Goal: Task Accomplishment & Management: Manage account settings

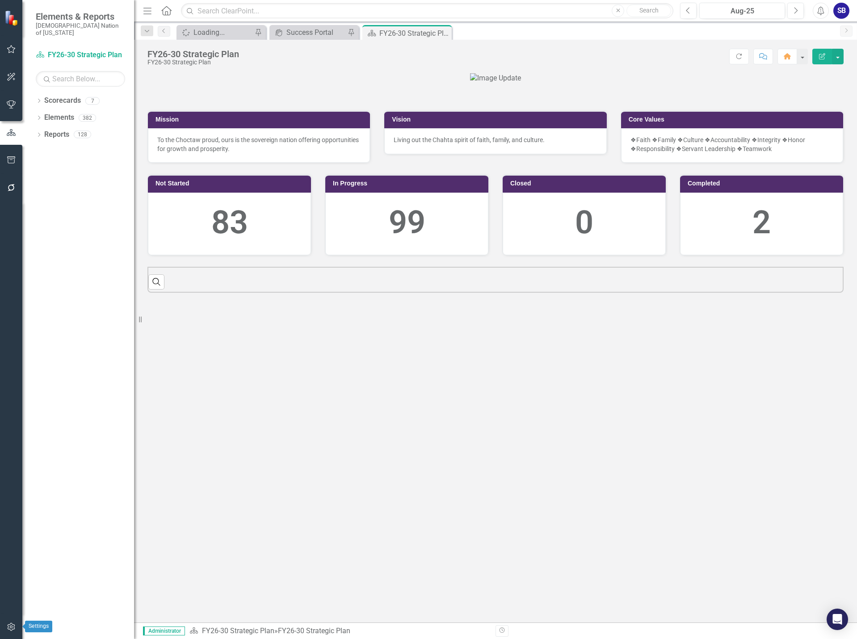
click at [10, 625] on icon "button" at bounding box center [11, 626] width 9 height 7
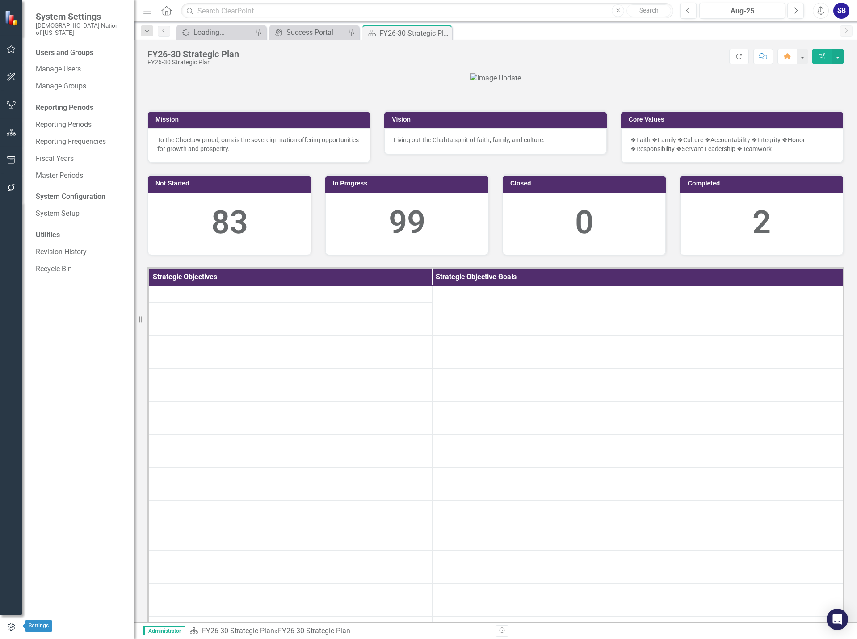
click at [10, 625] on icon "button" at bounding box center [11, 627] width 10 height 8
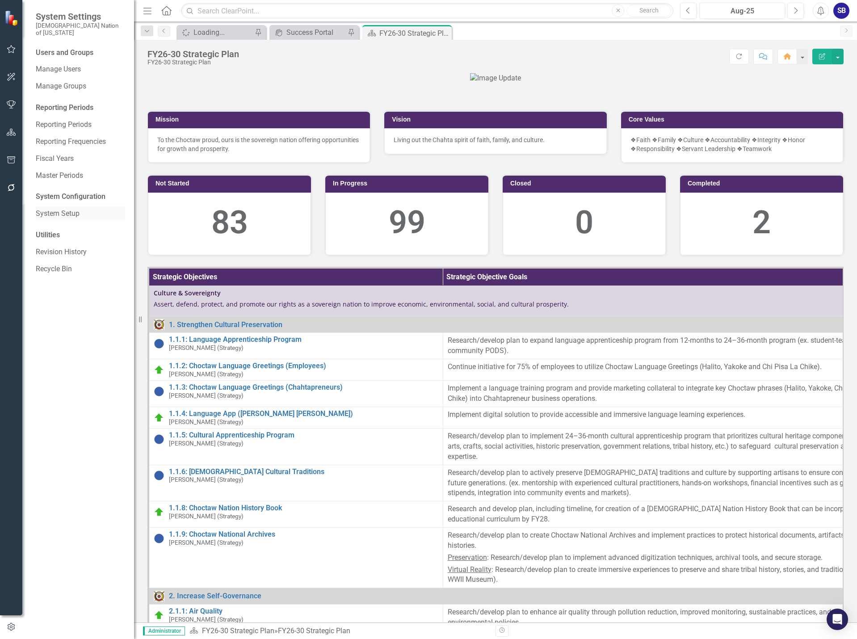
click at [72, 210] on link "System Setup" at bounding box center [80, 214] width 89 height 10
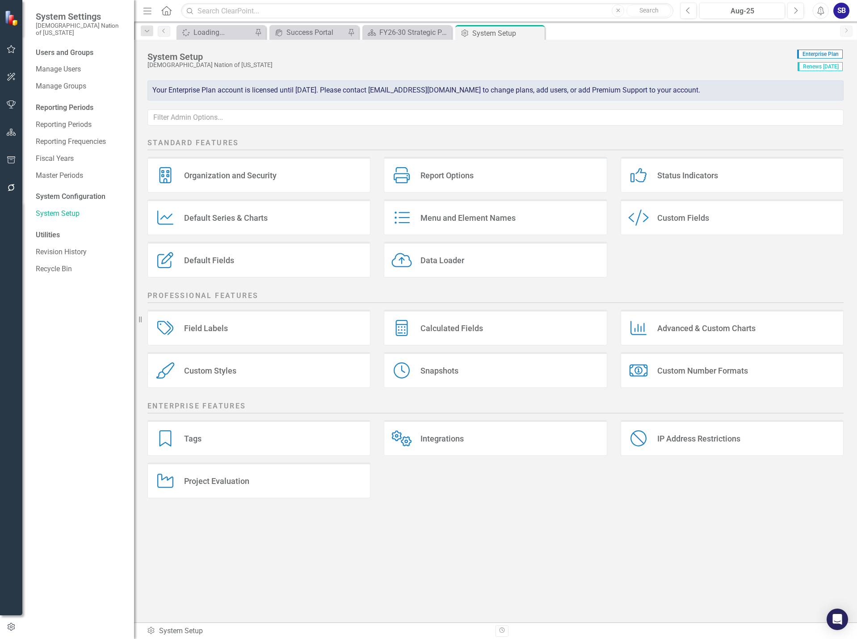
click at [676, 222] on div "Custom Fields" at bounding box center [683, 218] width 52 height 10
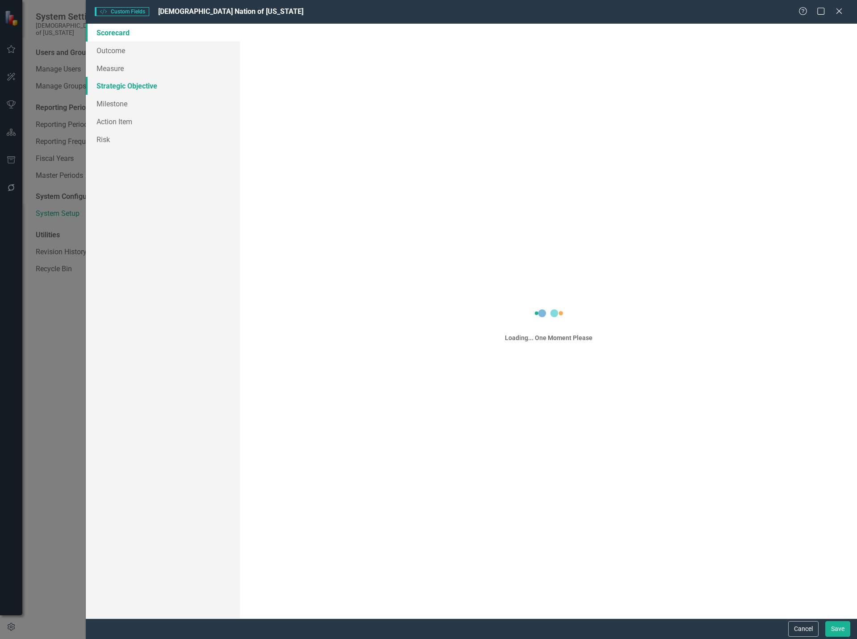
click at [151, 86] on link "Strategic Objective" at bounding box center [163, 86] width 154 height 18
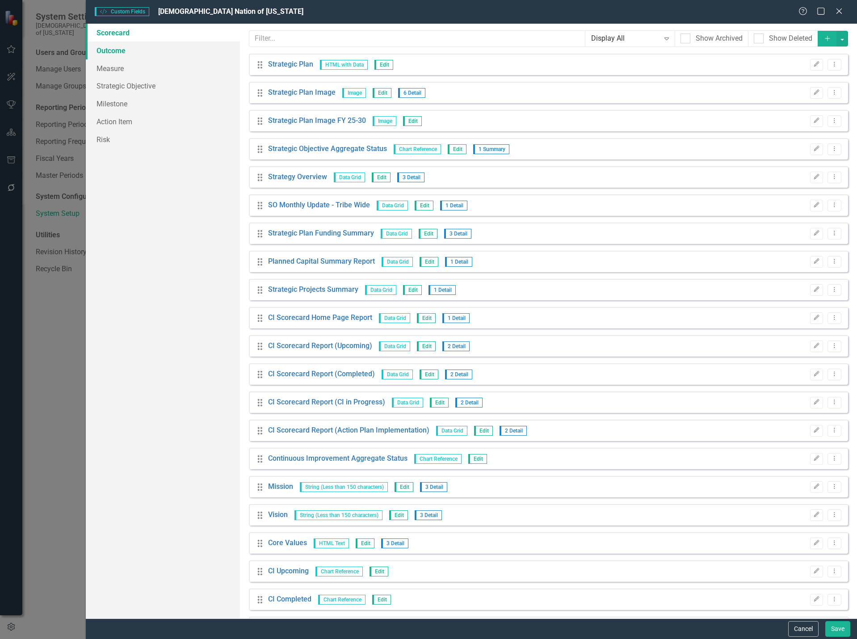
click at [125, 50] on link "Outcome" at bounding box center [163, 51] width 154 height 18
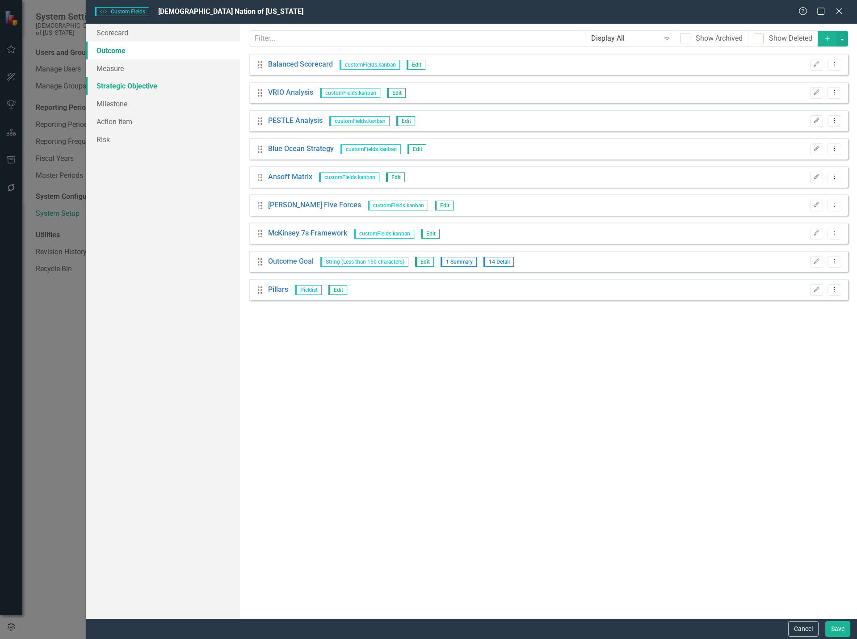
click at [123, 85] on link "Strategic Objective" at bounding box center [163, 86] width 154 height 18
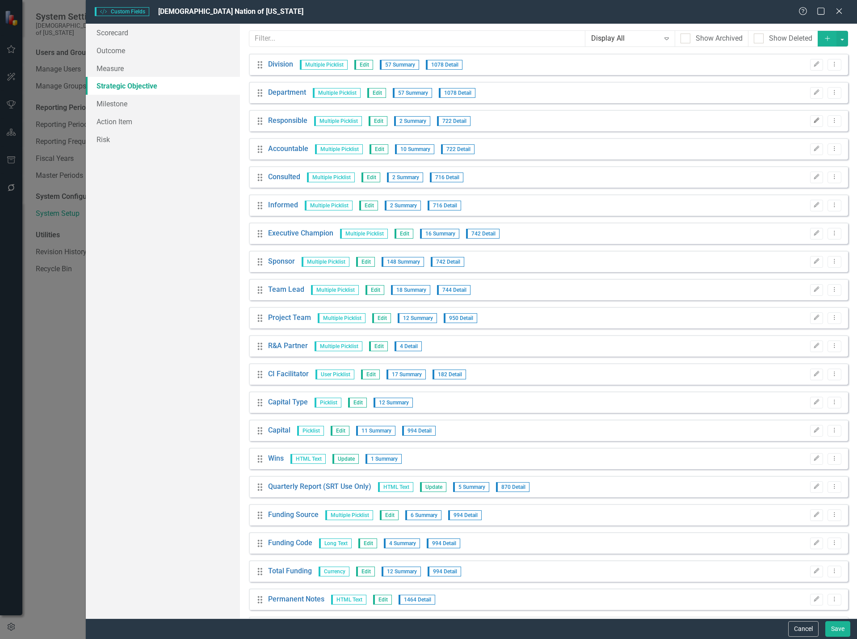
click at [810, 117] on button "Edit" at bounding box center [816, 121] width 13 height 12
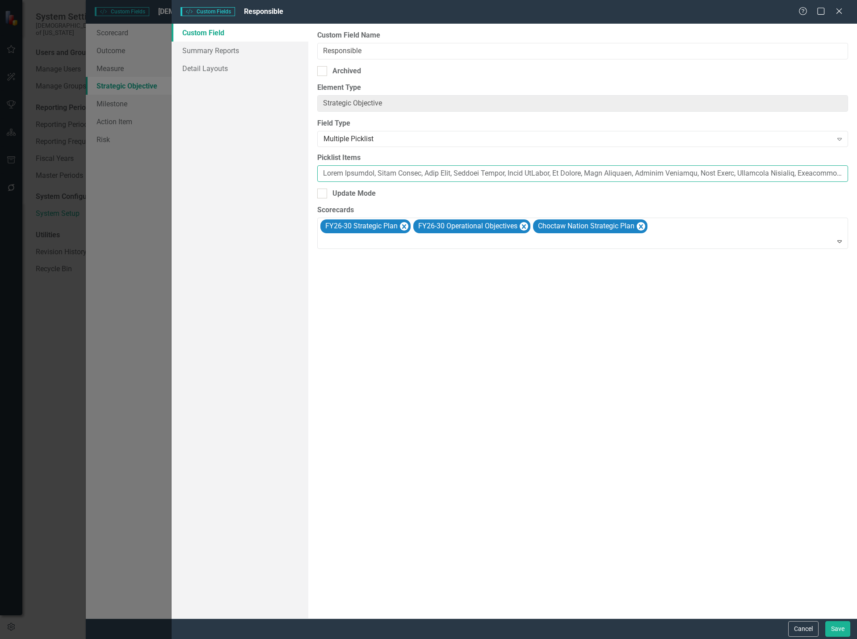
click at [323, 172] on input "Picklist Items" at bounding box center [582, 173] width 531 height 17
paste input "es Washington, Jam"
type input "Aaron Franklin, Aaron Impson, Adam Reno, Ahndria Ablett, Aimee McClure, Al Cher…"
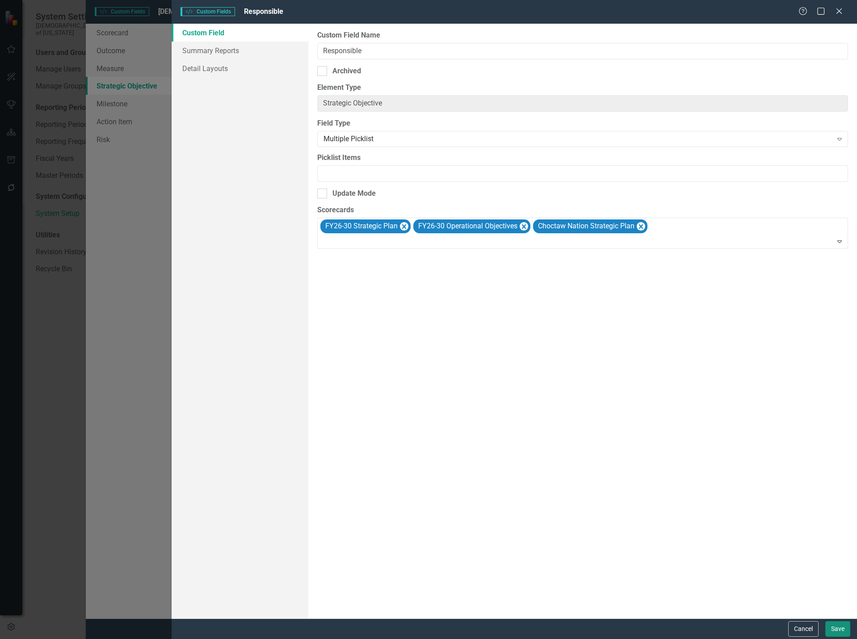
click at [832, 627] on button "Save" at bounding box center [837, 629] width 25 height 16
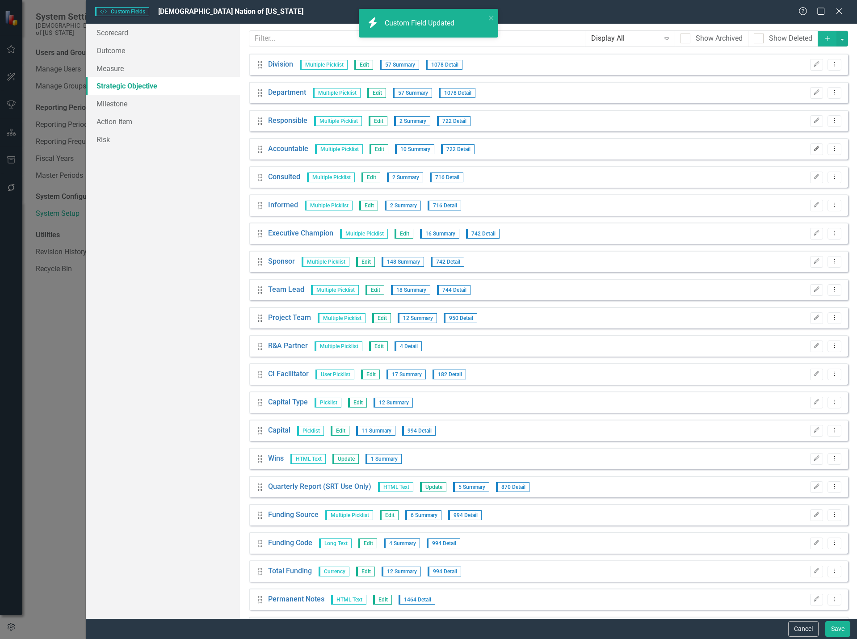
click at [811, 152] on button "Edit" at bounding box center [816, 149] width 13 height 12
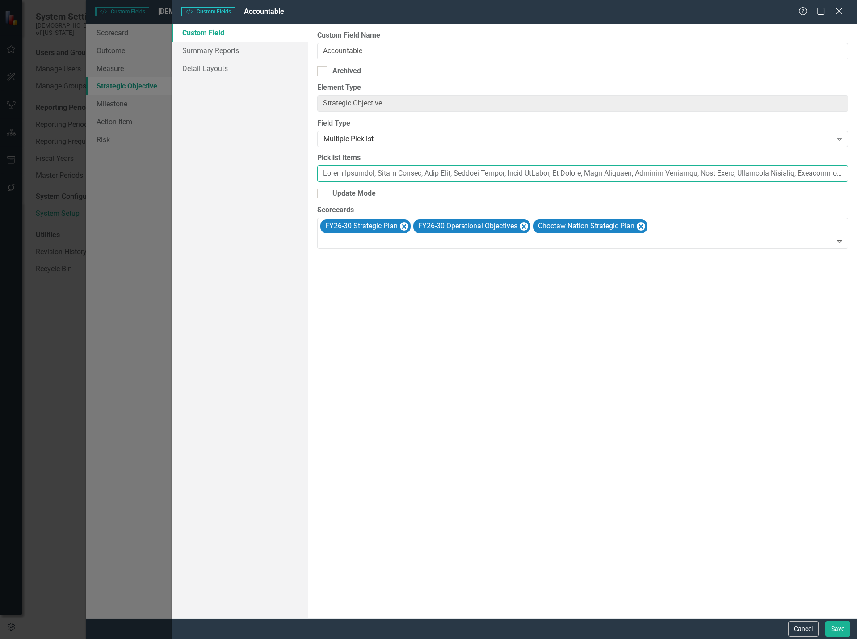
click at [322, 177] on input "Picklist Items" at bounding box center [582, 173] width 531 height 17
paste input "es Washington, Jam"
type input "Aaron Franklin, Aaron Impson, Adam Reno, Ahndria Ablett, Aimee McClure, Al Cher…"
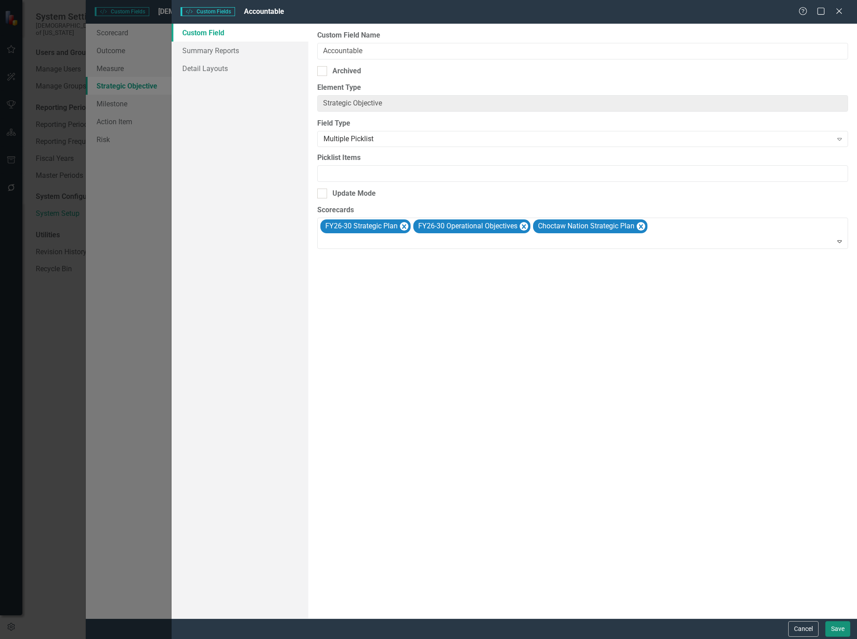
scroll to position [0, 0]
click at [831, 625] on button "Save" at bounding box center [837, 629] width 25 height 16
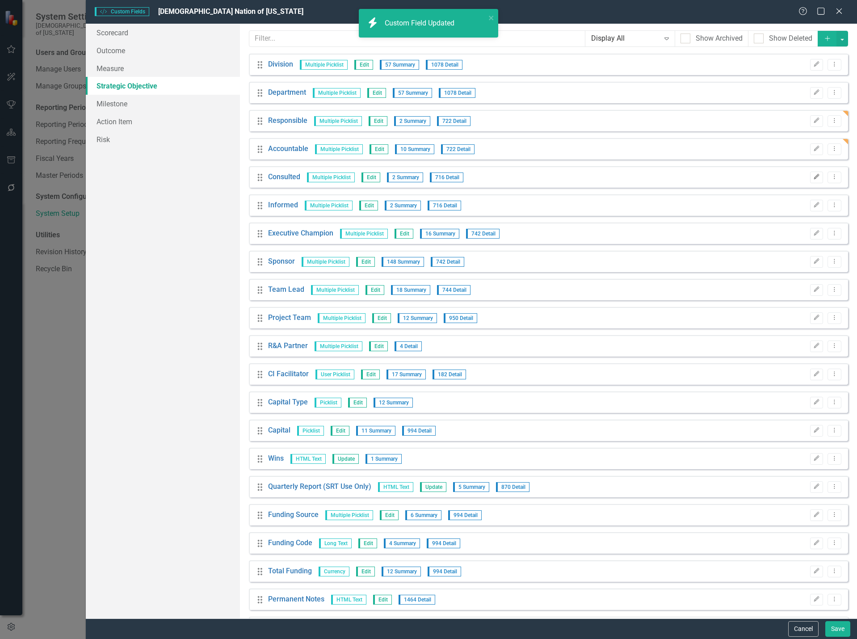
click at [814, 178] on button "Edit" at bounding box center [816, 178] width 13 height 12
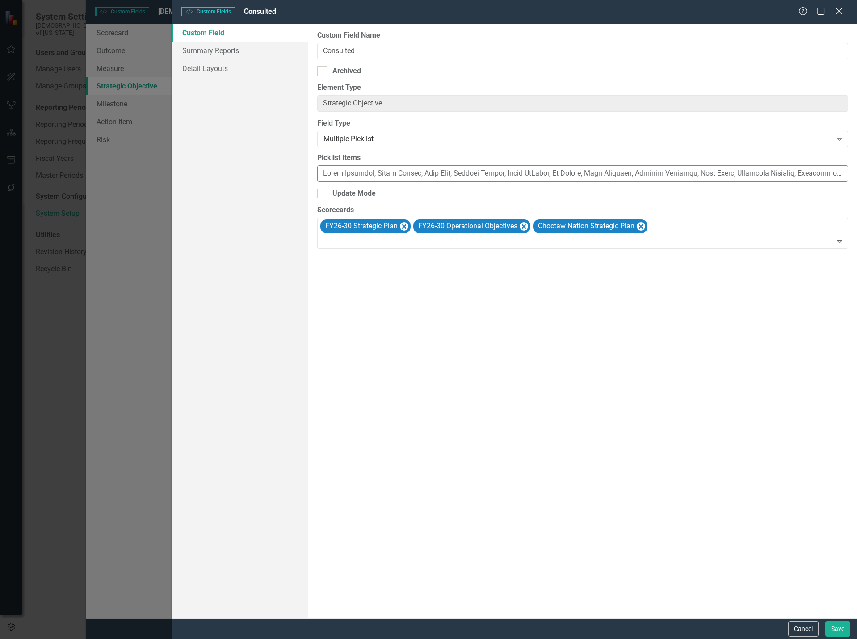
click at [322, 176] on input "Picklist Items" at bounding box center [582, 173] width 531 height 17
paste input "es Washington, Jam"
type input "Aaron Franklin, Aaron Impson, Adam Reno, Ahndria Ablett, Aimee McClure, Al Cher…"
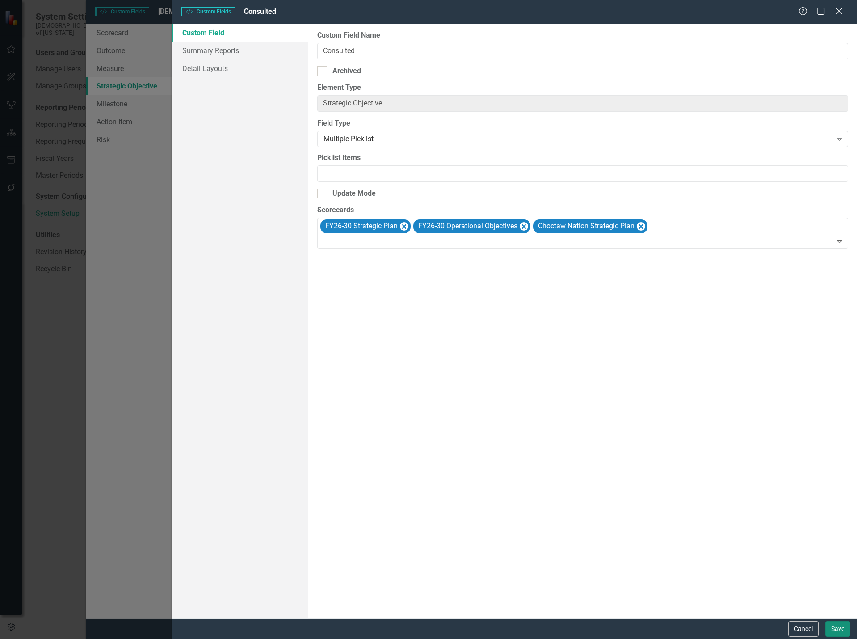
scroll to position [0, 0]
click at [833, 626] on button "Save" at bounding box center [837, 629] width 25 height 16
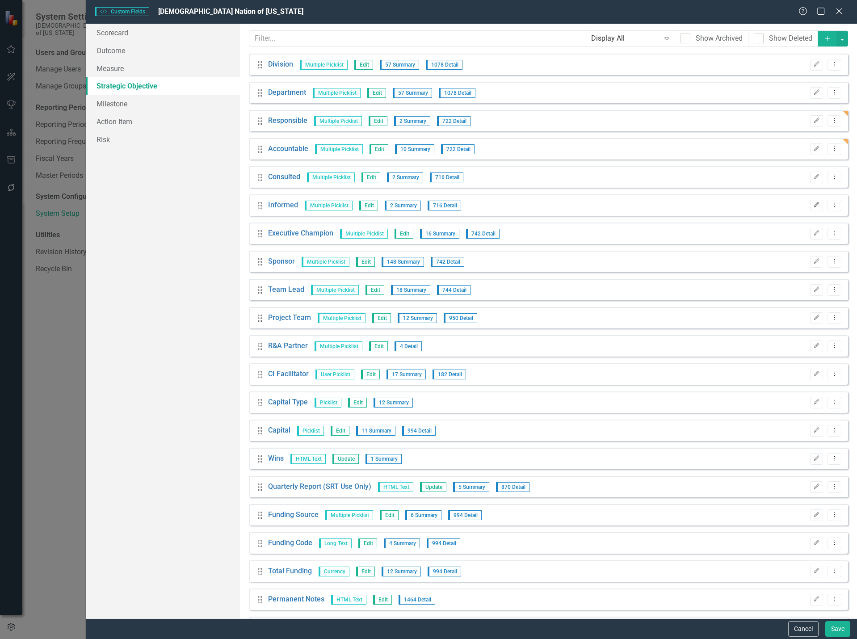
click at [813, 207] on icon "Edit" at bounding box center [816, 204] width 7 height 5
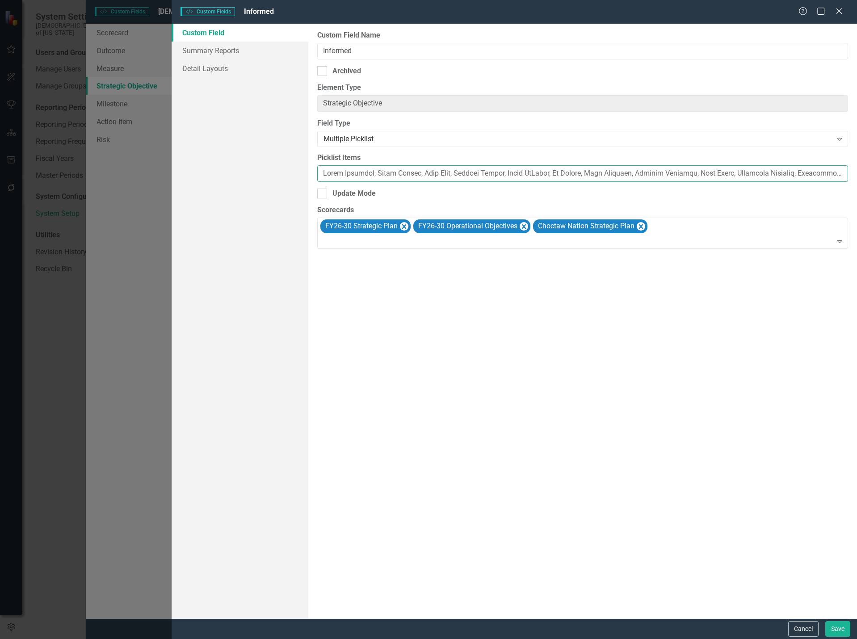
click at [324, 174] on input "Picklist Items" at bounding box center [582, 173] width 531 height 17
paste input "es Washington, Jam"
type input "Aaron Franklin, Aaron Impson, Adam Reno, Ahndria Ablett, Aimee McClure, Al Cher…"
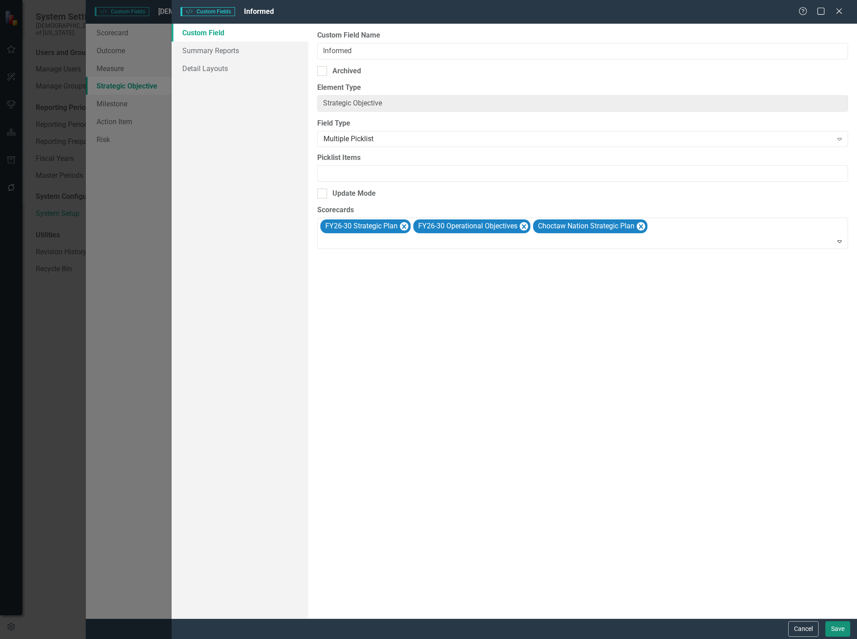
click at [843, 633] on button "Save" at bounding box center [837, 629] width 25 height 16
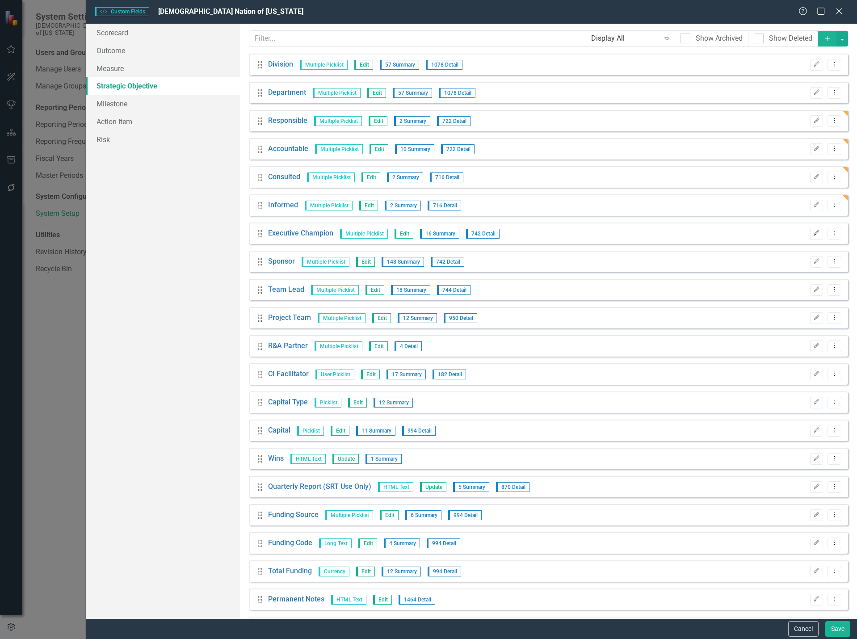
click at [813, 234] on icon "Edit" at bounding box center [816, 232] width 7 height 5
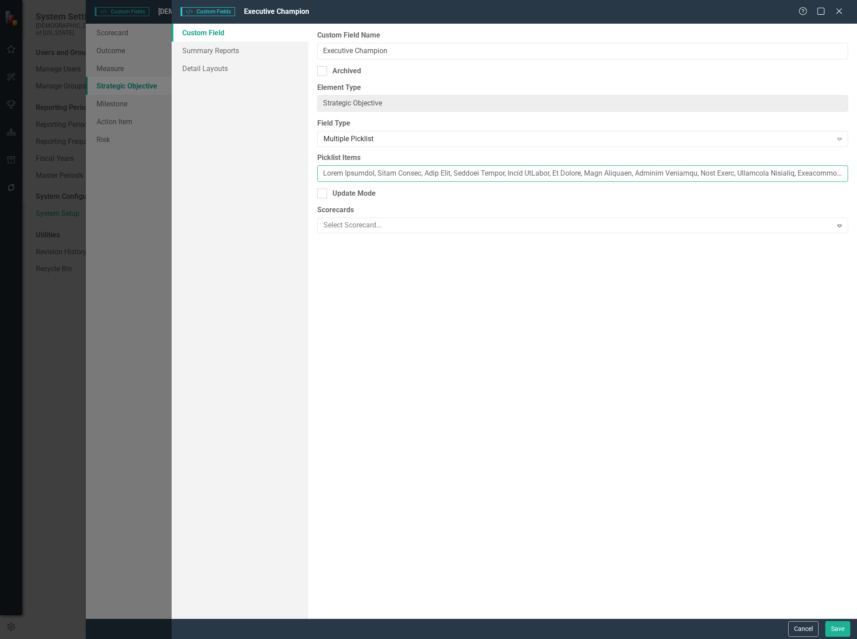
click at [324, 173] on input "Picklist Items" at bounding box center [582, 173] width 531 height 17
paste input "es Washington, Jam"
type input "Aaron Franklin, Aaron Impson, Adam Reno, Ahndria Ablett, Aimee McClure, Al Cher…"
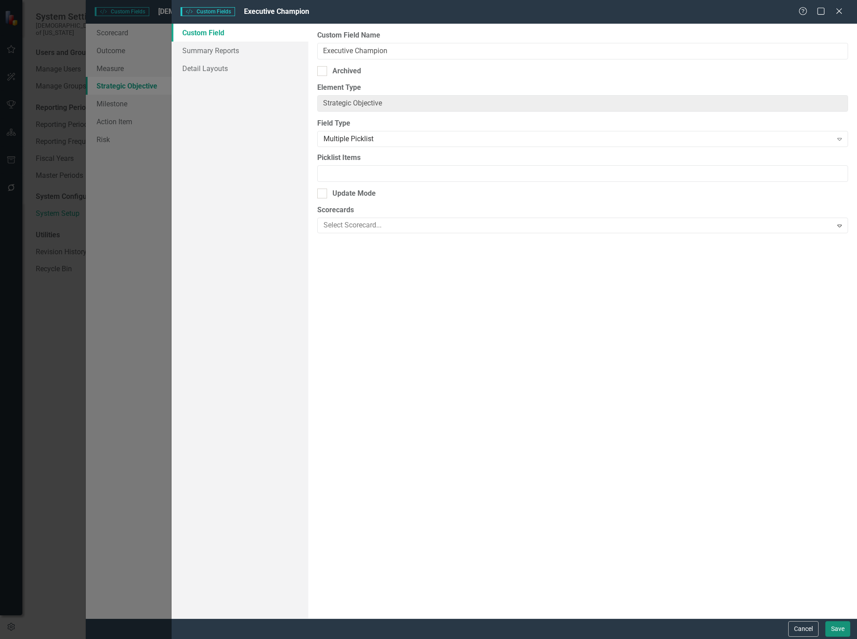
click at [835, 628] on button "Save" at bounding box center [837, 629] width 25 height 16
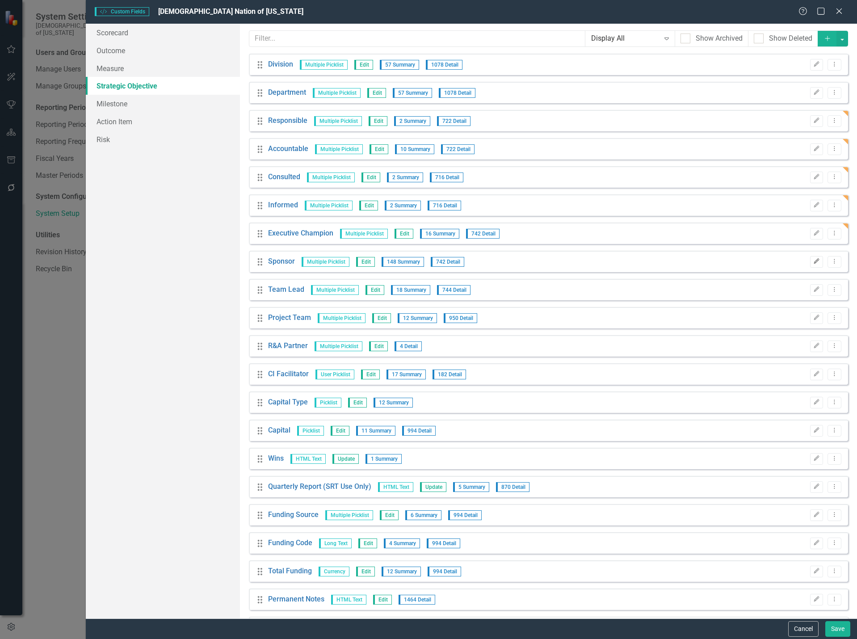
click at [810, 258] on button "Edit" at bounding box center [816, 262] width 13 height 12
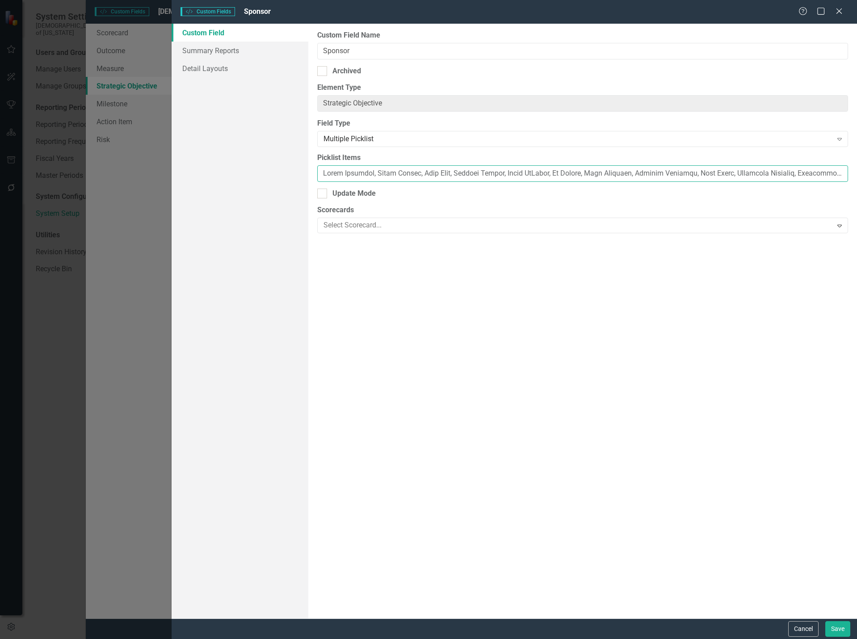
click at [322, 177] on input "Picklist Items" at bounding box center [582, 173] width 531 height 17
paste input "es Washington, Jam"
type input "Aaron Franklin, Aaron Impson, Adam Reno, Ahndria Ablett, Aimee McClure, Al Cher…"
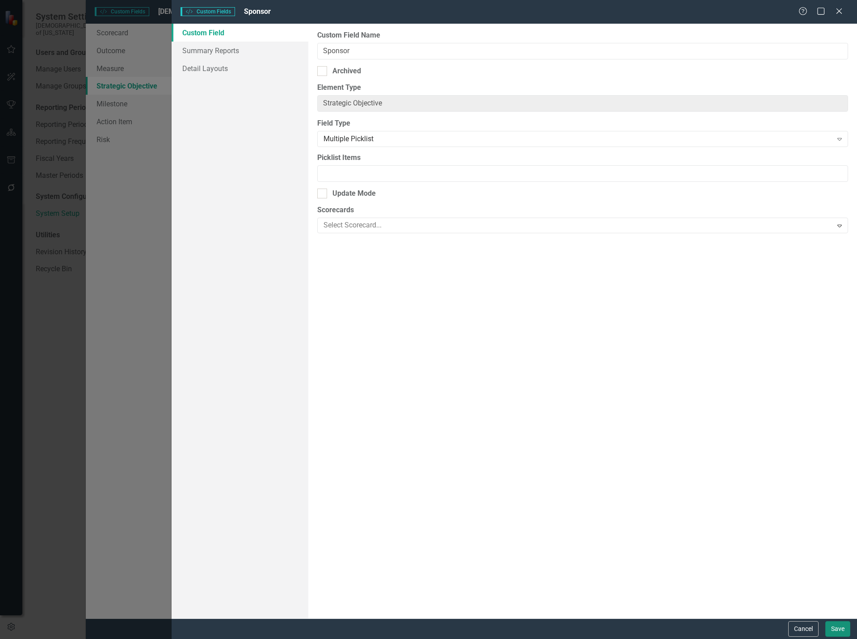
click at [838, 626] on button "Save" at bounding box center [837, 629] width 25 height 16
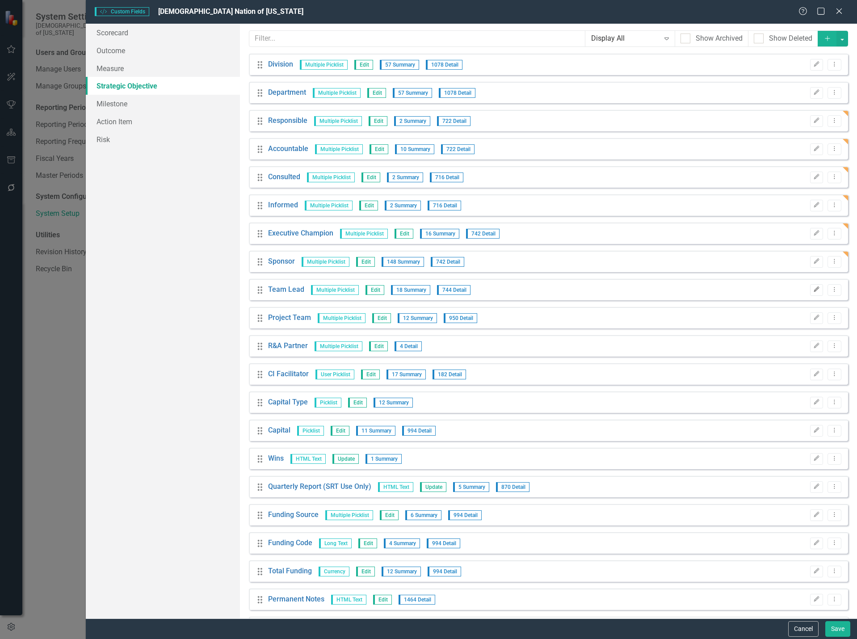
click at [813, 292] on icon "Edit" at bounding box center [816, 289] width 7 height 5
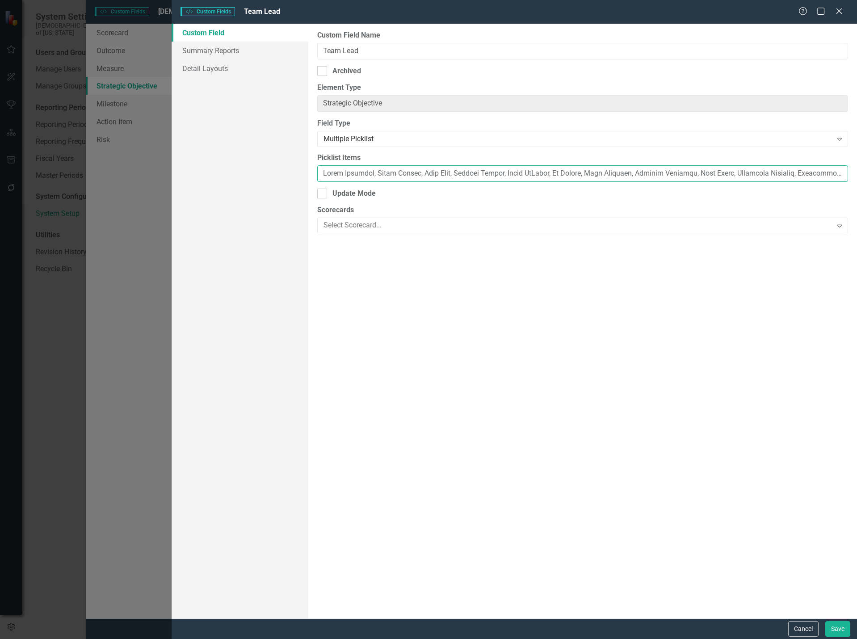
click at [324, 177] on input "Picklist Items" at bounding box center [582, 173] width 531 height 17
paste input "es Washington, Jam"
type input "Aaron Franklin, Aaron Impson, Adam Reno, Ahndria Ablett, Aimee McClure, Al Cher…"
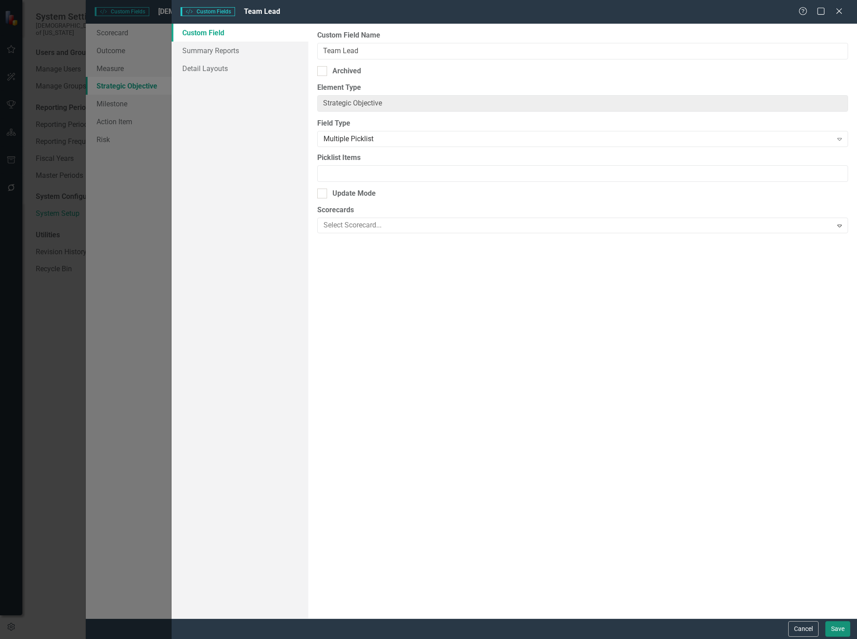
click at [838, 632] on button "Save" at bounding box center [837, 629] width 25 height 16
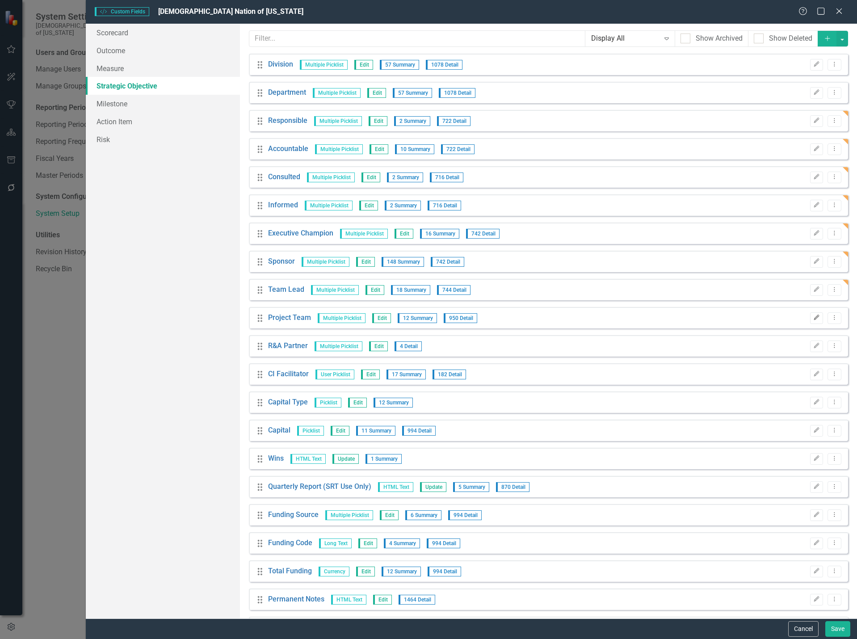
click at [811, 321] on button "Edit" at bounding box center [816, 318] width 13 height 12
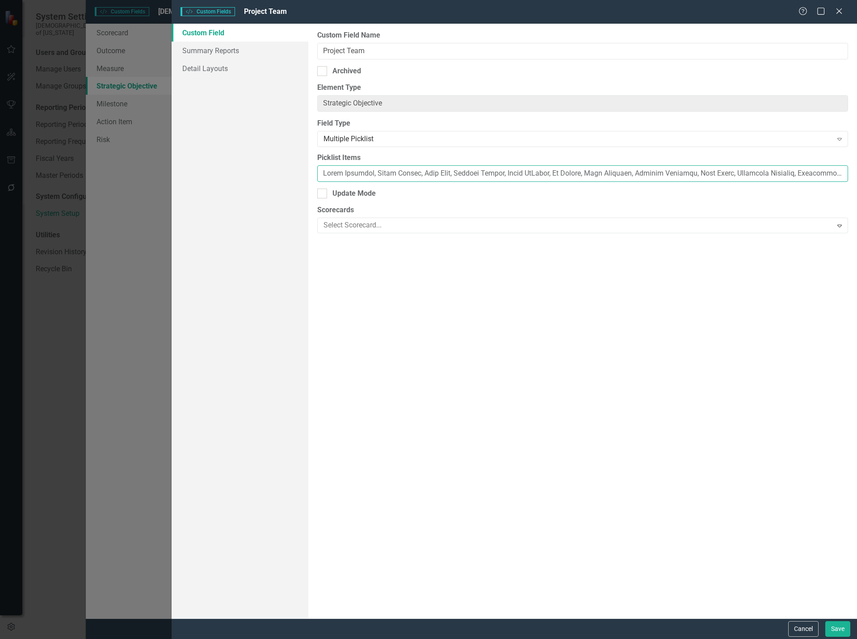
click at [323, 173] on input "Picklist Items" at bounding box center [582, 173] width 531 height 17
paste input "es Washington, Jam"
type input "Aaron Franklin, Aaron Impson, Adam Reno, Ahndria Ablett, Aimee McClure, Al Cher…"
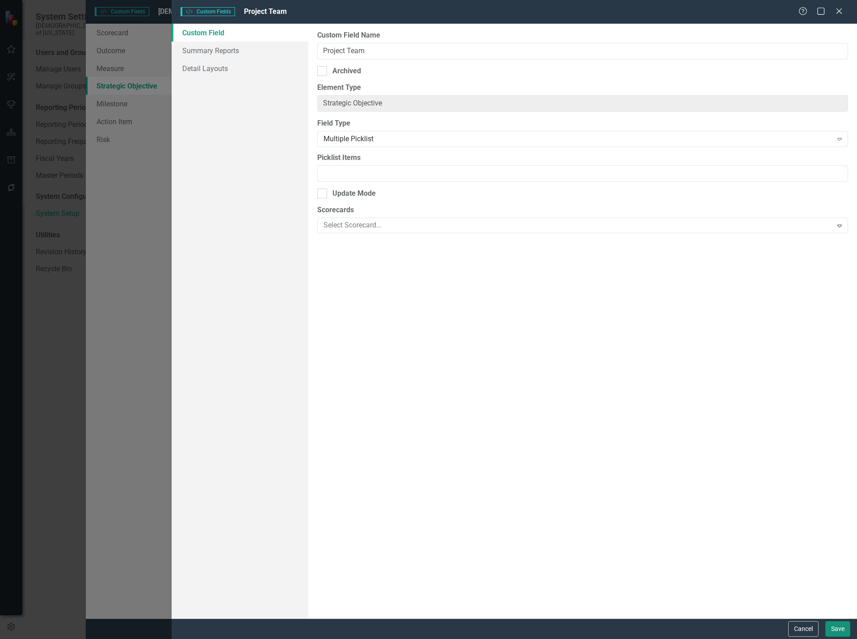
click at [838, 629] on button "Save" at bounding box center [837, 629] width 25 height 16
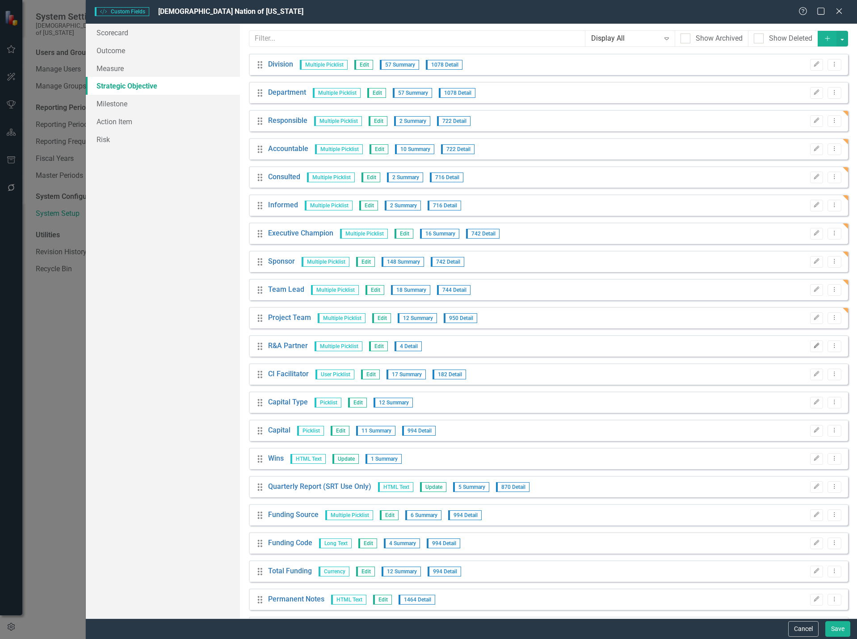
click at [811, 350] on button "Edit" at bounding box center [816, 346] width 13 height 12
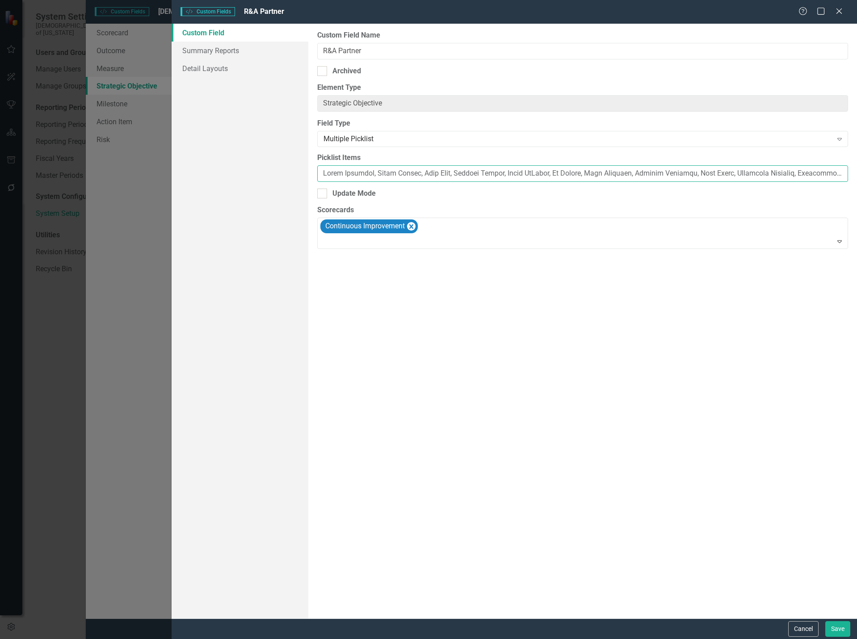
click at [322, 170] on input "Picklist Items" at bounding box center [582, 173] width 531 height 17
paste input "e Cate, Bobbie Thompson, Bobby Boehme, Bobby Yandell, Brad Griggs, Bradley Davi…"
type input "Aaron Franklin, Aaron Impson, Adam Reno, Ahndria Ablett, Aimee McClure, Al Cher…"
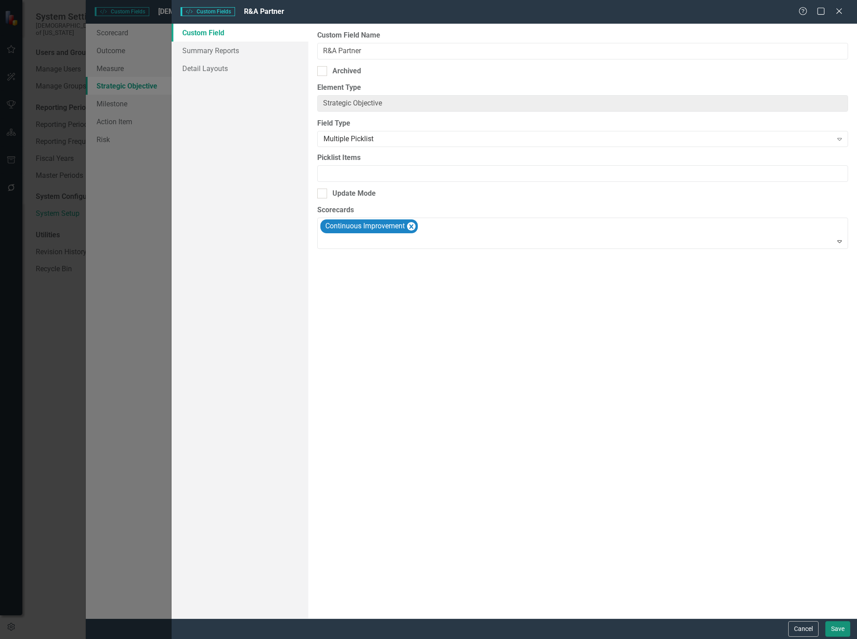
click at [833, 626] on button "Save" at bounding box center [837, 629] width 25 height 16
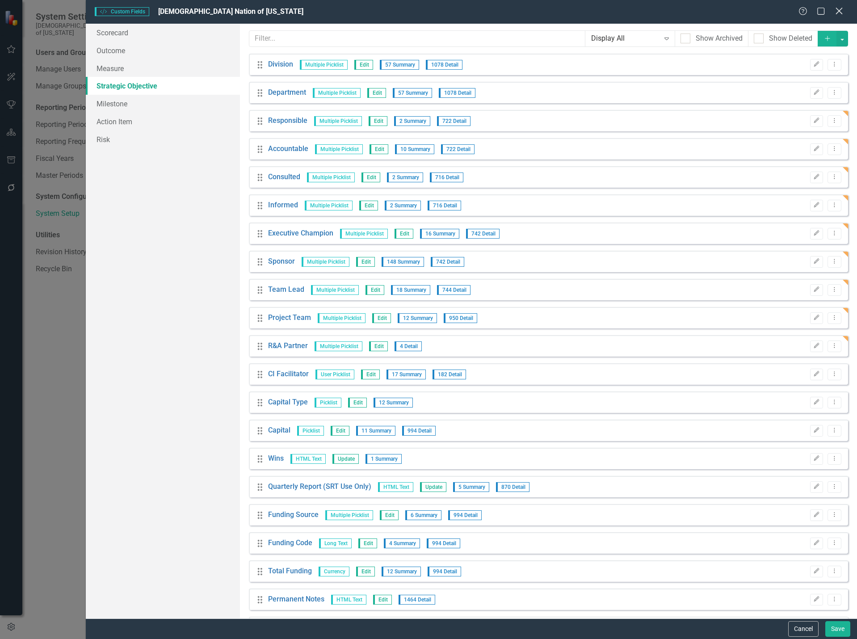
click at [840, 9] on icon "Close" at bounding box center [838, 11] width 11 height 8
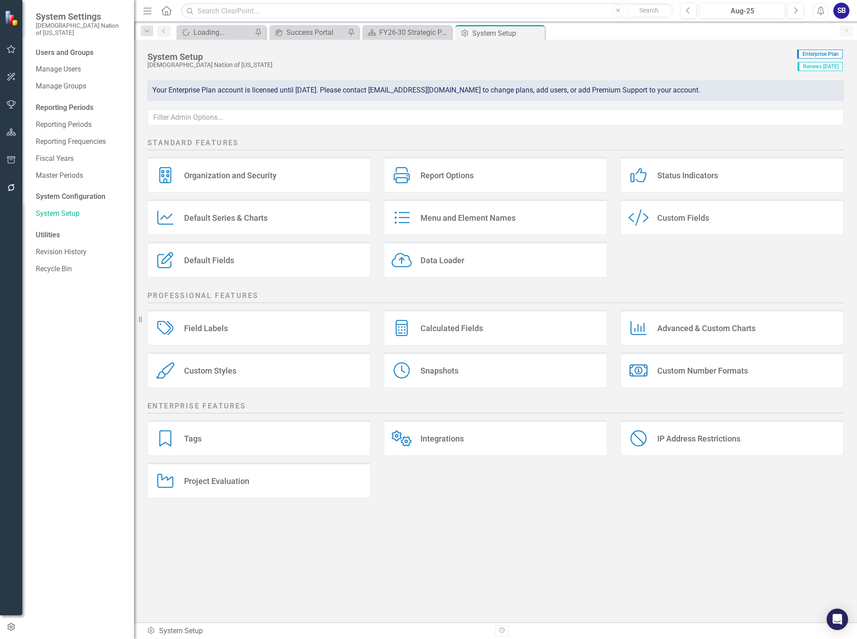
click at [703, 222] on div "Custom Fields" at bounding box center [683, 218] width 52 height 10
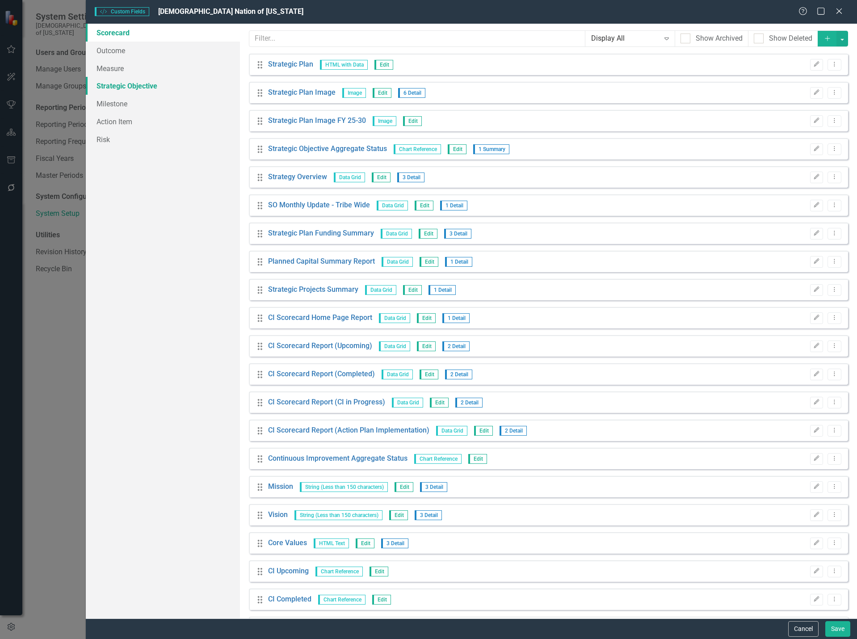
click at [138, 86] on link "Strategic Objective" at bounding box center [163, 86] width 154 height 18
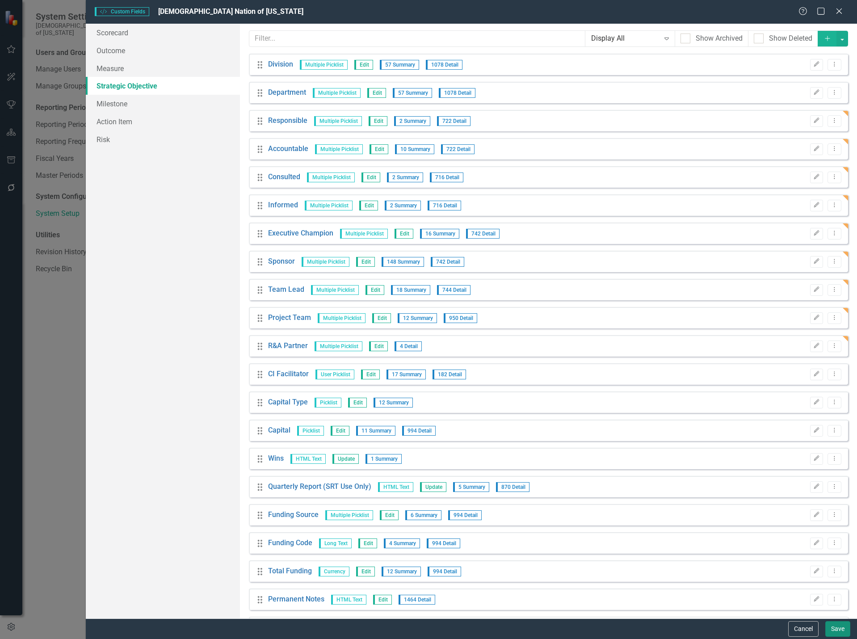
click at [838, 630] on button "Save" at bounding box center [837, 629] width 25 height 16
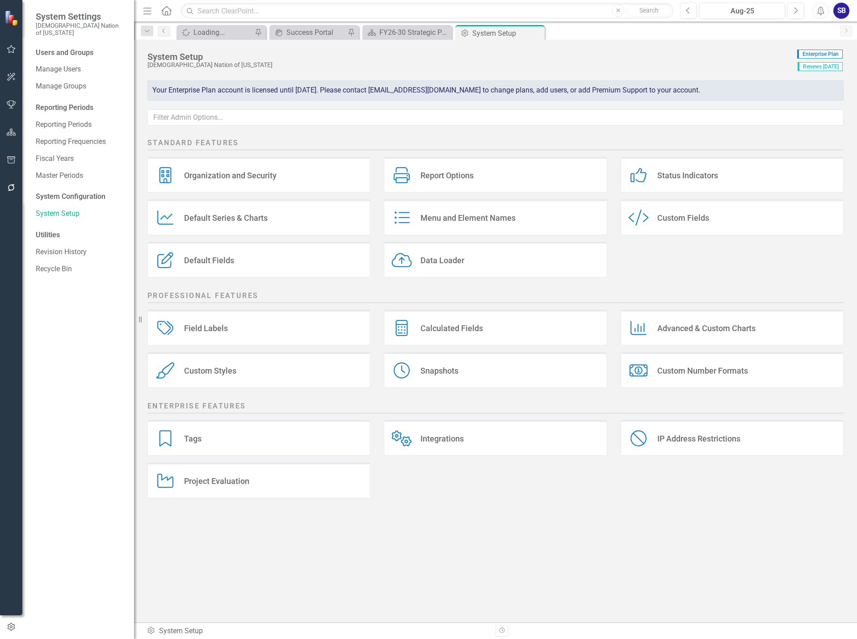
click at [13, 53] on icon "button" at bounding box center [11, 49] width 8 height 8
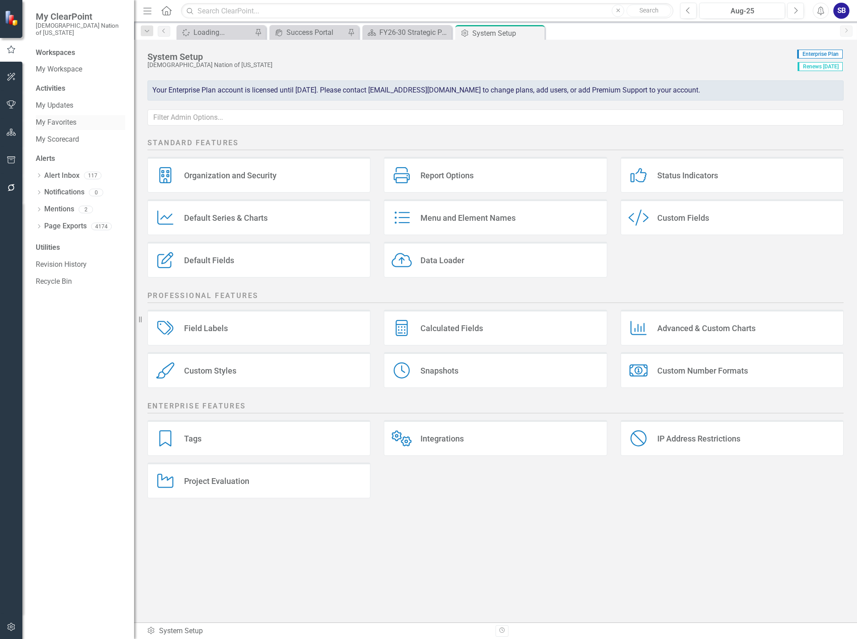
click at [70, 117] on link "My Favorites" at bounding box center [80, 122] width 89 height 10
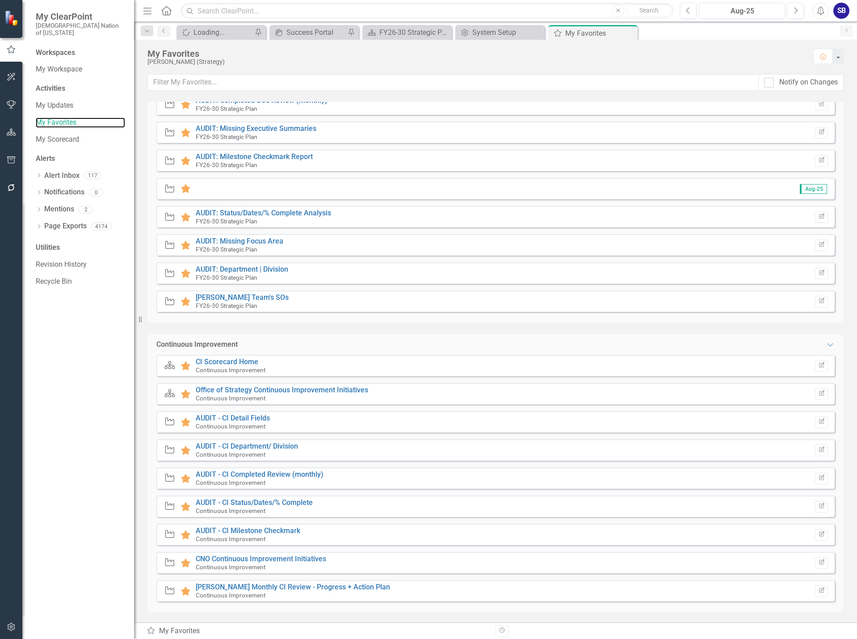
scroll to position [179, 0]
click at [78, 64] on link "My Workspace" at bounding box center [80, 69] width 89 height 10
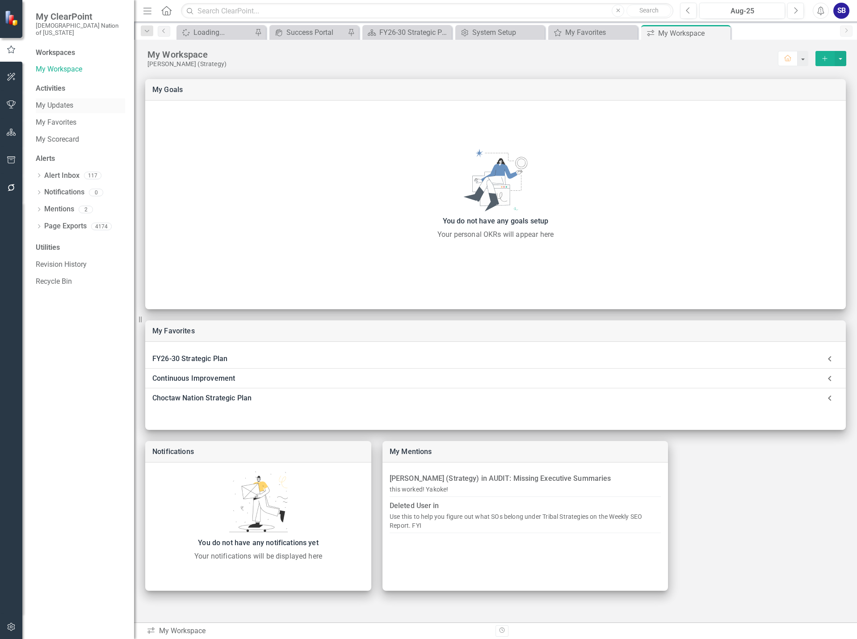
click at [68, 101] on link "My Updates" at bounding box center [80, 106] width 89 height 10
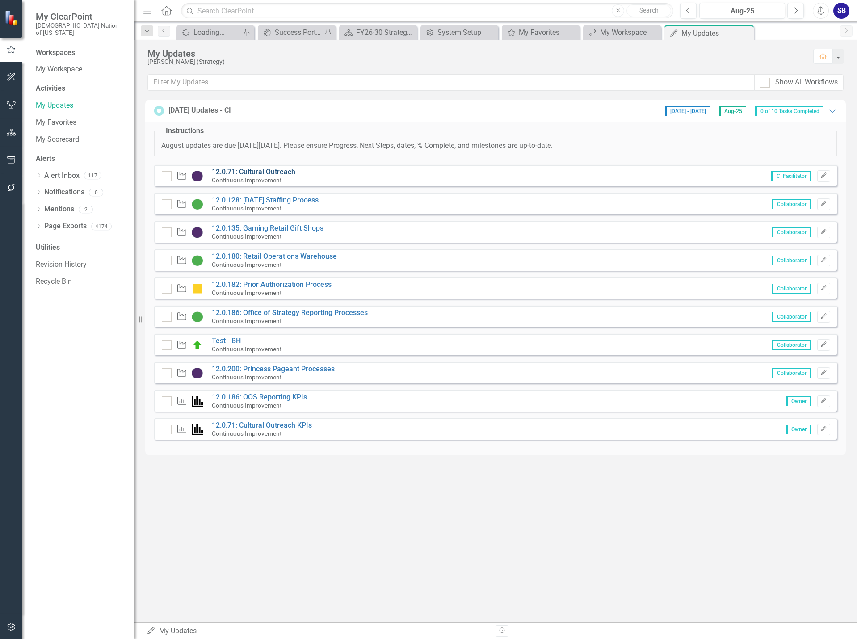
click at [252, 170] on link "12.0.71: Cultural Outreach" at bounding box center [254, 172] width 84 height 8
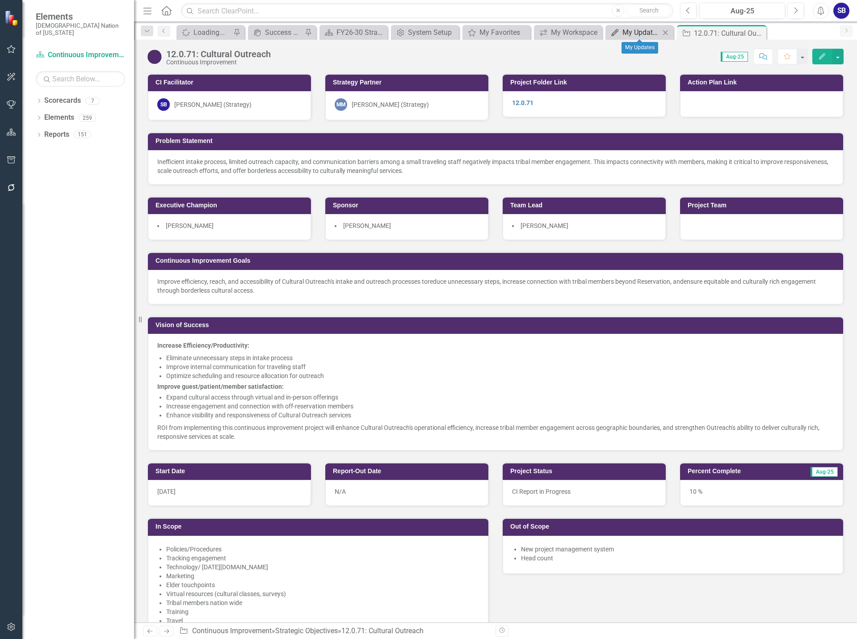
click at [630, 34] on div "My Updates" at bounding box center [641, 32] width 38 height 11
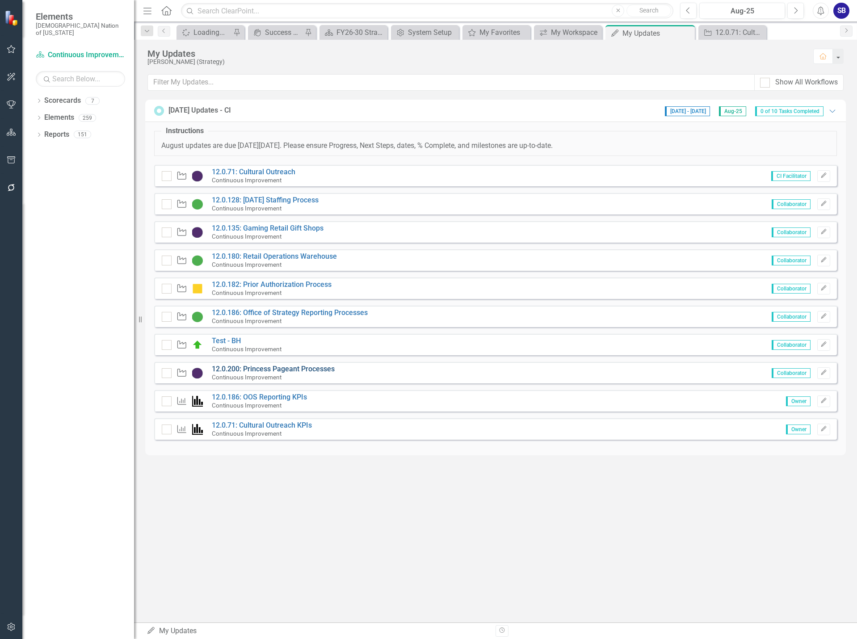
click at [270, 370] on link "12.0.200: Princess Pageant Processes" at bounding box center [273, 368] width 123 height 8
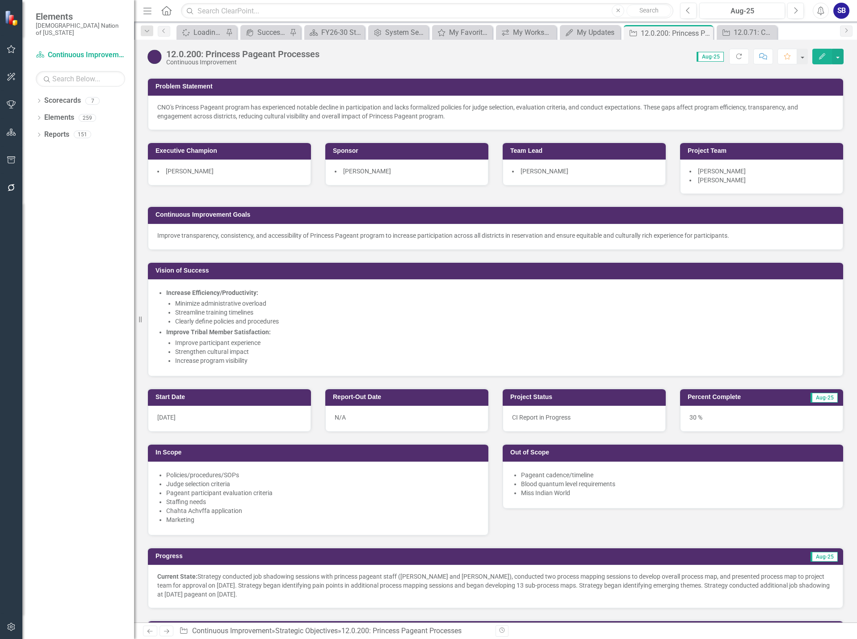
scroll to position [179, 0]
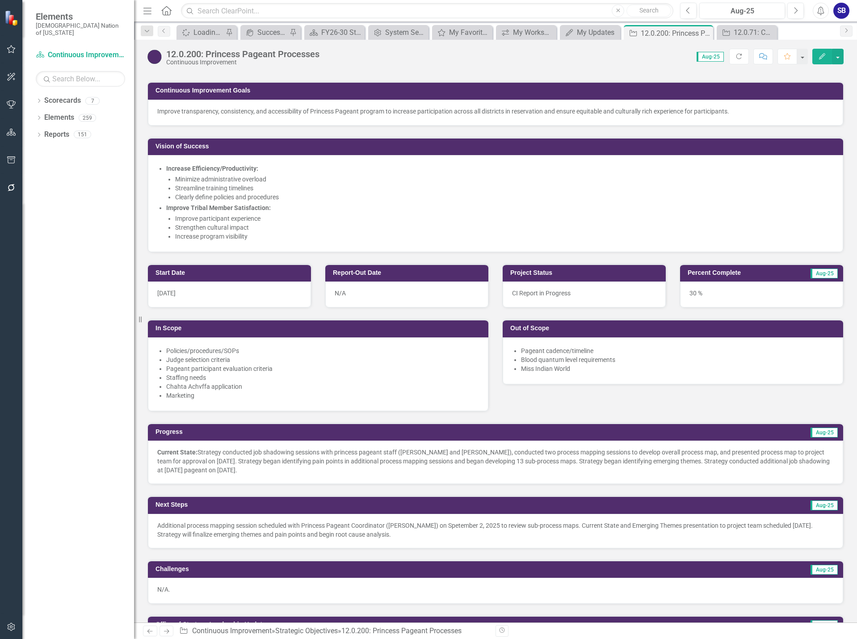
click at [322, 470] on p "Current State: Strategy conducted job shadowing sessions with princess pageant …" at bounding box center [495, 461] width 676 height 27
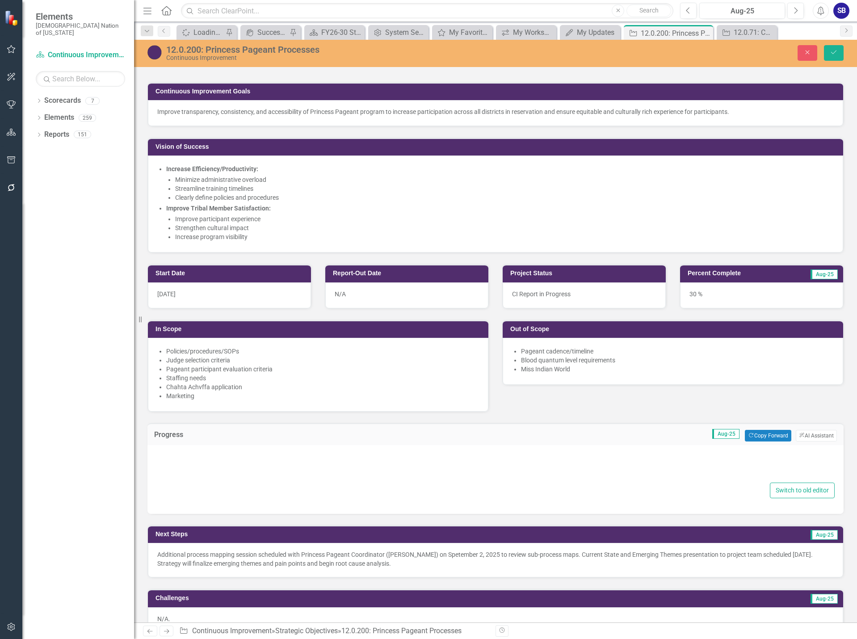
type textarea "<p><strong>Current State:</strong> Strategy conducted job shadowing sessions wi…"
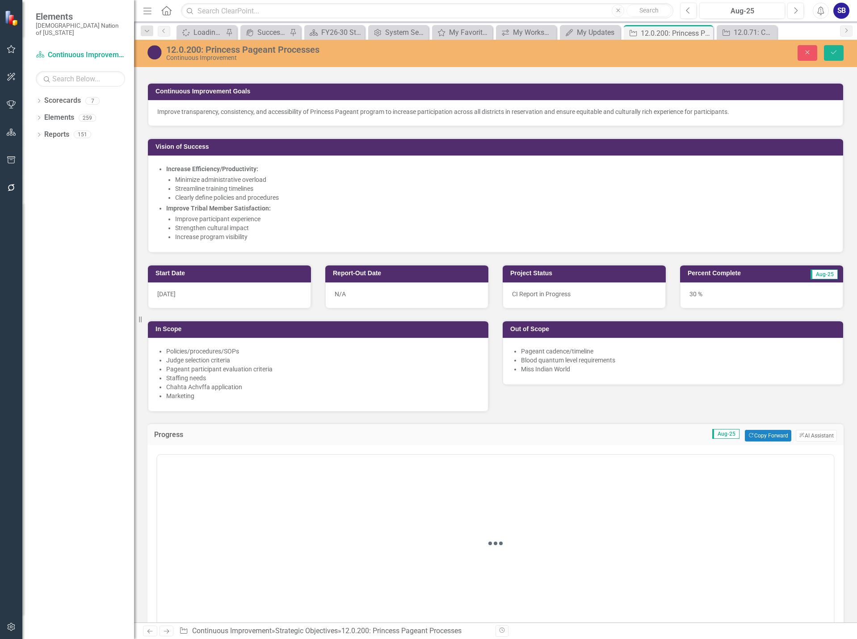
scroll to position [0, 0]
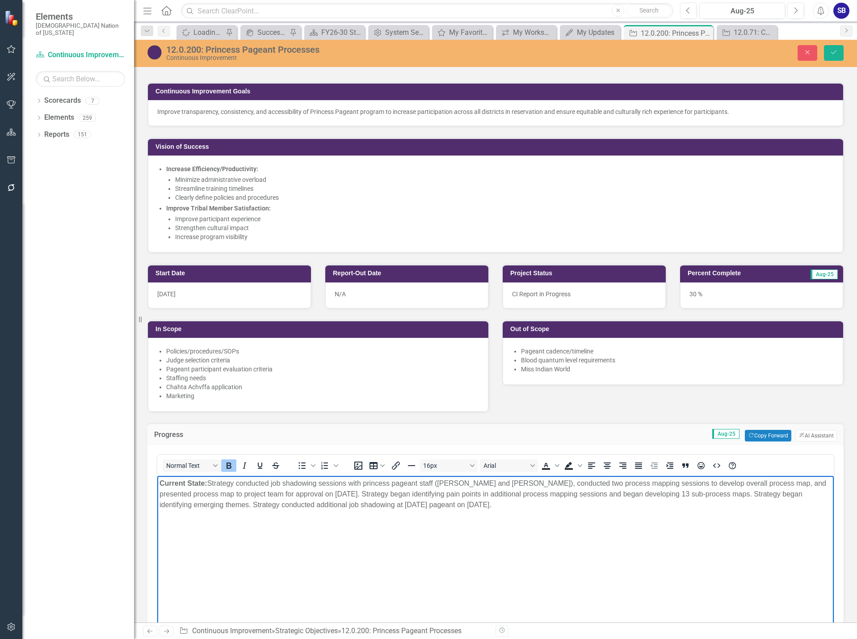
drag, startPoint x: 537, startPoint y: 506, endPoint x: 155, endPoint y: 482, distance: 383.1
click at [157, 482] on html "Current State: Strategy conducted job shadowing sessions with princess pageant …" at bounding box center [495, 543] width 676 height 134
copy p "Current State: Strategy conducted job shadowing sessions with princess pageant …"
click at [590, 517] on body "Current State: Strategy conducted job shadowing sessions with princess pageant …" at bounding box center [495, 543] width 676 height 134
click at [754, 32] on div "12.0.71: Cultural Outreach" at bounding box center [748, 32] width 30 height 11
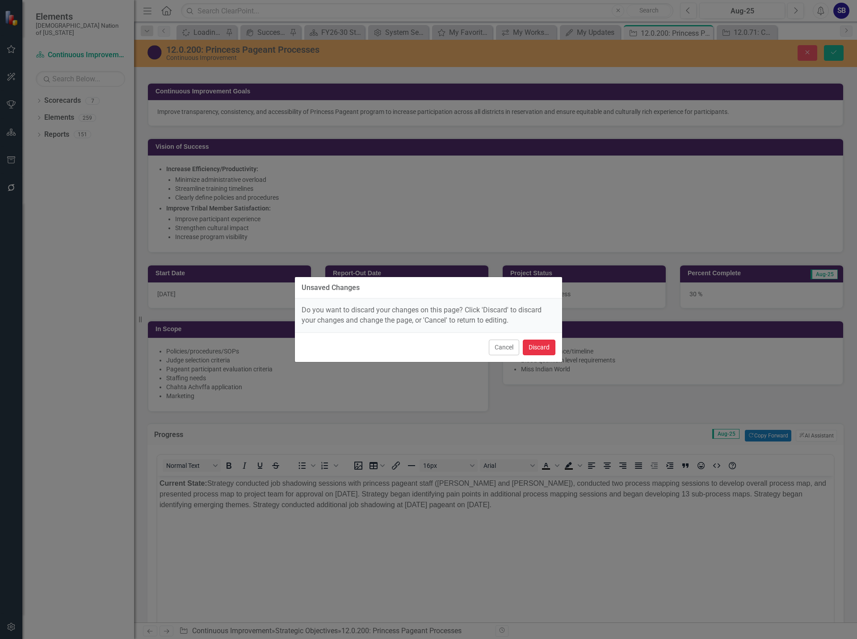
click at [535, 349] on button "Discard" at bounding box center [539, 347] width 33 height 16
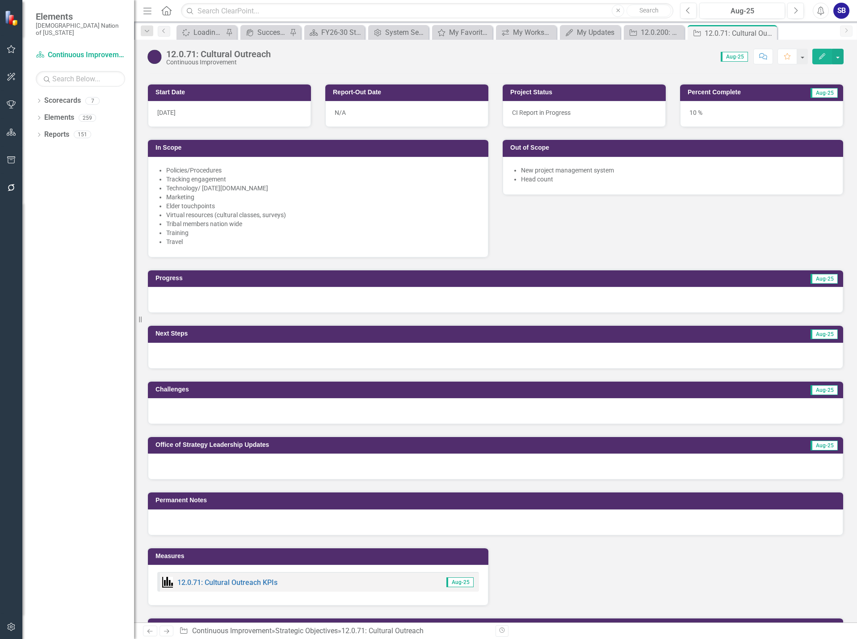
scroll to position [402, 0]
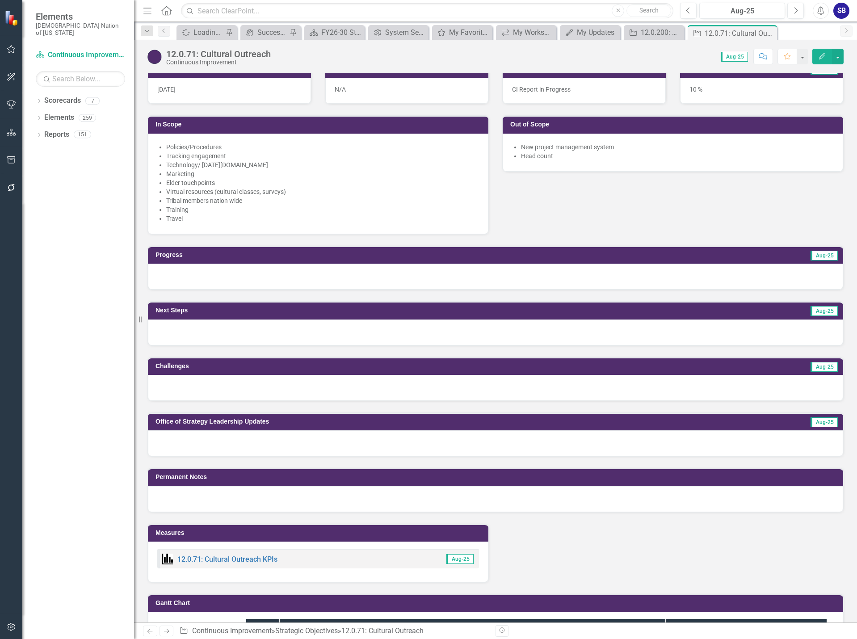
click at [272, 277] on div at bounding box center [495, 277] width 695 height 26
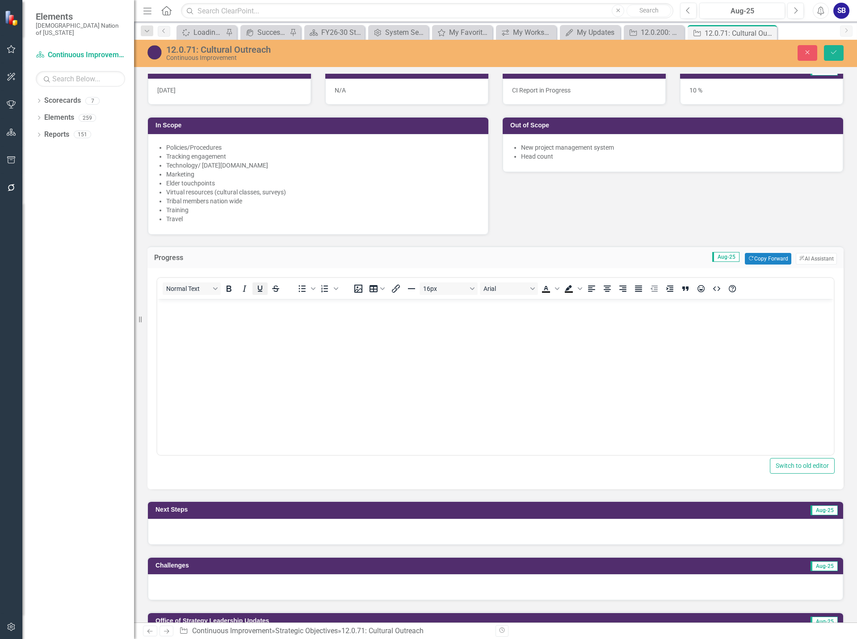
scroll to position [0, 0]
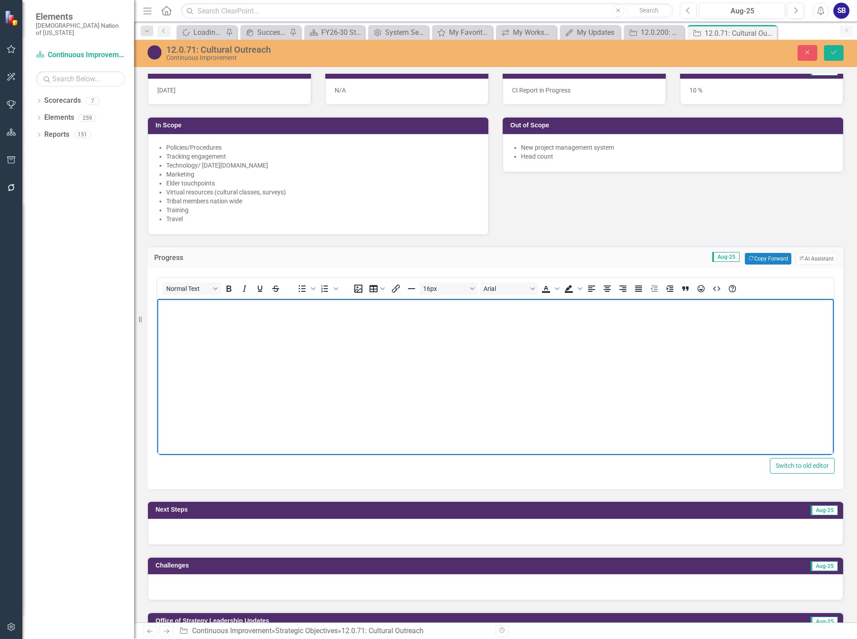
click at [253, 314] on body "Rich Text Area. Press ALT-0 for help." at bounding box center [495, 366] width 676 height 134
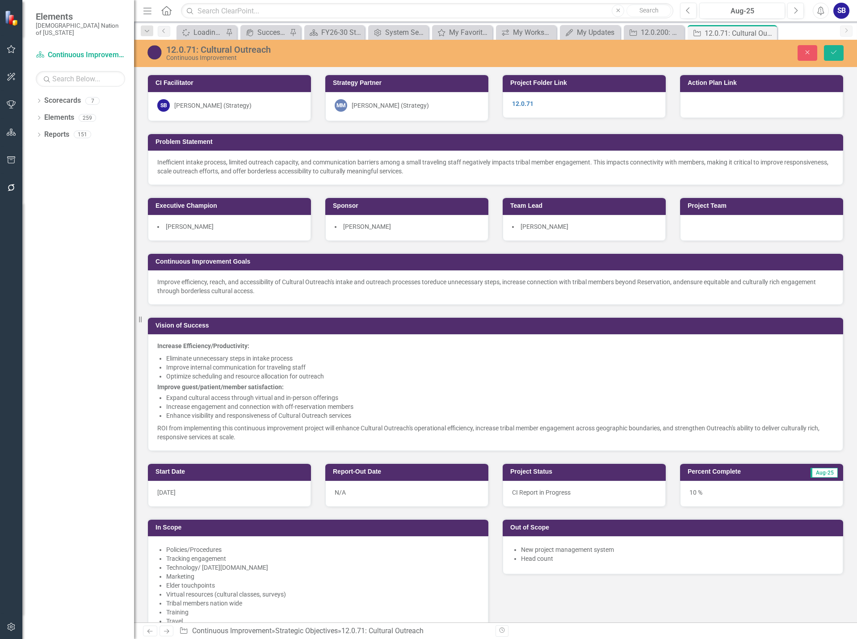
scroll to position [402, 0]
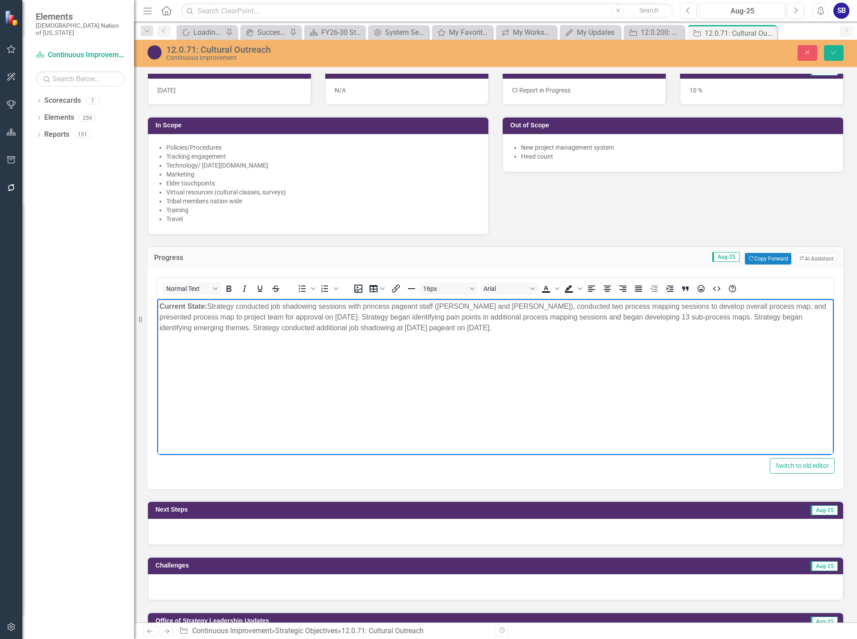
click at [255, 307] on p "Current State: Strategy conducted job shadowing sessions with princess pageant …" at bounding box center [495, 317] width 672 height 32
drag, startPoint x: 419, startPoint y: 307, endPoint x: 366, endPoint y: 309, distance: 53.2
click at [366, 309] on p "Current State: Strategy concluded job shadowing sessions with princess pageant …" at bounding box center [495, 317] width 672 height 32
drag, startPoint x: 506, startPoint y: 308, endPoint x: 412, endPoint y: 308, distance: 93.8
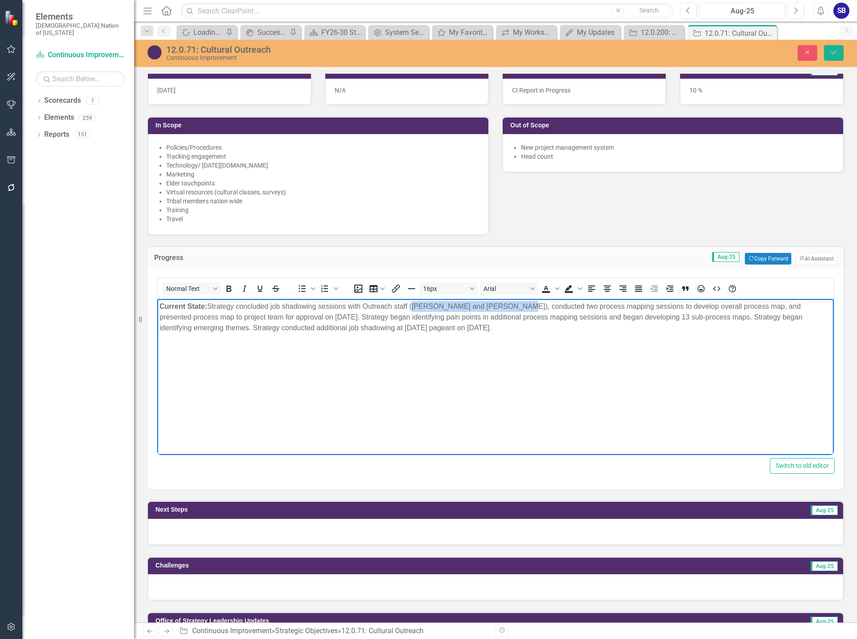
click at [412, 308] on p "Current State: Strategy concluded job shadowing sessions with Outreach staff ([…" at bounding box center [495, 317] width 672 height 32
click at [430, 306] on p "Current State: Strategy concluded job shadowing sessions with Outreach staff, c…" at bounding box center [495, 317] width 672 height 32
click at [527, 307] on p "Current State: Strategy concluded job shadowing sessions with Outreach staff, b…" at bounding box center [495, 317] width 672 height 32
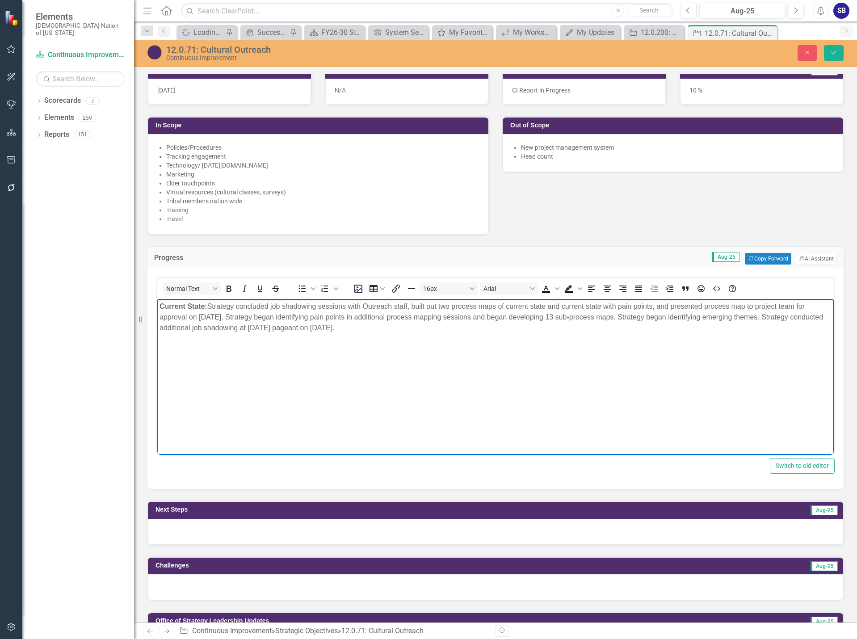
click at [719, 306] on p "Current State: Strategy concluded job shadowing sessions with Outreach staff, b…" at bounding box center [495, 317] width 672 height 32
click at [718, 307] on p "Current State: Strategy concluded job shadowing sessions with Outreach staff, b…" at bounding box center [495, 317] width 672 height 32
click at [258, 318] on p "Current State: Strategy concluded job shadowing sessions with Outreach staff, b…" at bounding box center [495, 317] width 672 height 32
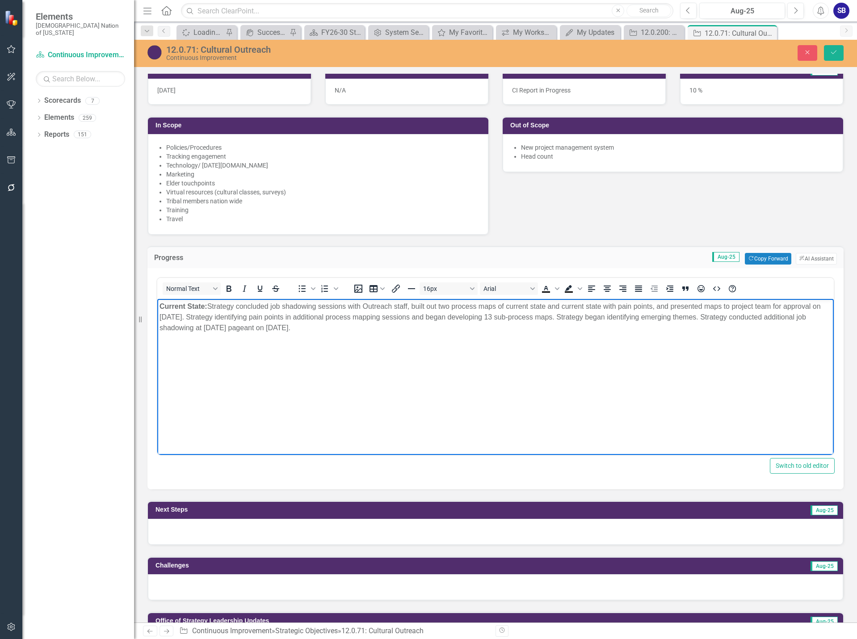
click at [275, 317] on p "Current State: Strategy concluded job shadowing sessions with Outreach staff, b…" at bounding box center [495, 317] width 672 height 32
drag, startPoint x: 311, startPoint y: 317, endPoint x: 435, endPoint y: 317, distance: 123.7
click at [435, 317] on p "Current State: Strategy concluded job shadowing sessions with Outreach staff, b…" at bounding box center [495, 317] width 672 height 32
click at [275, 318] on p "Current State: Strategy concluded job shadowing sessions with Outreach staff, b…" at bounding box center [495, 311] width 672 height 21
drag, startPoint x: 670, startPoint y: 319, endPoint x: 380, endPoint y: 318, distance: 289.9
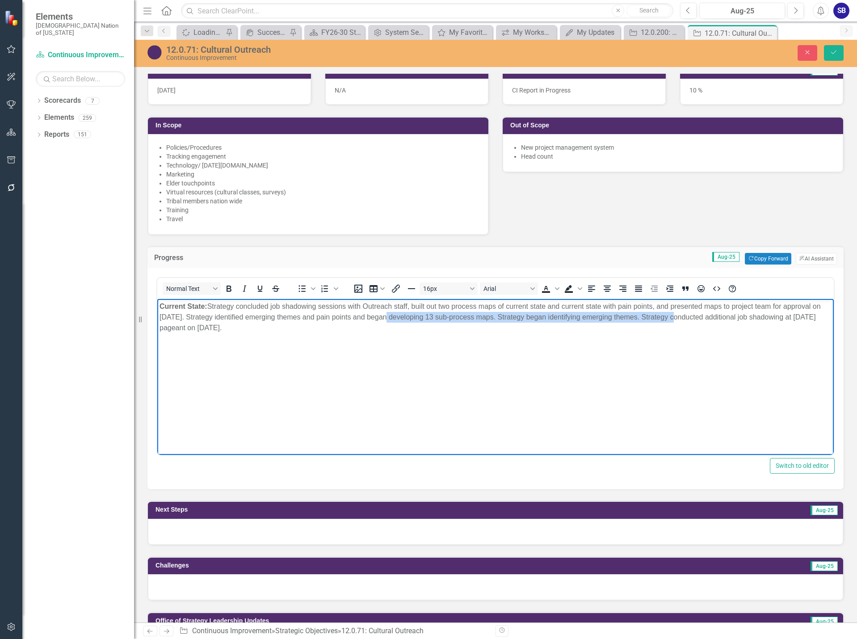
click at [380, 318] on p "Current State: Strategy concluded job shadowing sessions with Outreach staff, b…" at bounding box center [495, 317] width 672 height 32
click at [455, 317] on p "Current State: Strategy concluded job shadowing sessions with Outreach staff, b…" at bounding box center [495, 311] width 672 height 21
click at [473, 318] on p "Current State: Strategy concluded job shadowing sessions with Outreach staff, b…" at bounding box center [495, 311] width 672 height 21
drag, startPoint x: 379, startPoint y: 318, endPoint x: 385, endPoint y: 322, distance: 7.3
click at [380, 318] on p "Current State: Strategy concluded job shadowing sessions with Outreach staff, b…" at bounding box center [495, 311] width 672 height 21
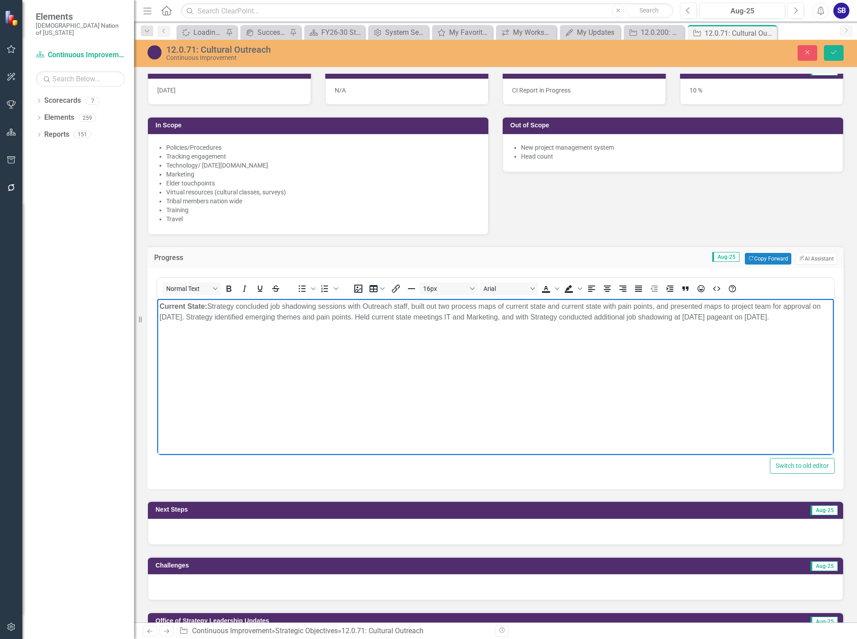
click at [527, 317] on p "Current State: Strategy concluded job shadowing sessions with Outreach staff, b…" at bounding box center [495, 311] width 672 height 21
click at [480, 321] on p "Current State: Strategy concluded job shadowing sessions with Outreach staff, b…" at bounding box center [495, 317] width 672 height 32
drag, startPoint x: 482, startPoint y: 320, endPoint x: 525, endPoint y: 320, distance: 43.8
click at [525, 320] on p "Current State: Strategy concluded job shadowing sessions with Outreach staff, b…" at bounding box center [495, 317] width 672 height 32
click at [519, 319] on p "Current State: Strategy concluded job shadowing sessions with Outreach staff, b…" at bounding box center [495, 317] width 672 height 32
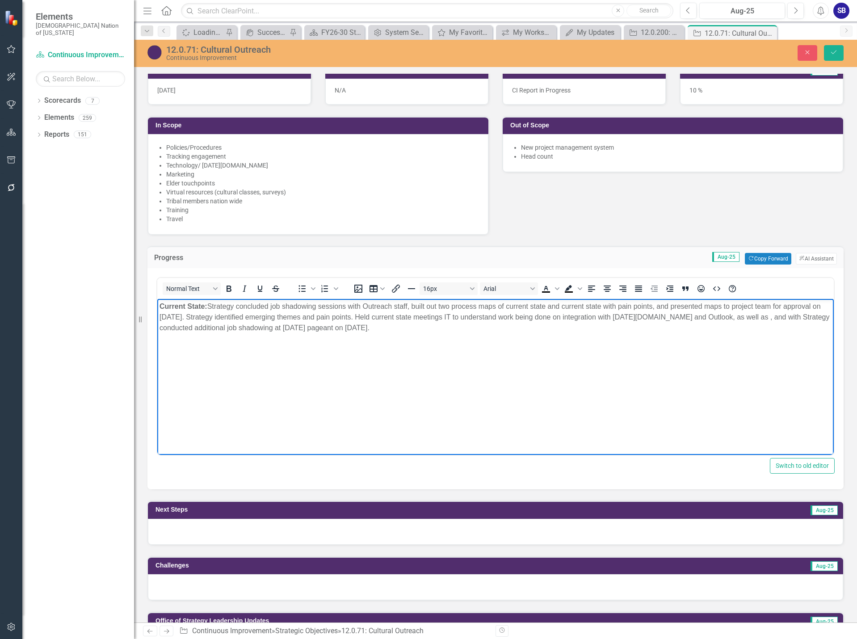
click at [728, 320] on p "Current State: Strategy concluded job shadowing sessions with Outreach staff, b…" at bounding box center [495, 317] width 672 height 32
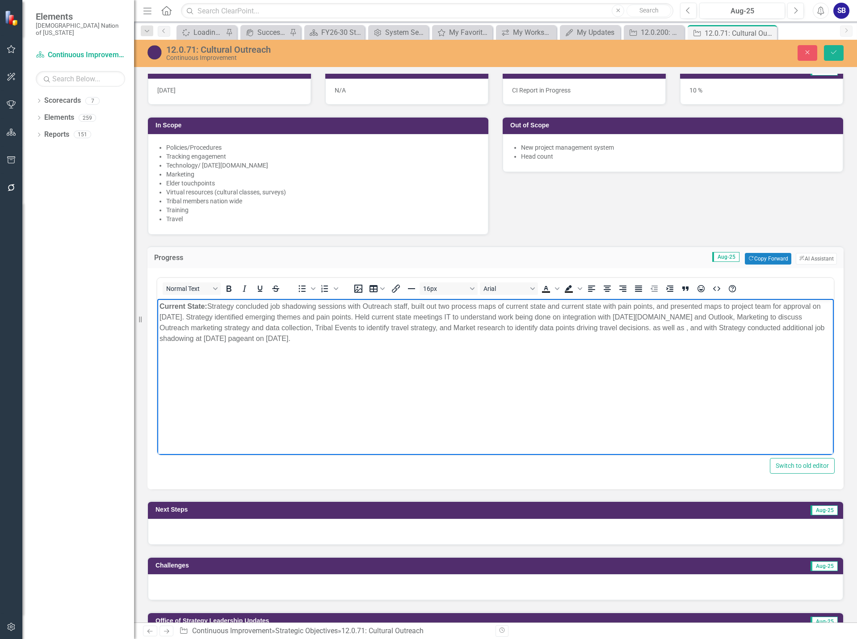
drag, startPoint x: 621, startPoint y: 330, endPoint x: 626, endPoint y: 350, distance: 20.2
click at [626, 350] on body "Current State: Strategy concluded job shadowing sessions with Outreach staff, b…" at bounding box center [495, 366] width 676 height 134
click at [389, 322] on p "Current State: Strategy concluded job shadowing sessions with Outreach staff, b…" at bounding box center [495, 317] width 672 height 32
click at [473, 318] on p "Current State: Strategy concluded job shadowing sessions with Outreach staff, b…" at bounding box center [495, 317] width 672 height 32
click at [674, 331] on p "Current State: Strategy concluded job shadowing sessions with Outreach staff, b…" at bounding box center [495, 317] width 672 height 32
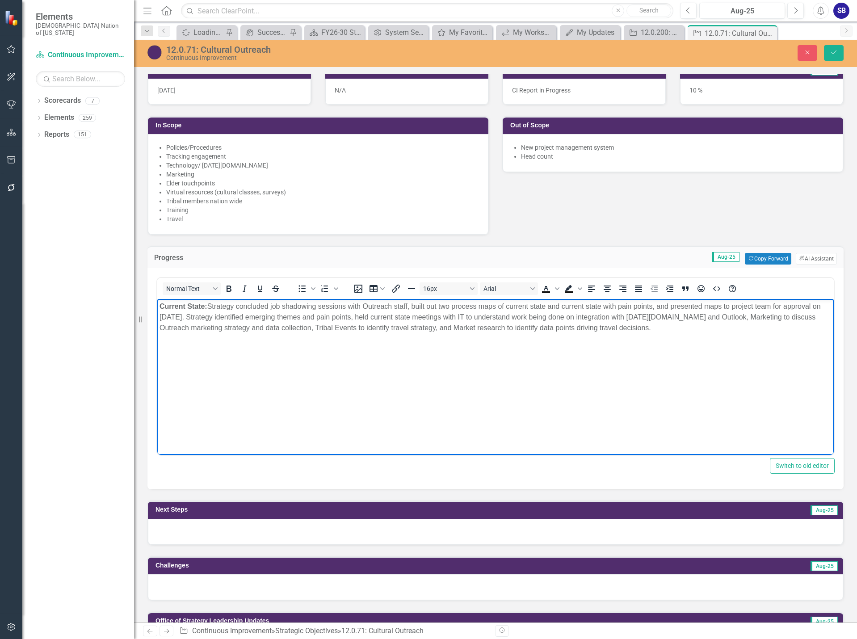
click at [368, 330] on p "Current State: Strategy concluded job shadowing sessions with Outreach staff, b…" at bounding box center [495, 317] width 672 height 32
click at [744, 329] on p "Current State: Strategy concluded job shadowing sessions with Outreach staff, b…" at bounding box center [495, 317] width 672 height 32
click at [163, 339] on p "Current State: Strategy concluded job shadowing sessions with Outreach staff, b…" at bounding box center [495, 322] width 672 height 43
click at [183, 340] on p "Current State: Strategy concluded job shadowing sessions with Outreach staff, b…" at bounding box center [495, 322] width 672 height 43
click at [222, 338] on p "Current State: Strategy concluded job shadowing sessions with Outreach staff, b…" at bounding box center [495, 322] width 672 height 43
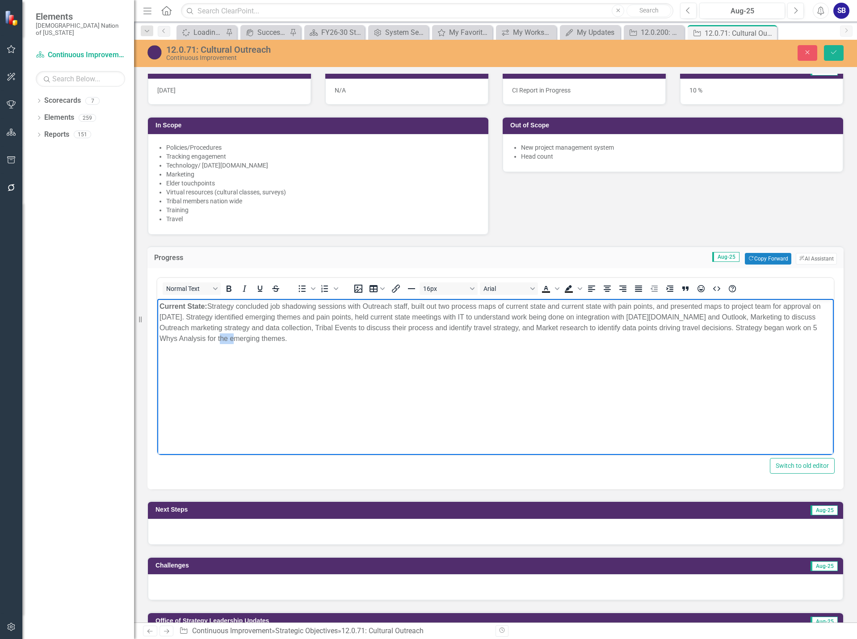
click at [222, 338] on p "Current State: Strategy concluded job shadowing sessions with Outreach staff, b…" at bounding box center [495, 322] width 672 height 43
click at [296, 339] on p "Current State: Strategy concluded job shadowing sessions with Outreach staff, b…" at bounding box center [495, 322] width 672 height 43
click at [782, 341] on p "Current State: Strategy concluded job shadowing sessions with Outreach staff, b…" at bounding box center [495, 322] width 672 height 43
click at [564, 327] on p "Current State: Strategy concluded job shadowing sessions with Outreach staff, b…" at bounding box center [495, 322] width 672 height 43
click at [831, 55] on icon "Save" at bounding box center [833, 52] width 8 height 6
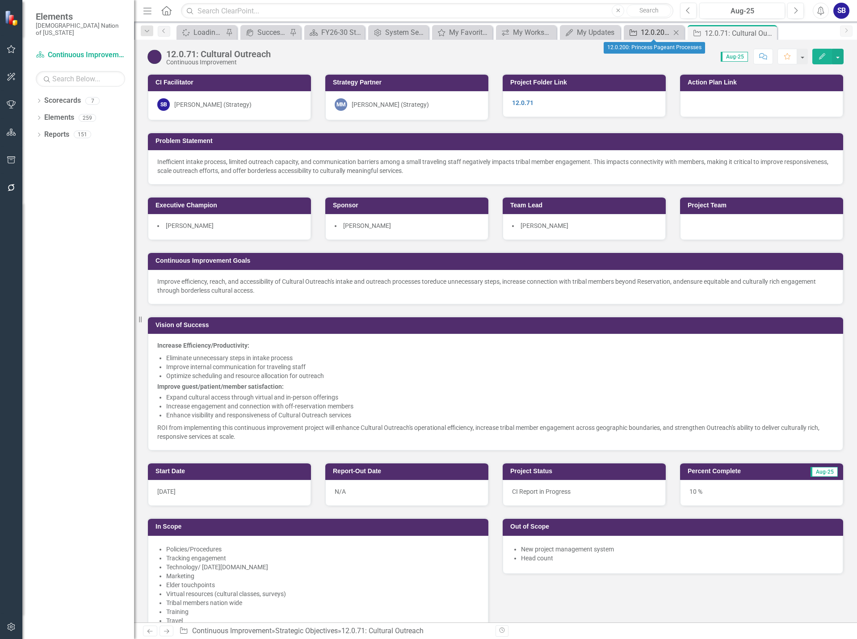
click at [655, 33] on div "12.0.200: Princess Pageant Processes" at bounding box center [656, 32] width 30 height 11
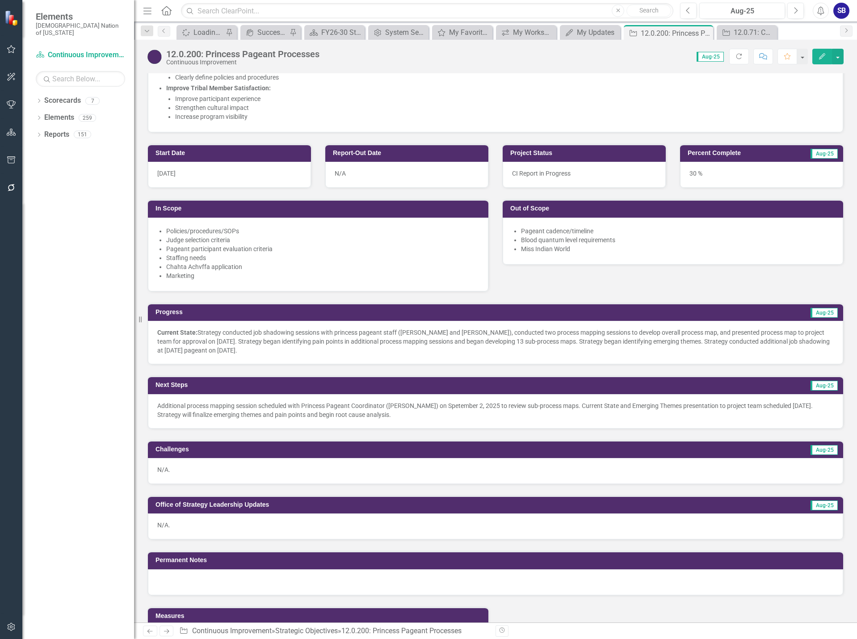
scroll to position [313, 0]
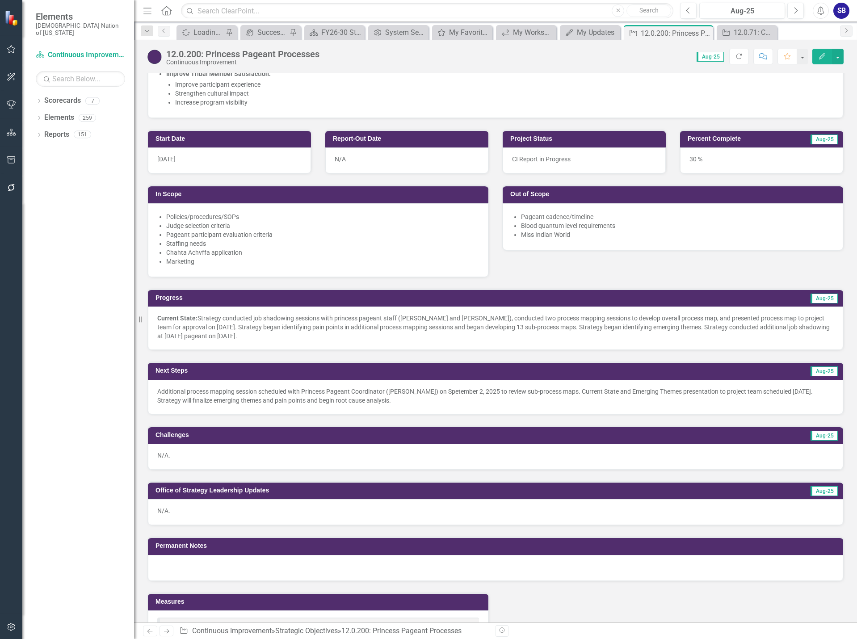
scroll to position [268, 0]
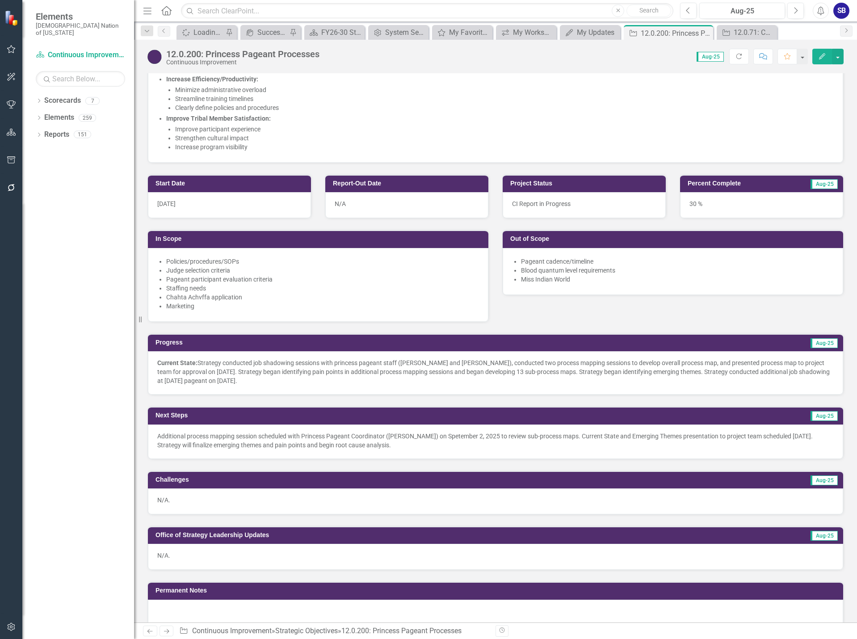
click at [429, 445] on p "Additional process mapping session scheduled with Princess Pageant Coordinator …" at bounding box center [495, 440] width 676 height 18
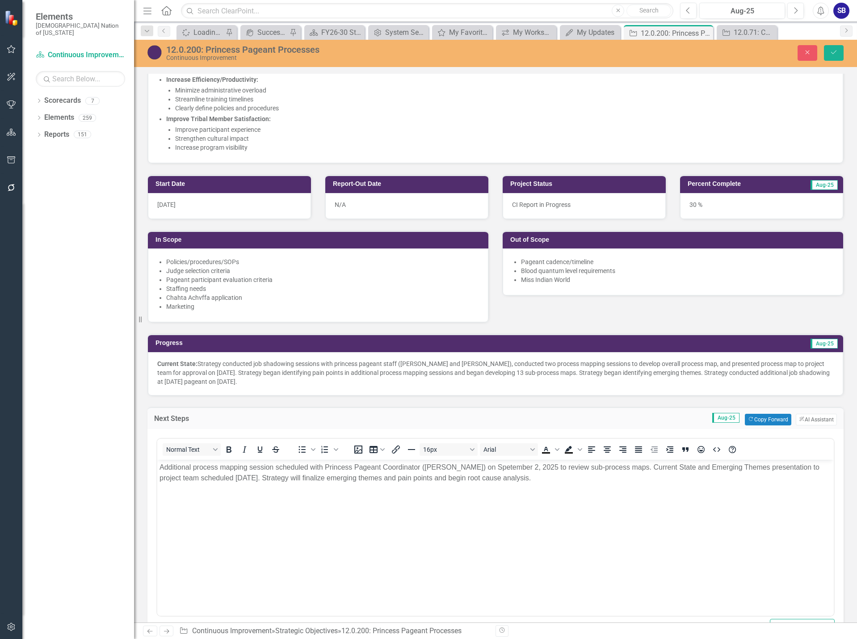
scroll to position [0, 0]
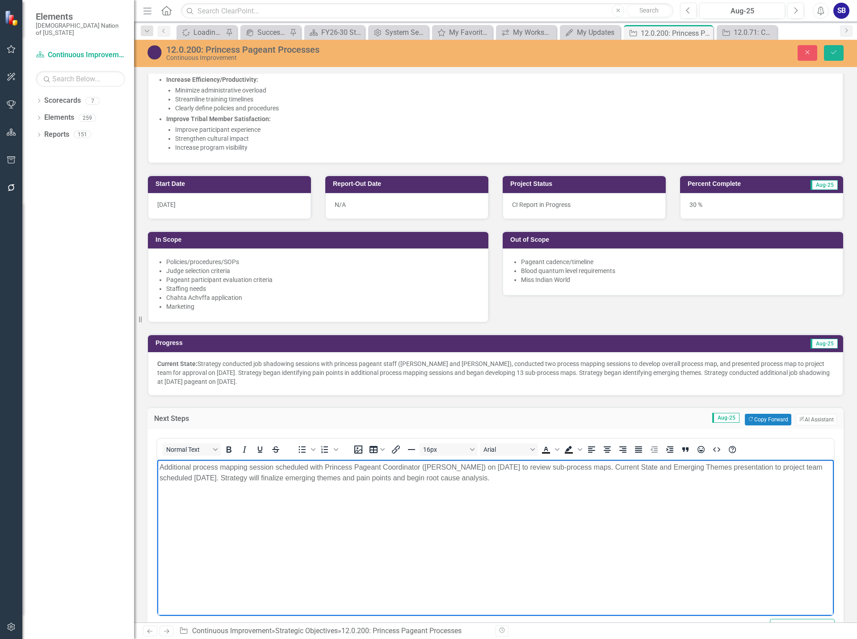
drag, startPoint x: 576, startPoint y: 479, endPoint x: 149, endPoint y: 460, distance: 427.4
click at [157, 460] on html "Additional process mapping session scheduled with Princess Pageant Coordinator …" at bounding box center [495, 526] width 676 height 134
copy p "Additional process mapping session scheduled with Princess Pageant Coordinator …"
click at [839, 54] on button "Save" at bounding box center [834, 53] width 20 height 16
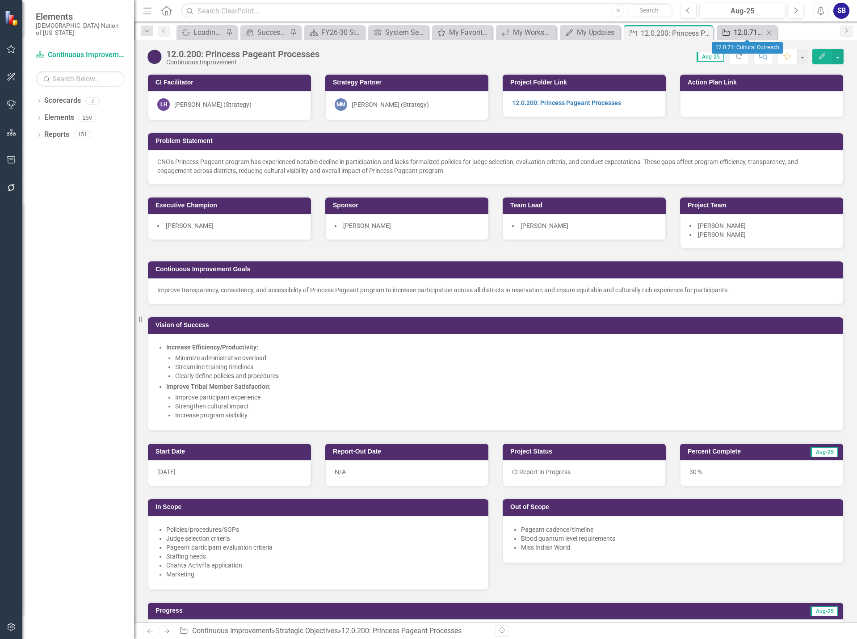
click at [751, 29] on div "12.0.71: Cultural Outreach" at bounding box center [748, 32] width 30 height 11
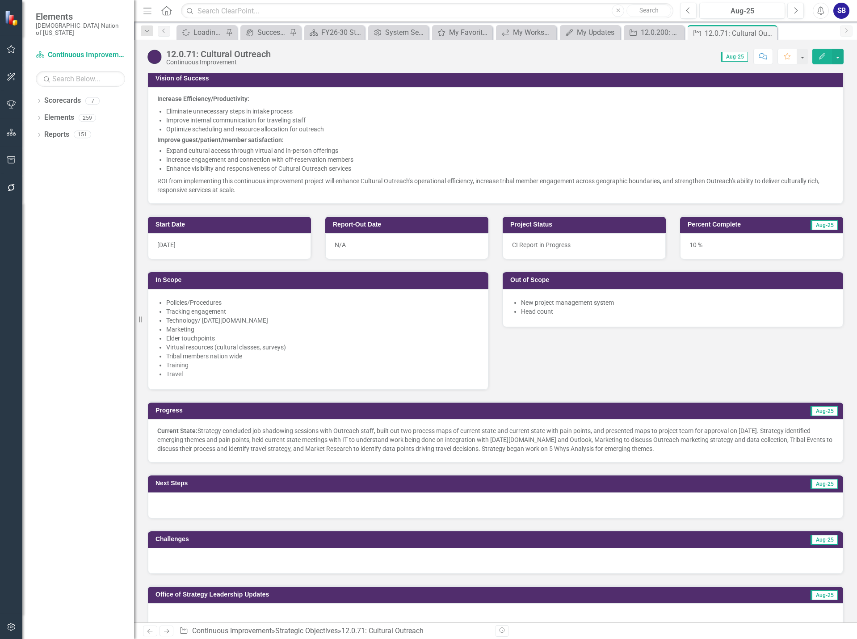
scroll to position [268, 0]
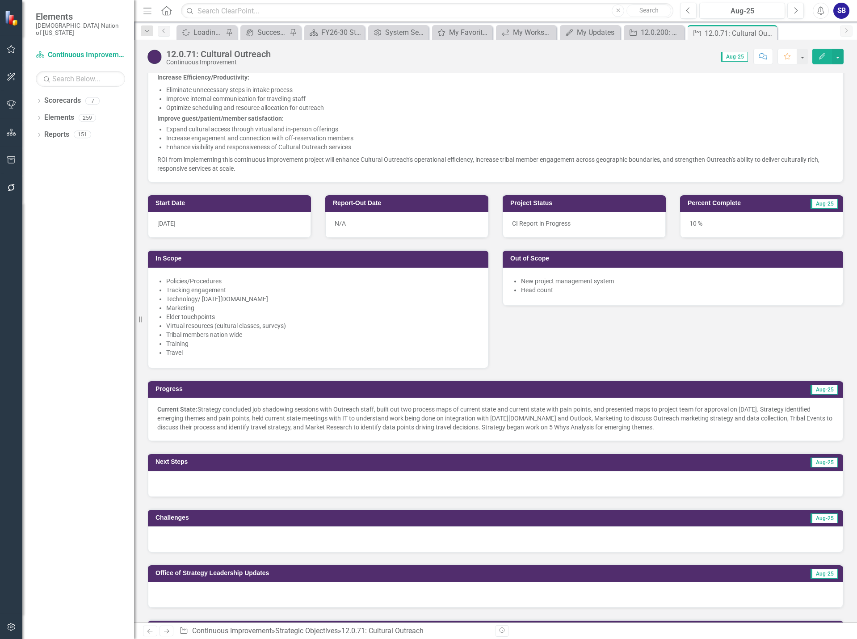
click at [240, 478] on div at bounding box center [495, 484] width 695 height 26
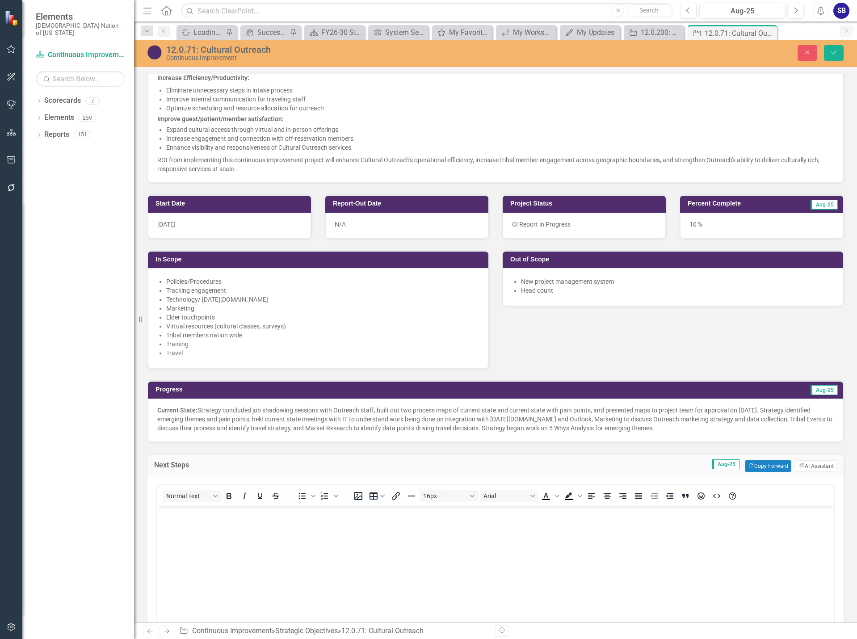
scroll to position [0, 0]
click at [232, 526] on body "Rich Text Area. Press ALT-0 for help." at bounding box center [495, 573] width 676 height 134
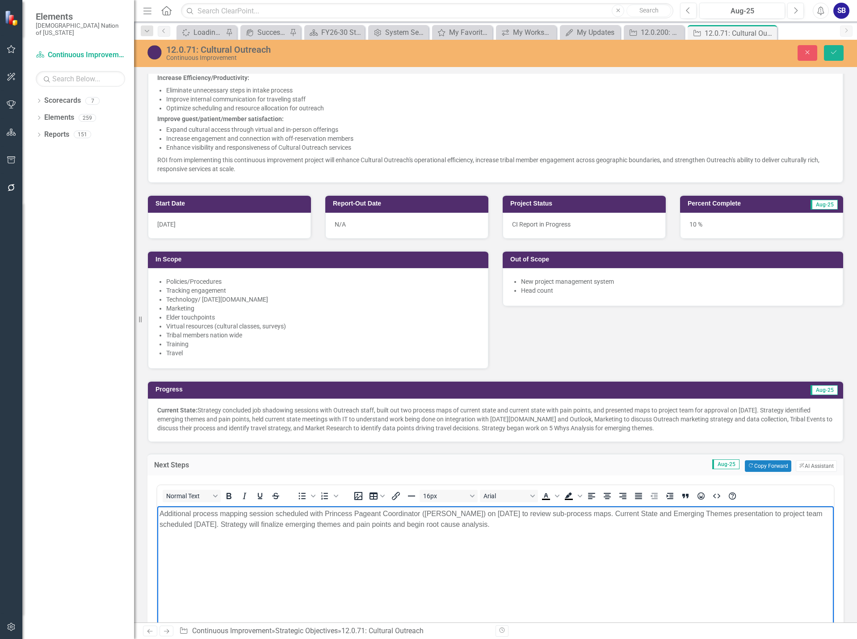
click at [576, 525] on p "Additional process mapping session scheduled with Princess Pageant Coordinator …" at bounding box center [495, 518] width 672 height 21
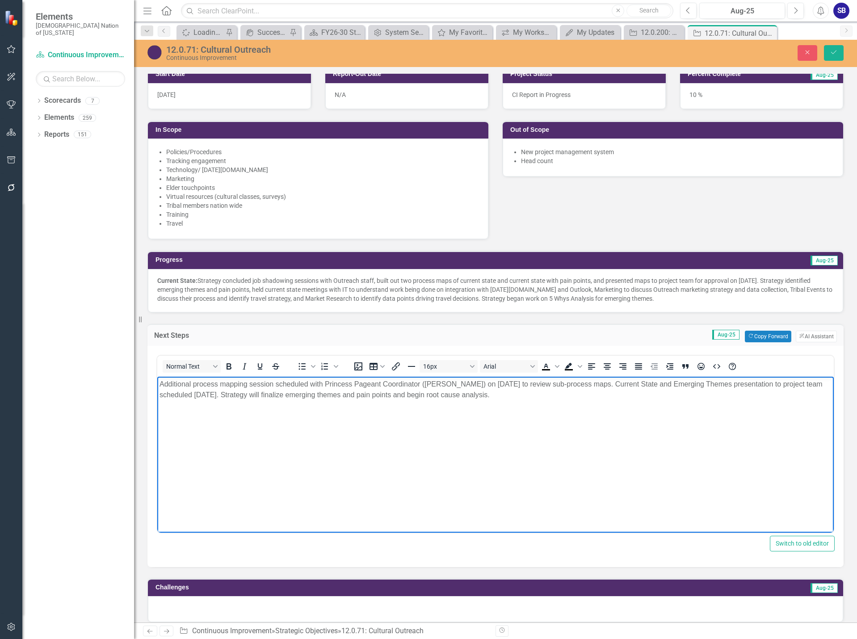
scroll to position [402, 0]
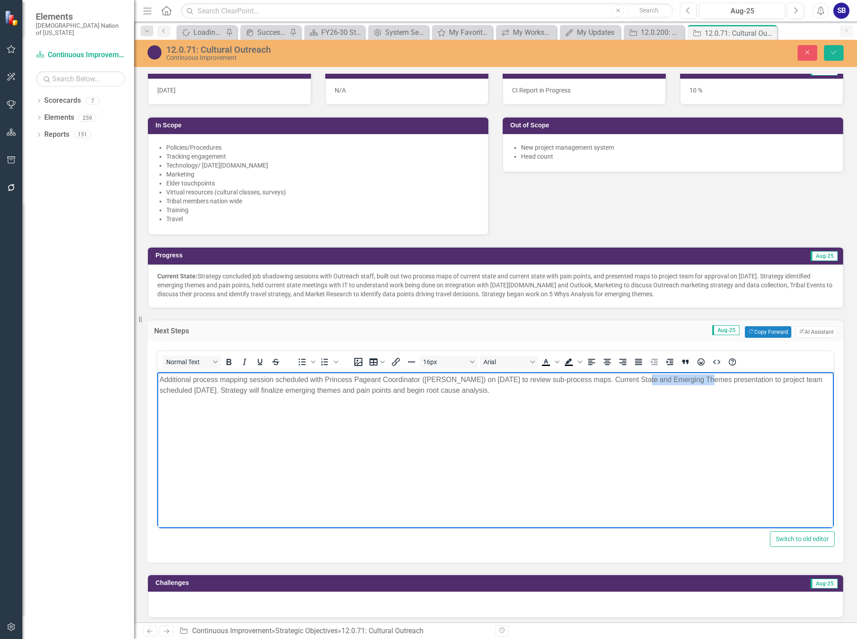
drag, startPoint x: 639, startPoint y: 380, endPoint x: 696, endPoint y: 381, distance: 57.2
click at [696, 381] on p "Additional process mapping session scheduled with Princess Pageant Coordinator …" at bounding box center [495, 384] width 672 height 21
click at [701, 381] on p "Additional process mapping session scheduled with Princess Pageant Coordinator …" at bounding box center [495, 384] width 672 height 21
click at [700, 383] on p "Additional process mapping session scheduled with Princess Pageant Coordinator …" at bounding box center [495, 384] width 672 height 21
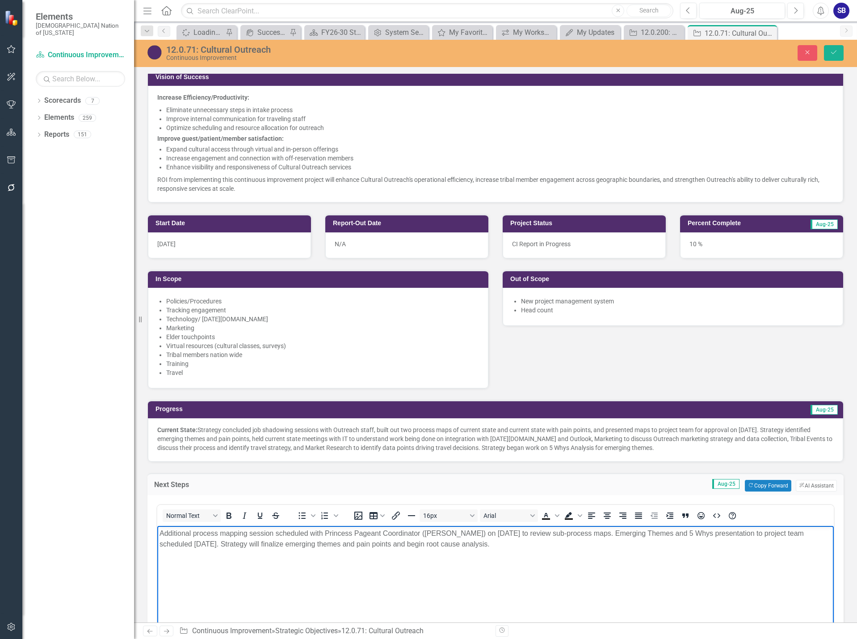
scroll to position [268, 0]
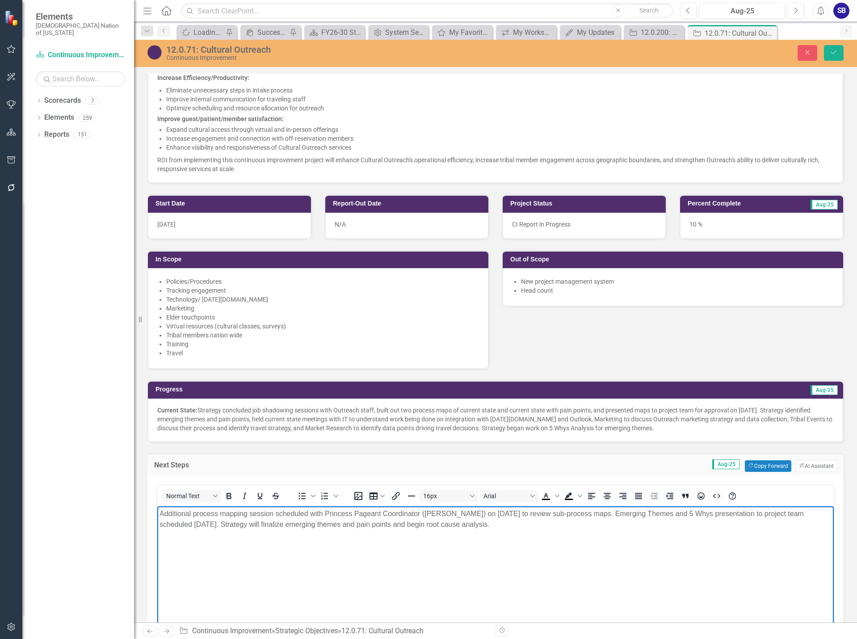
click at [567, 420] on p "Current State: Strategy concluded job shadowing sessions with Outreach staff, b…" at bounding box center [495, 419] width 676 height 27
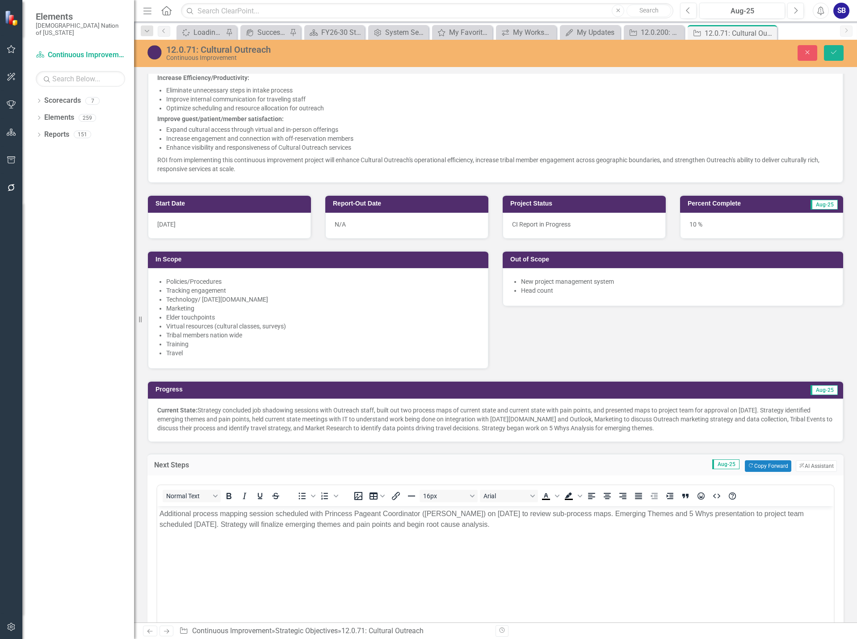
click at [567, 420] on p "Current State: Strategy concluded job shadowing sessions with Outreach staff, b…" at bounding box center [495, 419] width 676 height 27
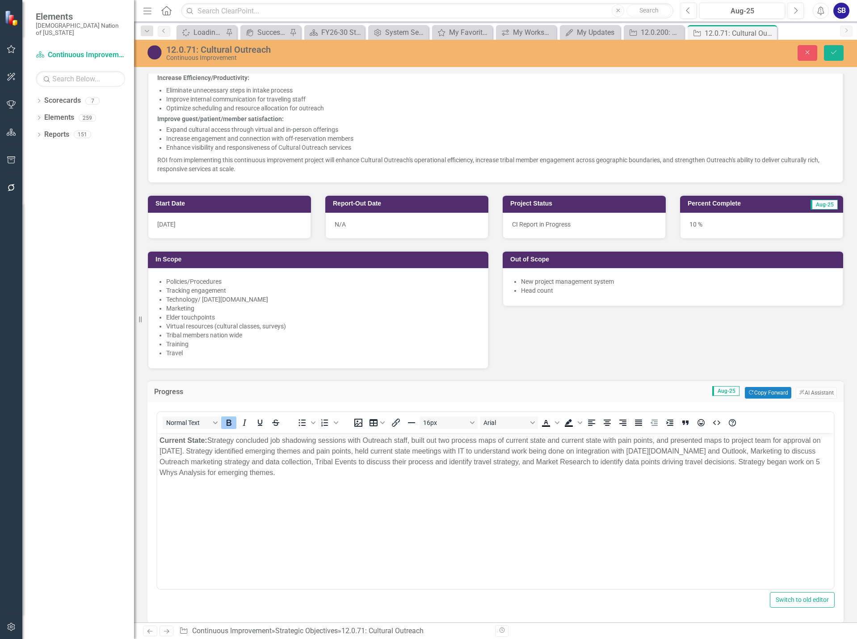
scroll to position [0, 0]
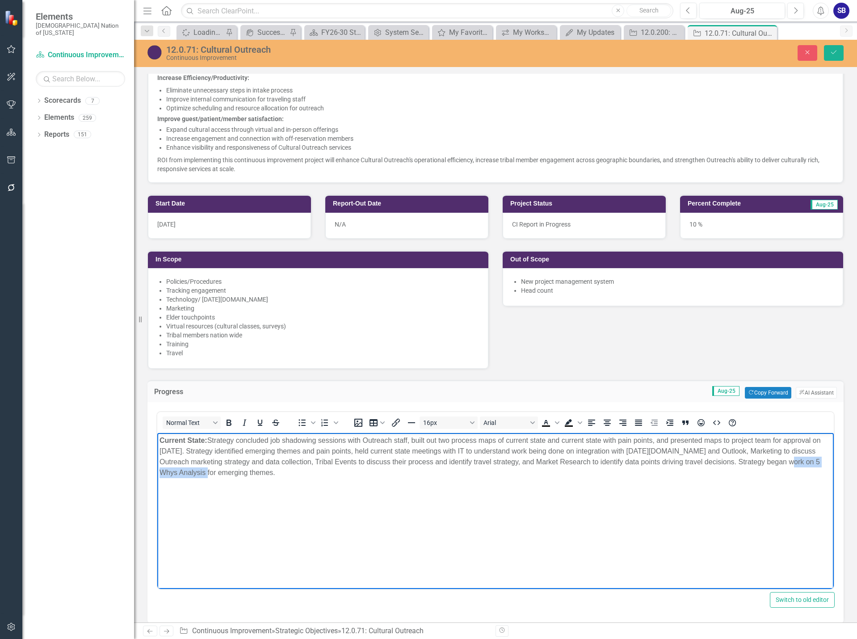
drag, startPoint x: 789, startPoint y: 461, endPoint x: 205, endPoint y: 469, distance: 584.3
click at [205, 469] on p "Current State: Strategy concluded job shadowing sessions with Outreach staff, b…" at bounding box center [495, 456] width 672 height 43
click at [285, 478] on body "Current State: Strategy concluded job shadowing sessions with Outreach staff, b…" at bounding box center [495, 500] width 676 height 134
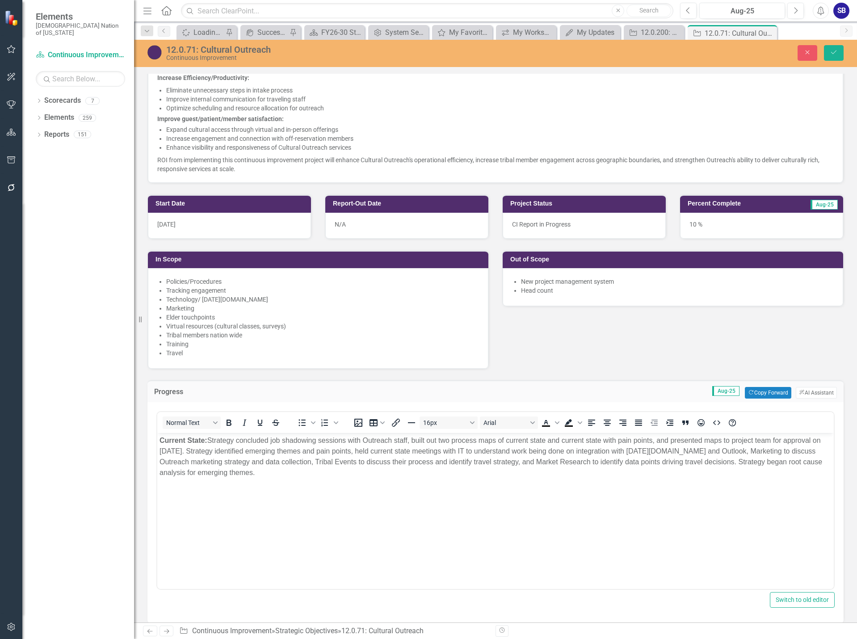
click at [844, 53] on div "Close Save" at bounding box center [706, 53] width 288 height 16
click at [839, 54] on button "Save" at bounding box center [834, 53] width 20 height 16
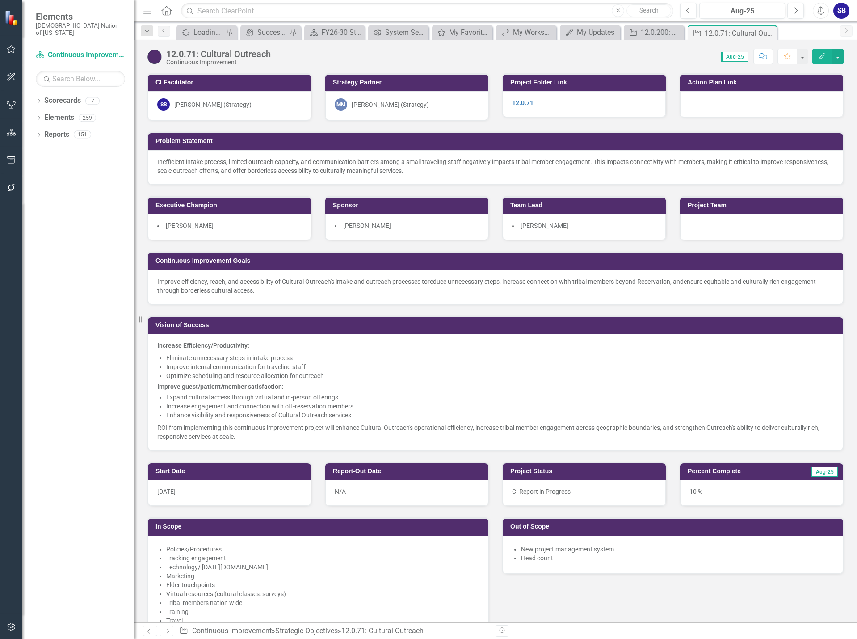
scroll to position [268, 0]
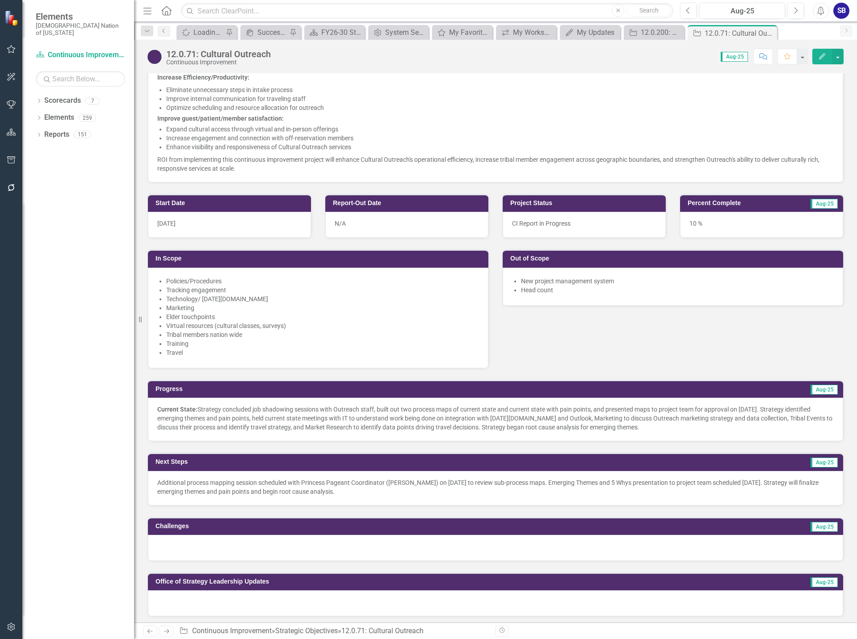
click at [506, 489] on p "Additional process mapping session scheduled with Princess Pageant Coordinator …" at bounding box center [495, 487] width 676 height 18
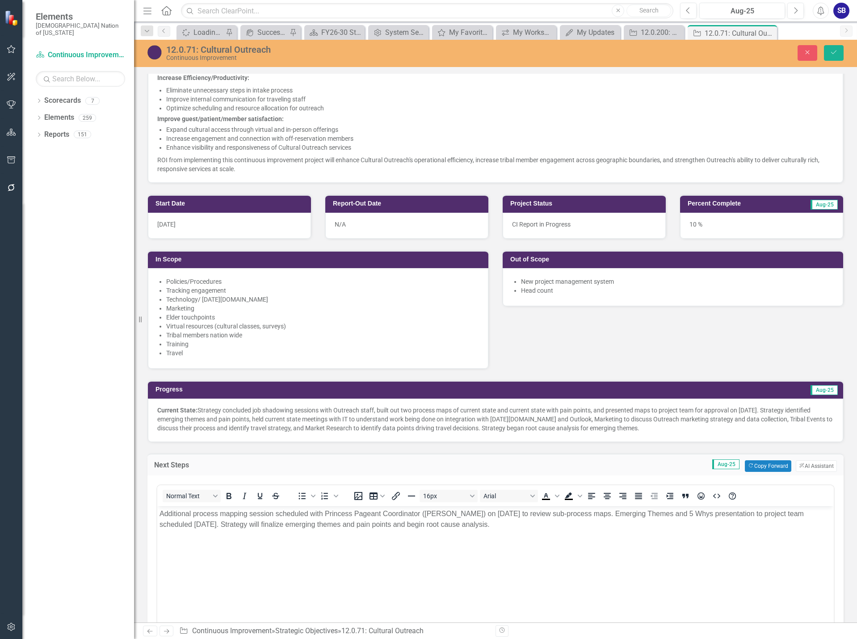
scroll to position [0, 0]
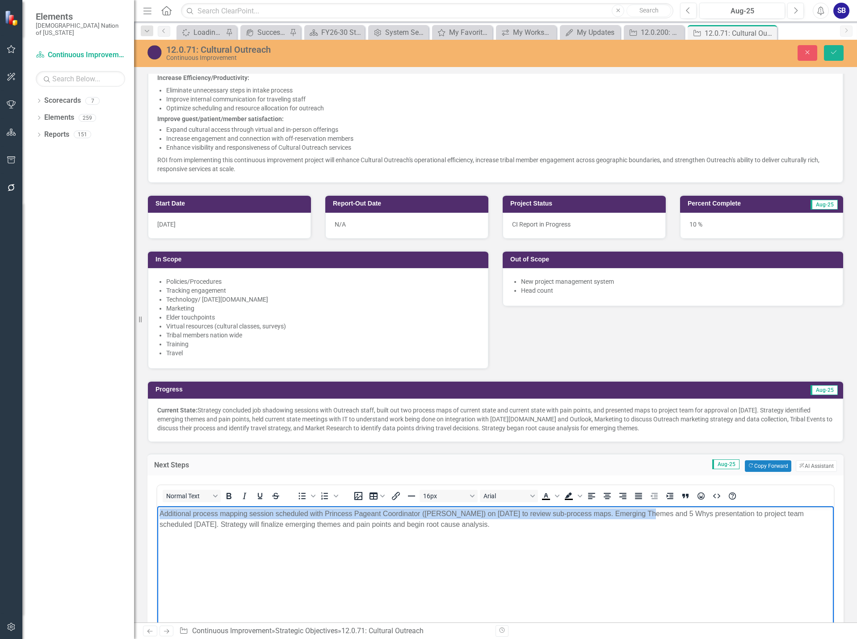
drag, startPoint x: 640, startPoint y: 514, endPoint x: 306, endPoint y: 1016, distance: 602.6
click at [157, 510] on html "Additional process mapping session scheduled with Princess Pageant Coordinator …" at bounding box center [495, 573] width 676 height 134
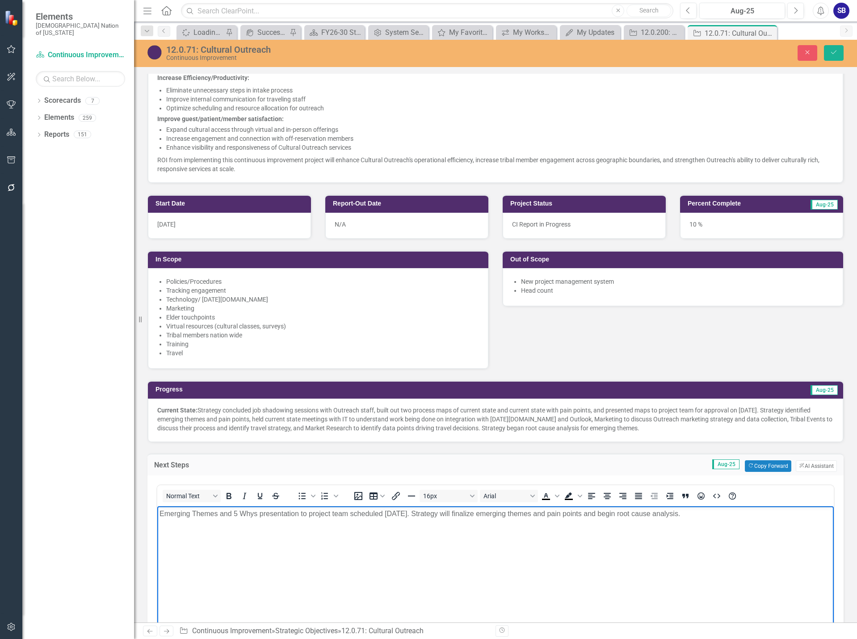
drag, startPoint x: 720, startPoint y: 514, endPoint x: 448, endPoint y: 519, distance: 272.5
click at [448, 519] on body "Emerging Themes and 5 Whys presentation to project team scheduled September 8, …" at bounding box center [495, 573] width 676 height 134
click at [833, 57] on button "Save" at bounding box center [834, 53] width 20 height 16
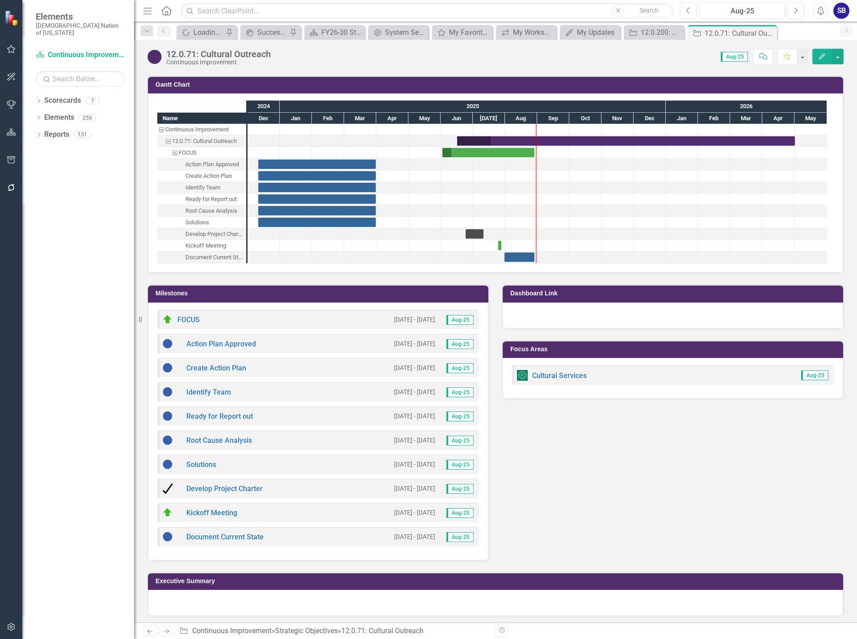
scroll to position [940, 0]
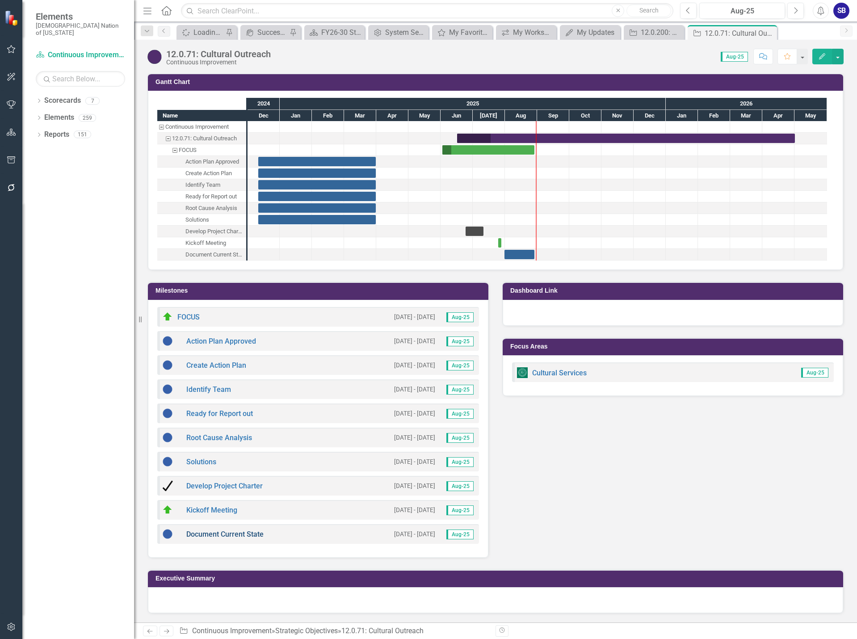
click at [212, 534] on link "Document Current State" at bounding box center [224, 534] width 77 height 8
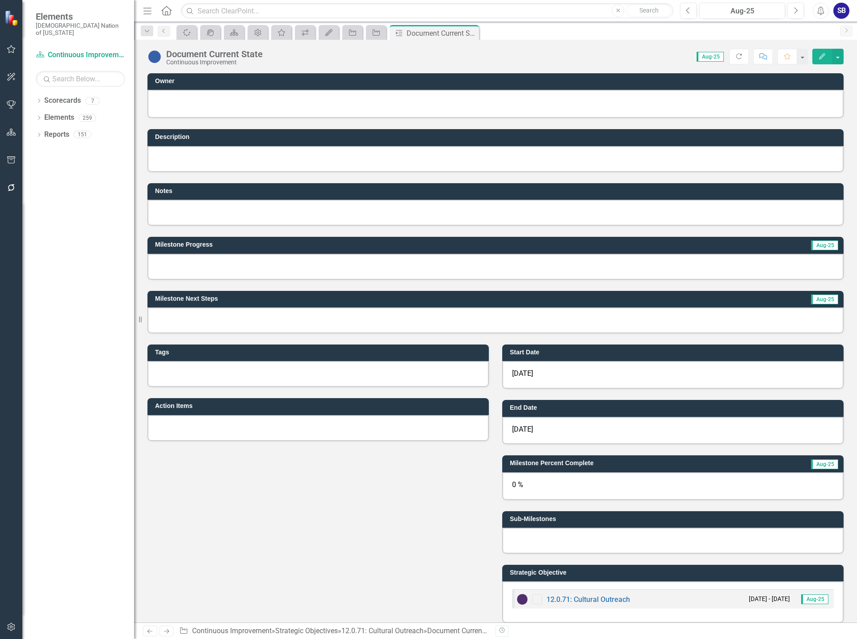
click at [152, 58] on img at bounding box center [154, 57] width 14 height 14
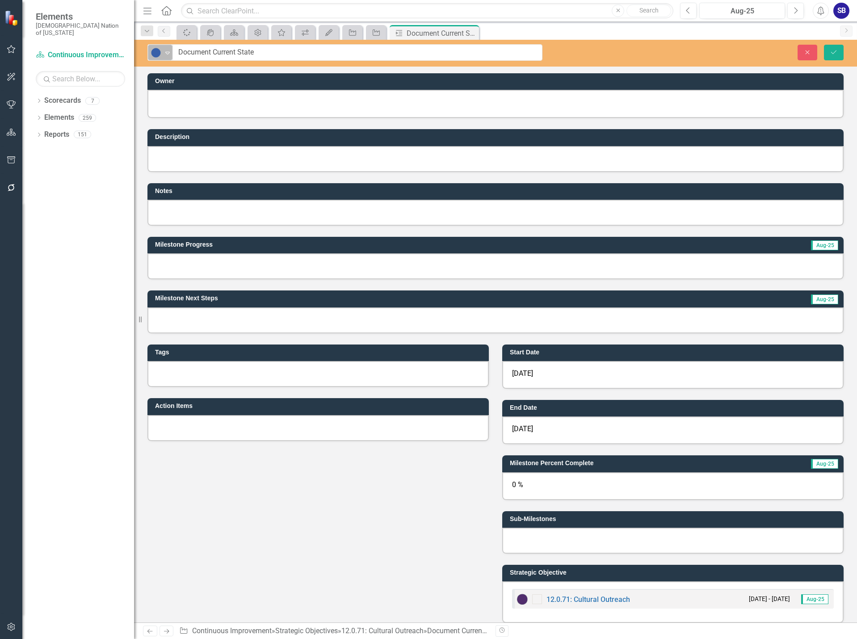
click at [168, 58] on div "Expand" at bounding box center [167, 52] width 9 height 15
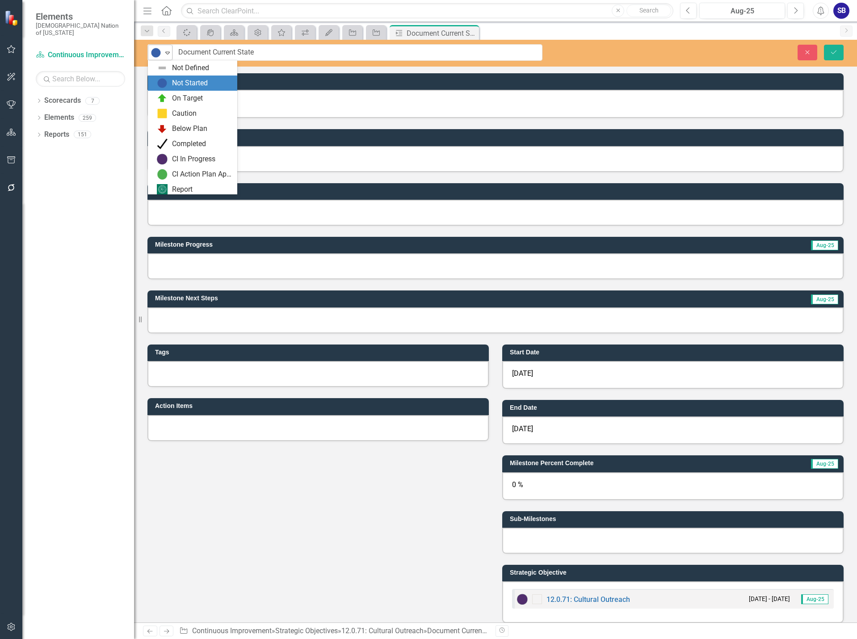
scroll to position [3, 0]
click at [175, 139] on div "Completed" at bounding box center [189, 141] width 34 height 10
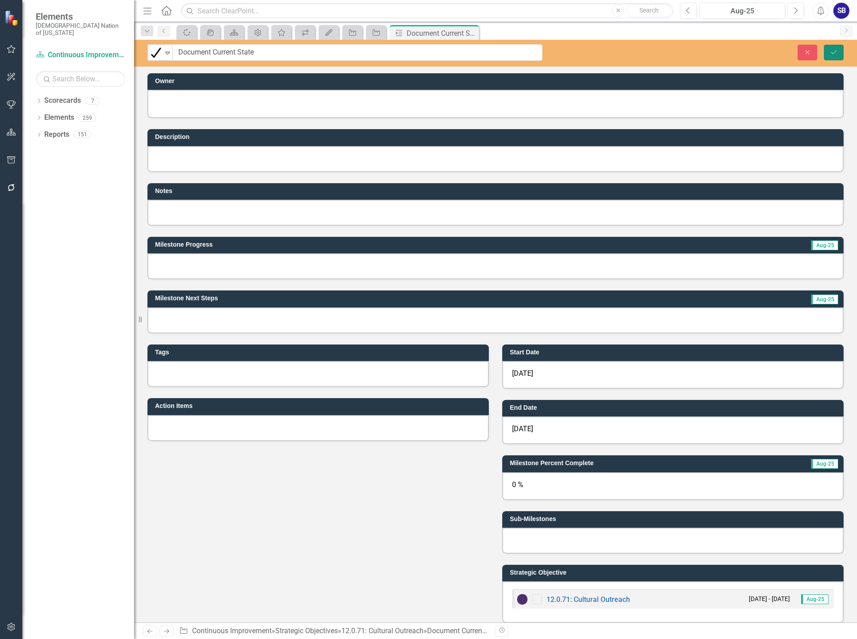
click at [836, 56] on button "Save" at bounding box center [834, 53] width 20 height 16
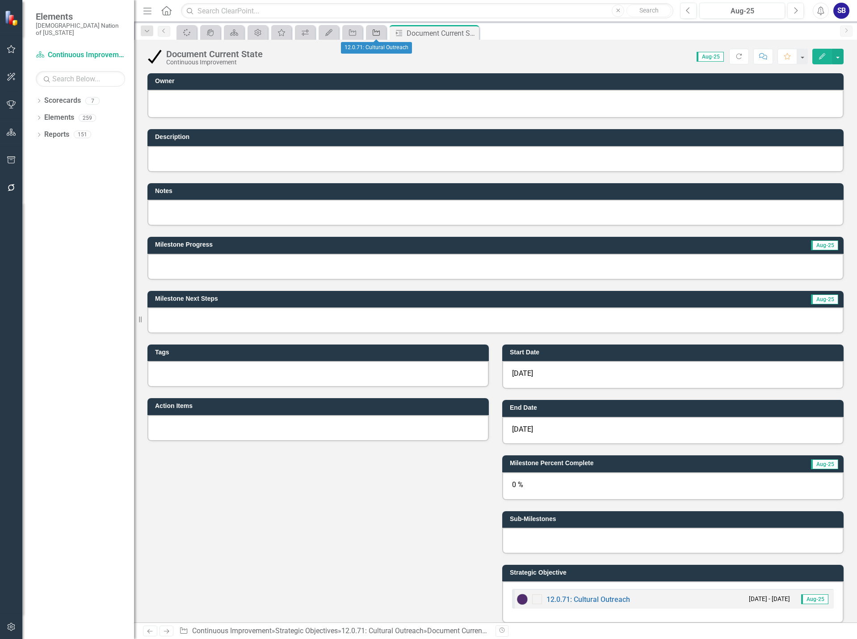
click at [378, 30] on icon "Strategic Objective" at bounding box center [376, 32] width 9 height 7
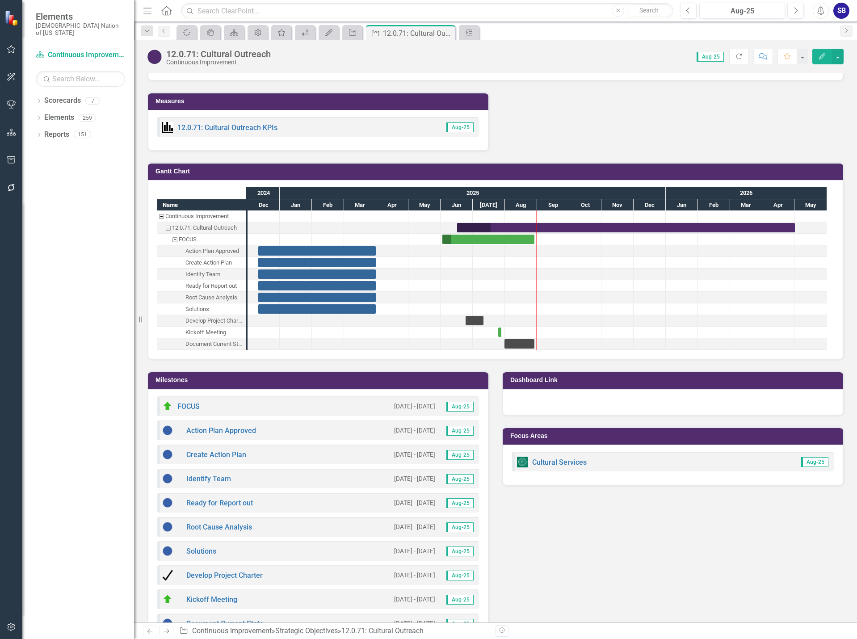
scroll to position [940, 0]
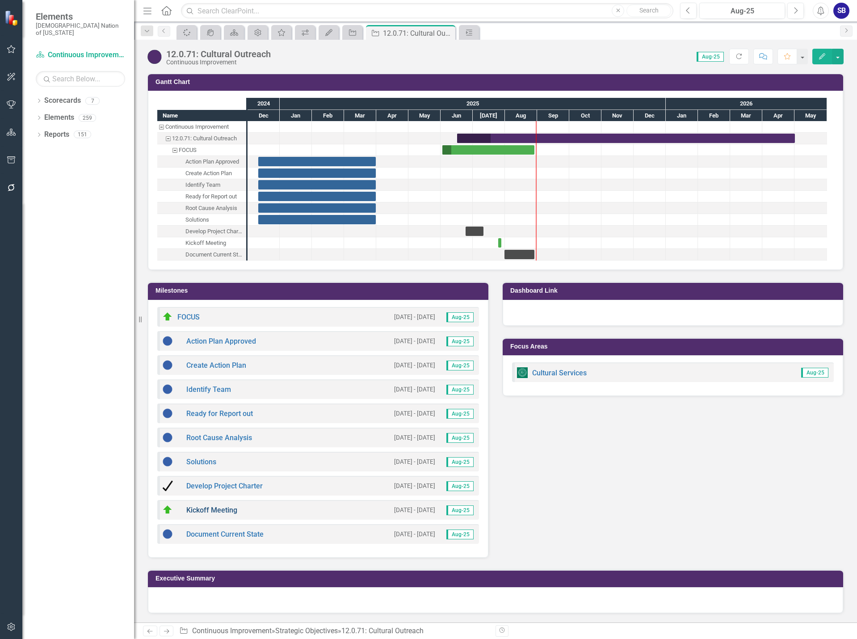
click at [214, 509] on link "Kickoff Meeting" at bounding box center [211, 510] width 51 height 8
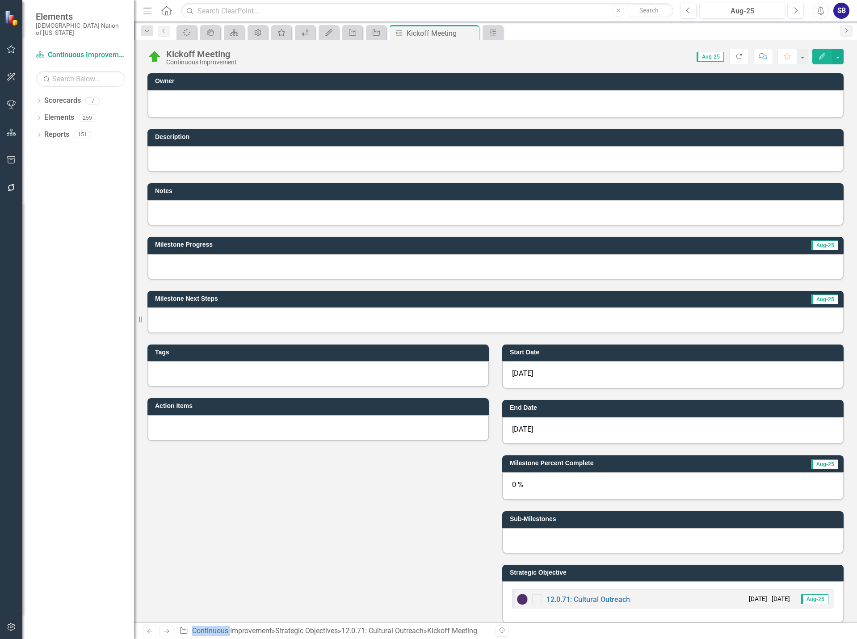
click at [154, 60] on img at bounding box center [154, 57] width 14 height 14
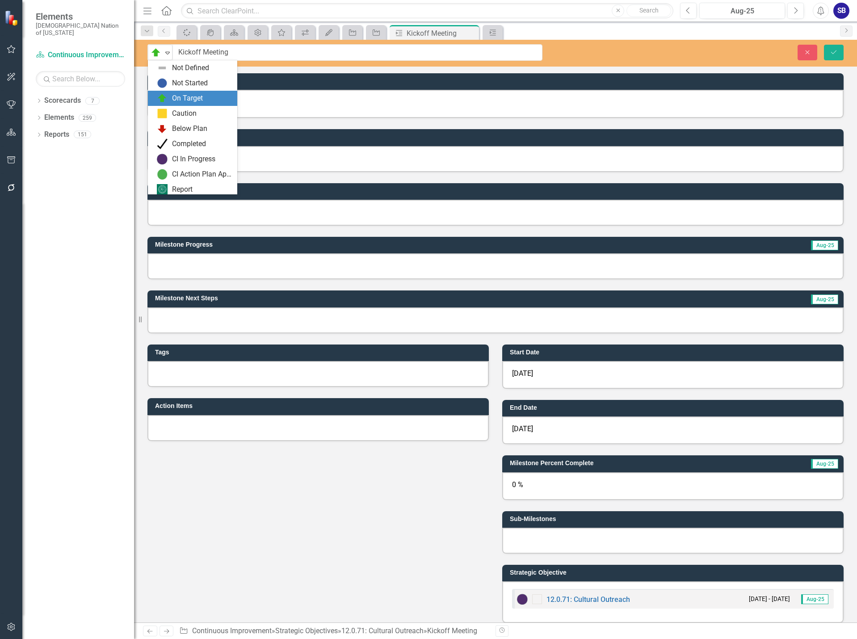
scroll to position [3, 0]
click at [185, 139] on div "Completed" at bounding box center [189, 141] width 34 height 10
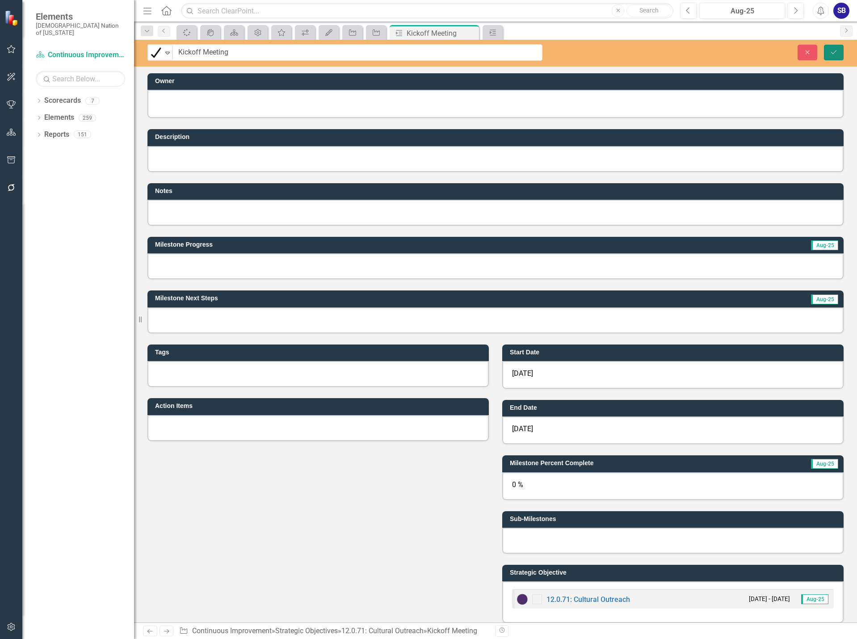
click at [833, 51] on icon "Save" at bounding box center [833, 52] width 8 height 6
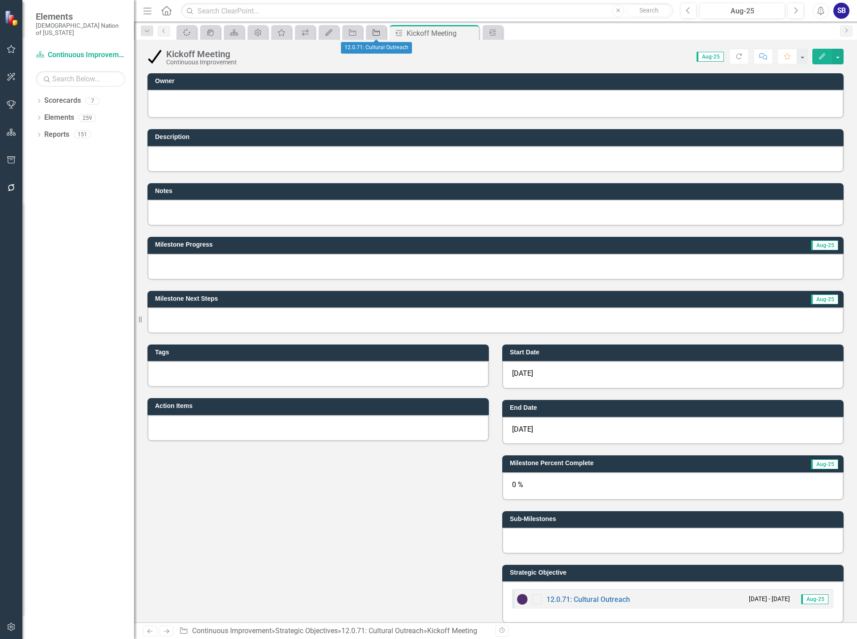
click at [375, 29] on icon "Strategic Objective" at bounding box center [376, 32] width 9 height 7
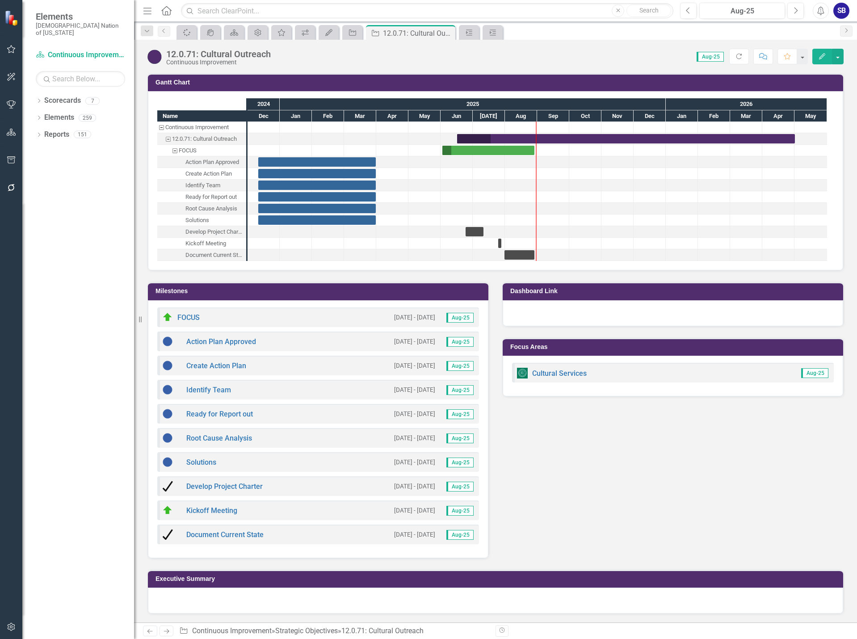
scroll to position [940, 0]
click at [213, 390] on link "Identify Team" at bounding box center [208, 389] width 45 height 8
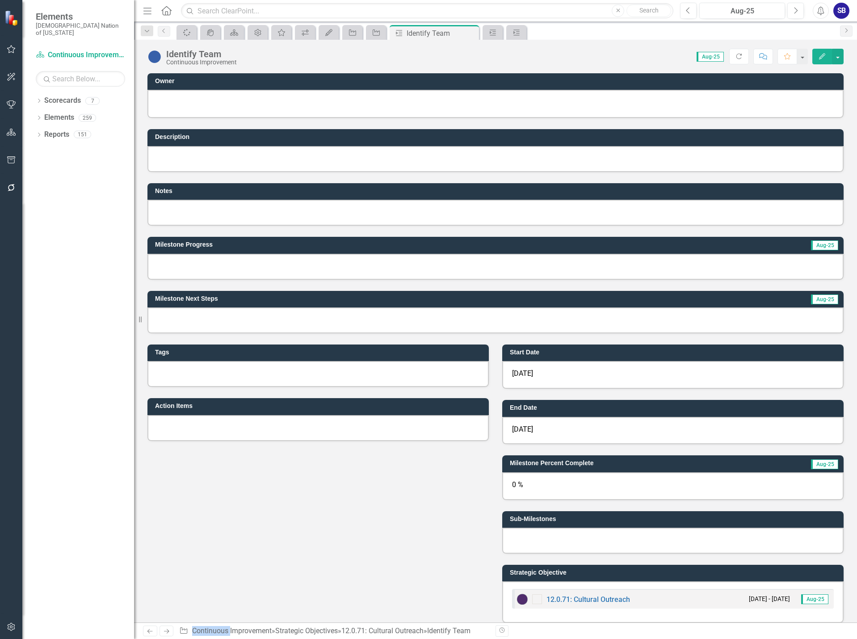
click at [158, 58] on img at bounding box center [154, 57] width 14 height 14
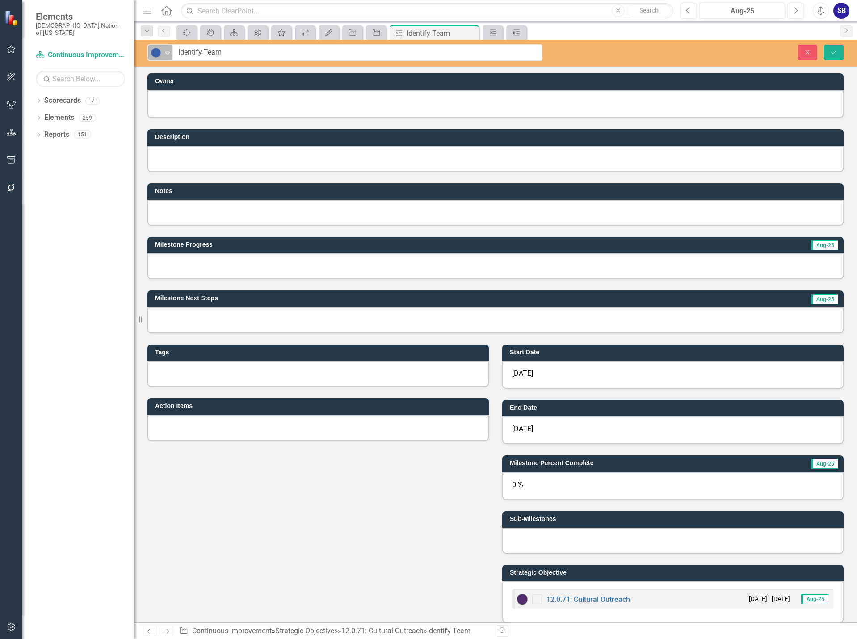
click at [167, 55] on icon "Expand" at bounding box center [167, 52] width 9 height 7
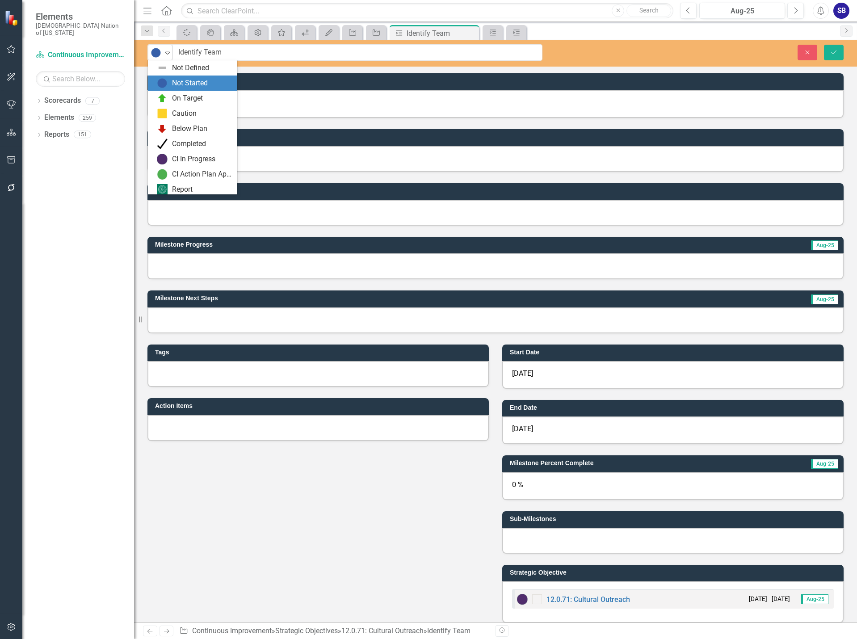
scroll to position [3, 0]
click at [182, 138] on div "Completed" at bounding box center [189, 141] width 34 height 10
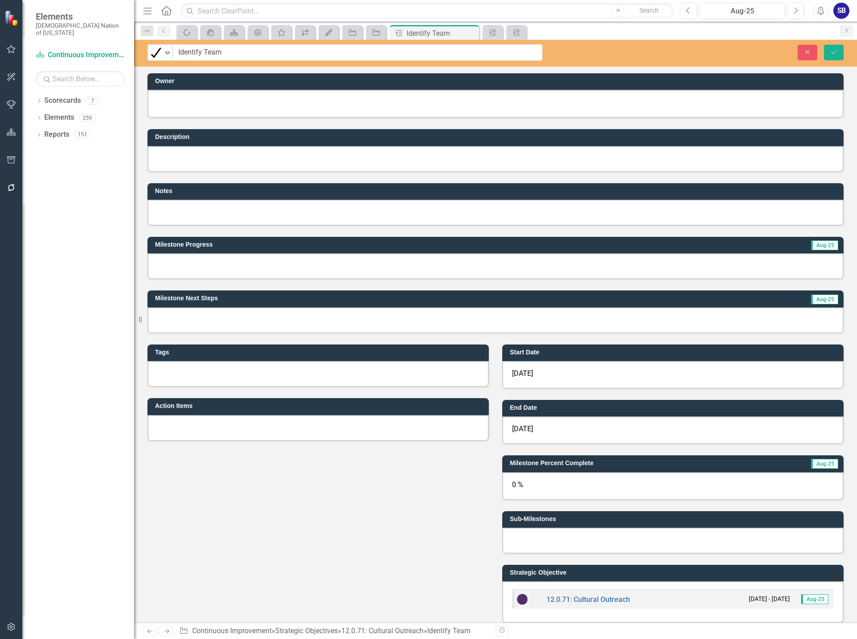
click at [610, 371] on div "12/11/24" at bounding box center [672, 375] width 341 height 28
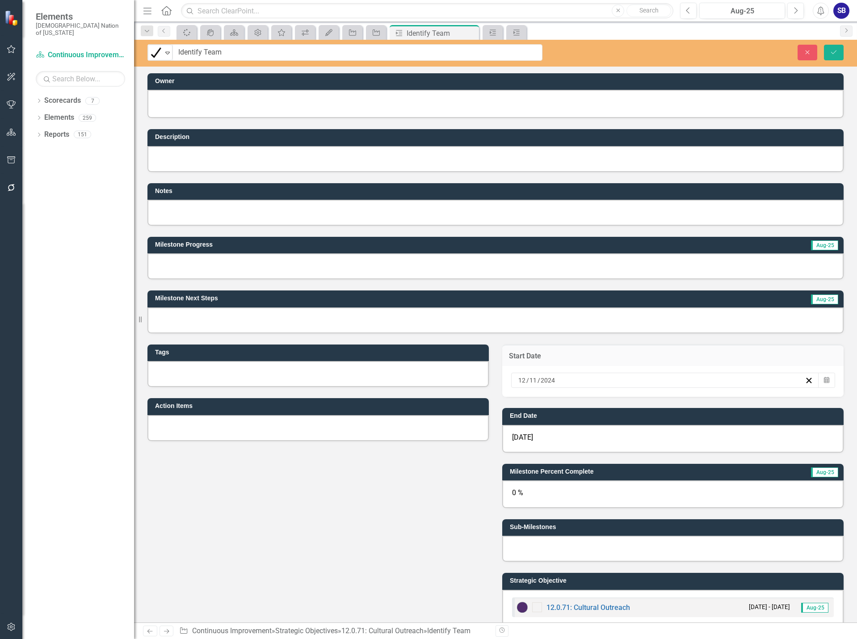
click at [817, 440] on div "3/31/25" at bounding box center [672, 439] width 341 height 28
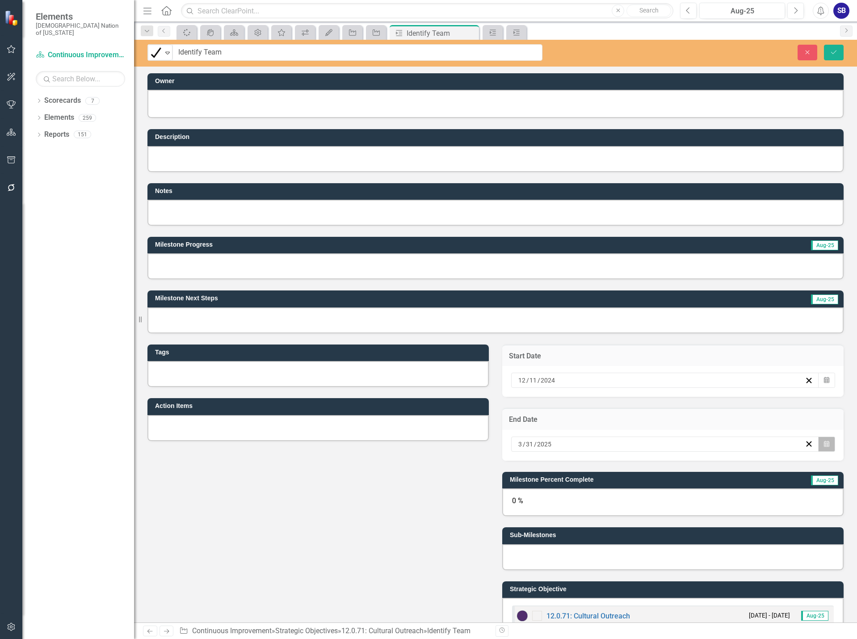
click at [824, 446] on icon "button" at bounding box center [826, 443] width 5 height 6
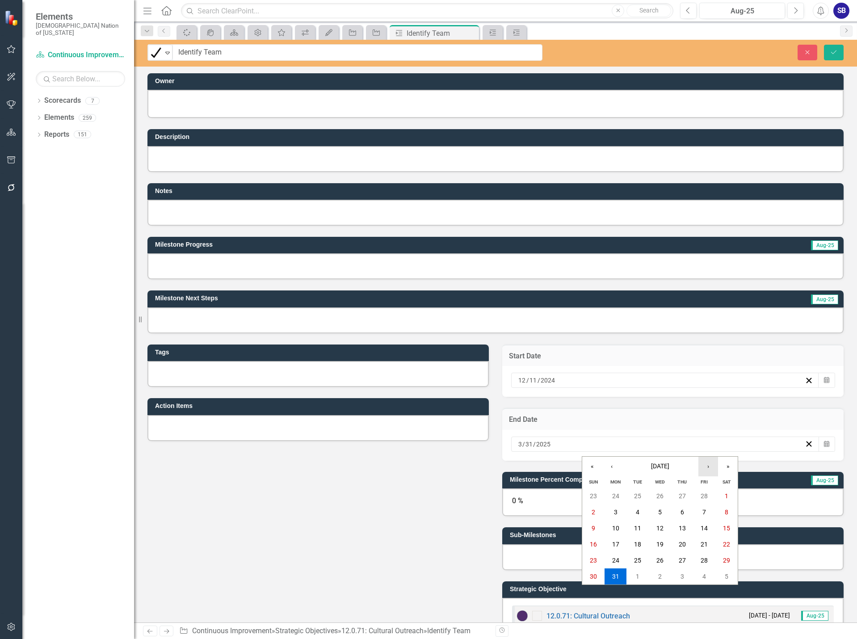
click at [708, 462] on button "›" at bounding box center [708, 466] width 20 height 20
click at [701, 544] on abbr "25" at bounding box center [703, 543] width 7 height 7
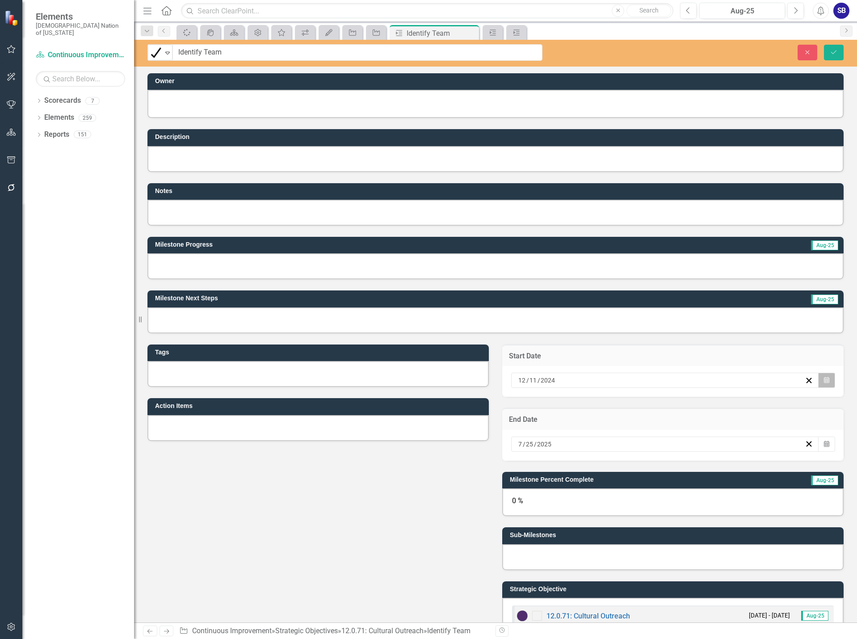
click at [824, 380] on icon "button" at bounding box center [826, 380] width 5 height 6
click at [824, 381] on icon "button" at bounding box center [826, 380] width 5 height 6
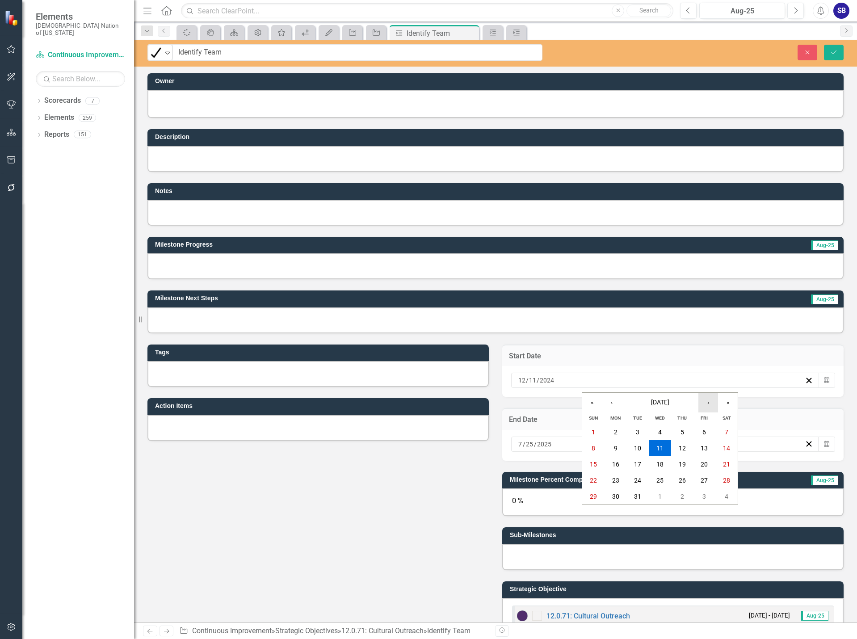
click at [709, 406] on button "›" at bounding box center [708, 403] width 20 height 20
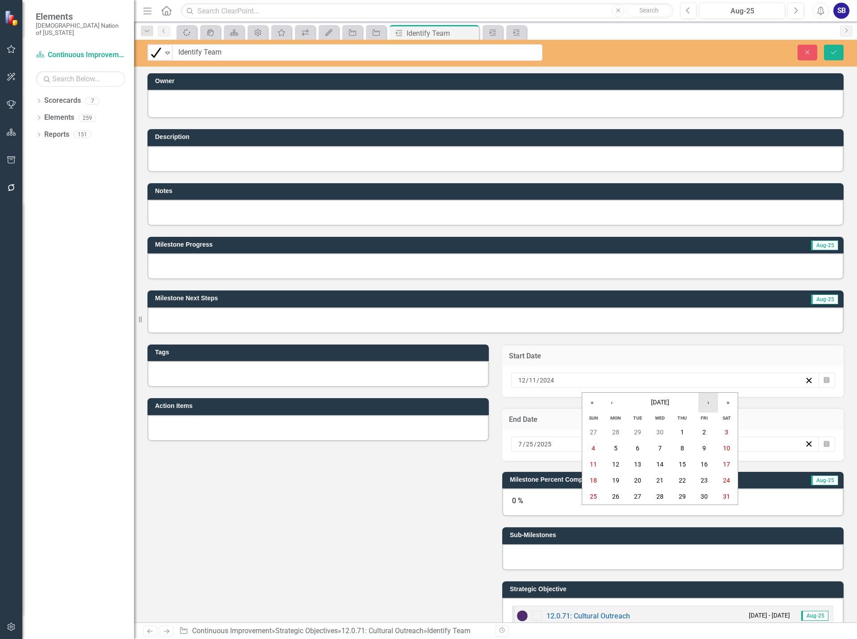
click at [709, 406] on button "›" at bounding box center [708, 403] width 20 height 20
click at [635, 430] on button "1" at bounding box center [637, 432] width 22 height 16
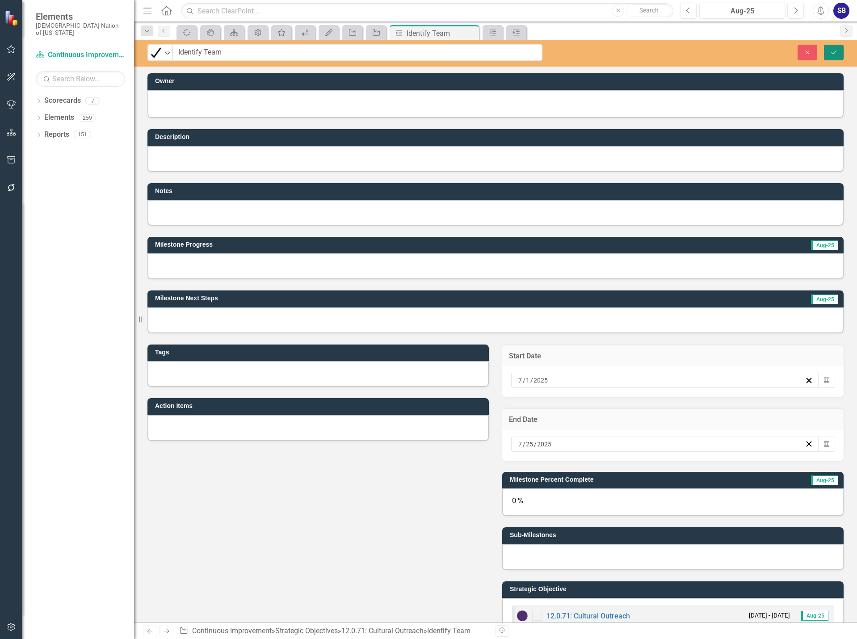
click at [829, 54] on icon "Save" at bounding box center [833, 52] width 8 height 6
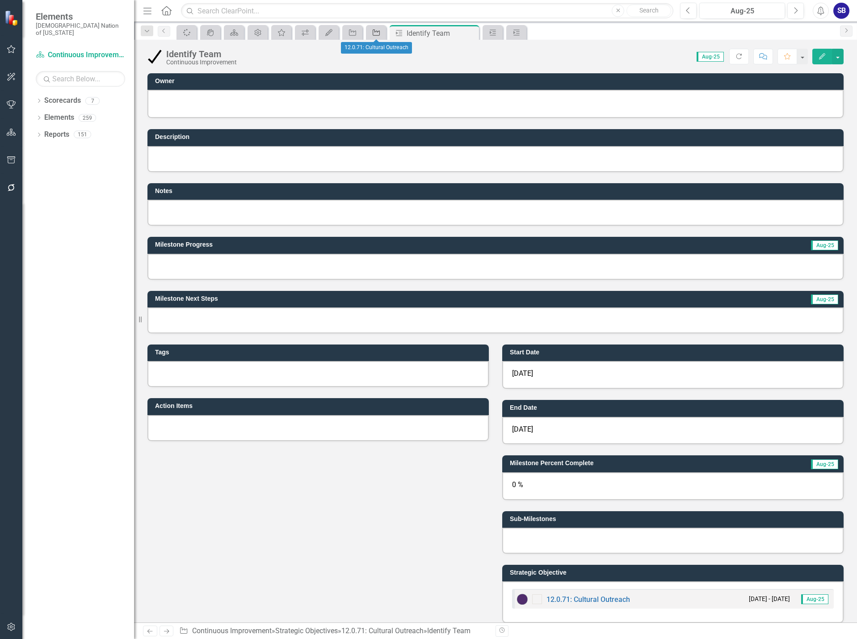
click at [379, 33] on icon "Strategic Objective" at bounding box center [376, 32] width 9 height 7
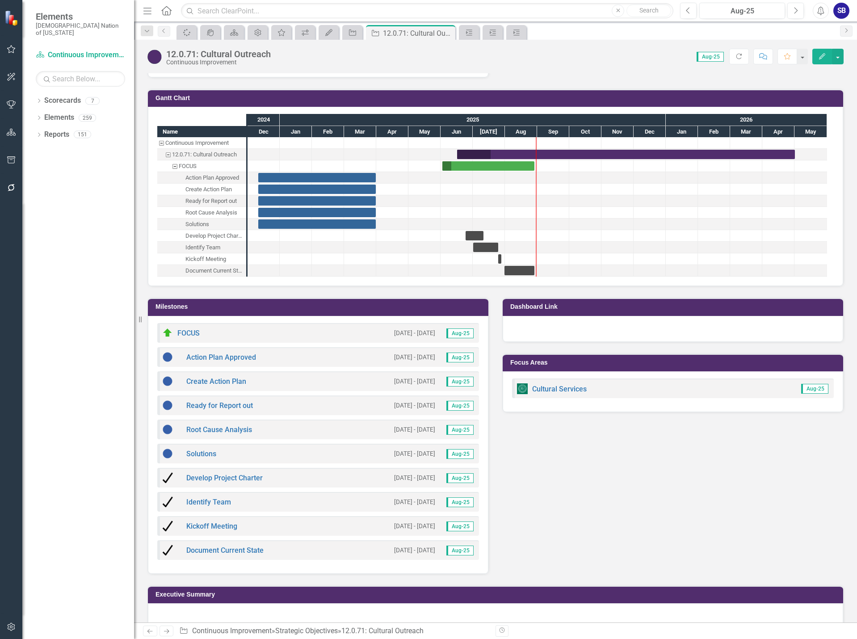
scroll to position [938, 0]
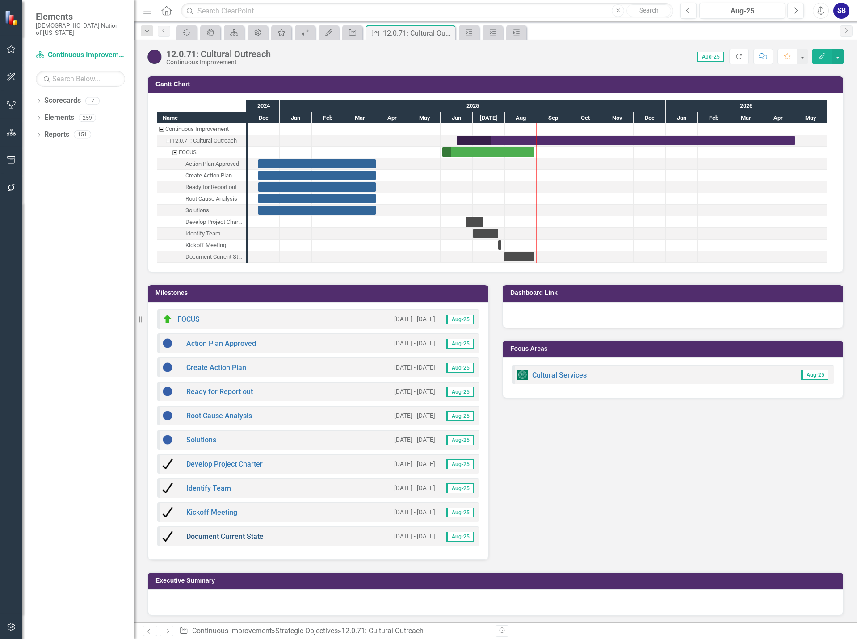
click at [255, 537] on link "Document Current State" at bounding box center [224, 536] width 77 height 8
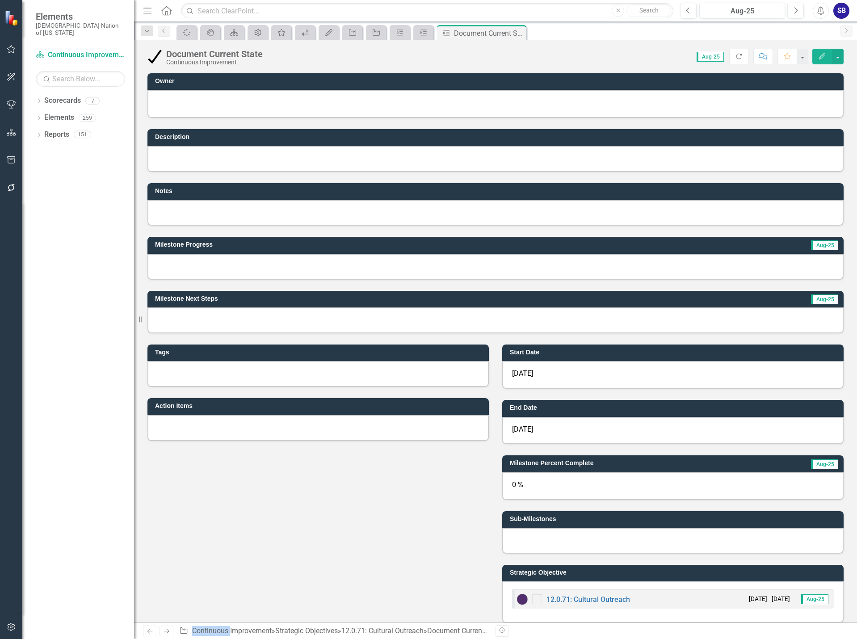
click at [160, 56] on img at bounding box center [154, 57] width 14 height 14
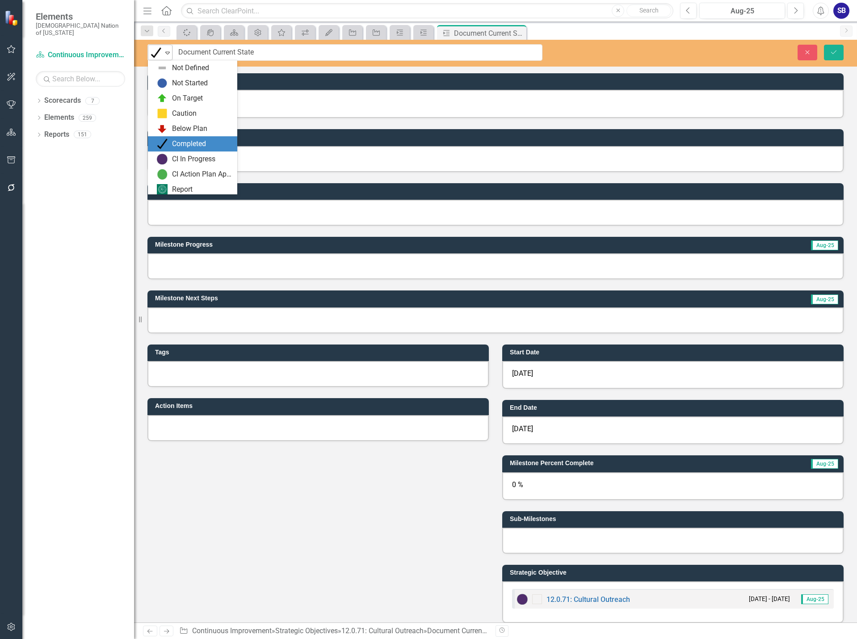
click at [167, 57] on div "Expand" at bounding box center [167, 52] width 9 height 15
click at [173, 98] on div "On Target" at bounding box center [187, 96] width 31 height 10
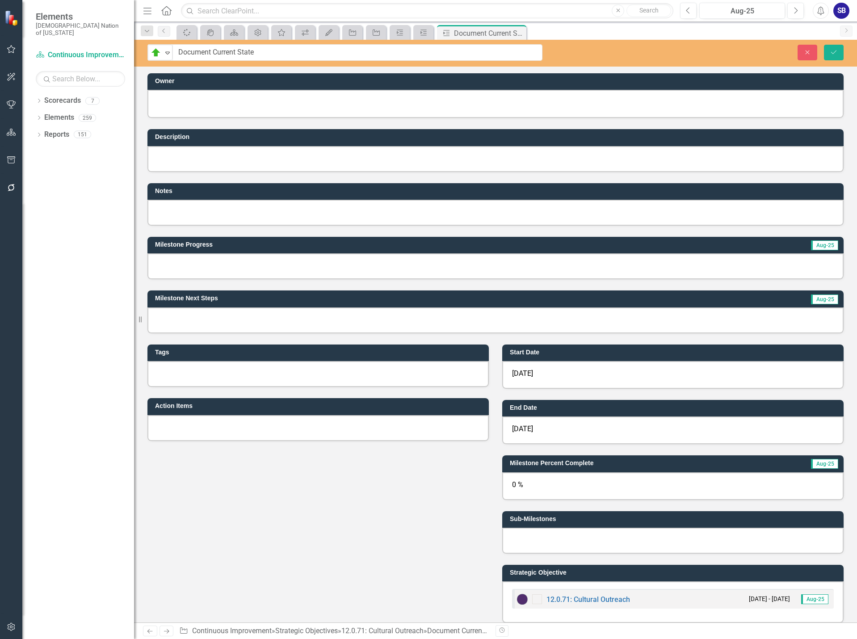
click at [743, 430] on div "8/29/25" at bounding box center [672, 430] width 341 height 28
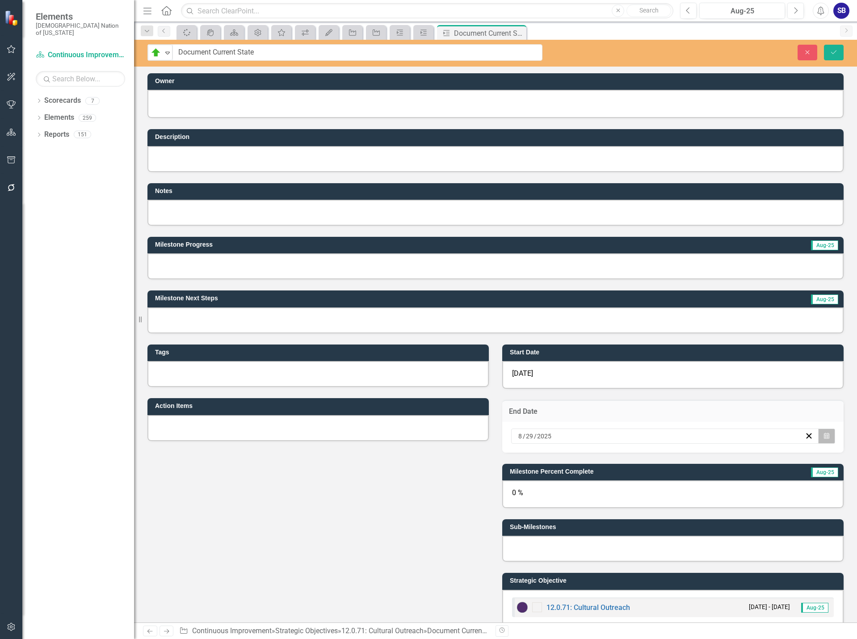
click at [826, 435] on button "Calendar" at bounding box center [826, 435] width 17 height 15
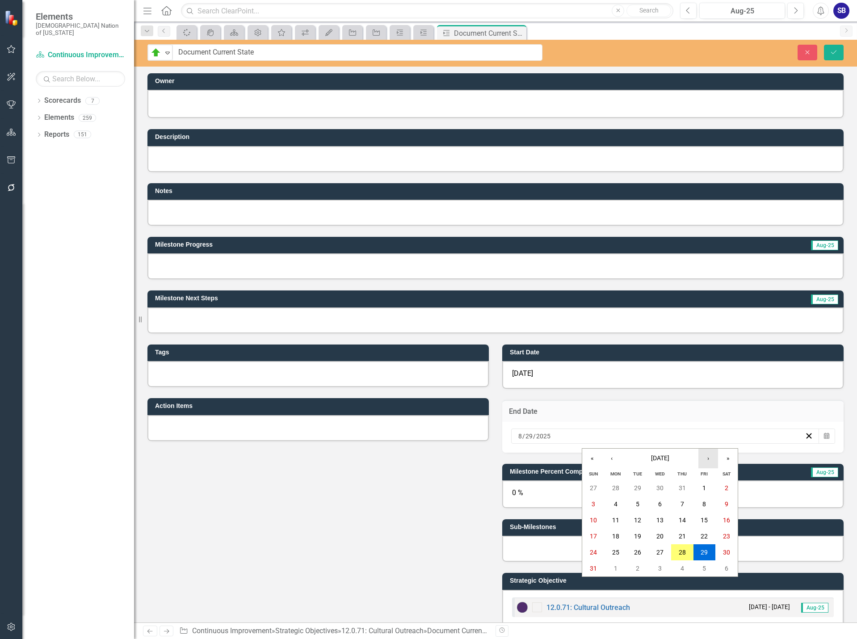
click at [709, 458] on button "›" at bounding box center [708, 458] width 20 height 20
click at [620, 501] on button "8" at bounding box center [615, 504] width 22 height 16
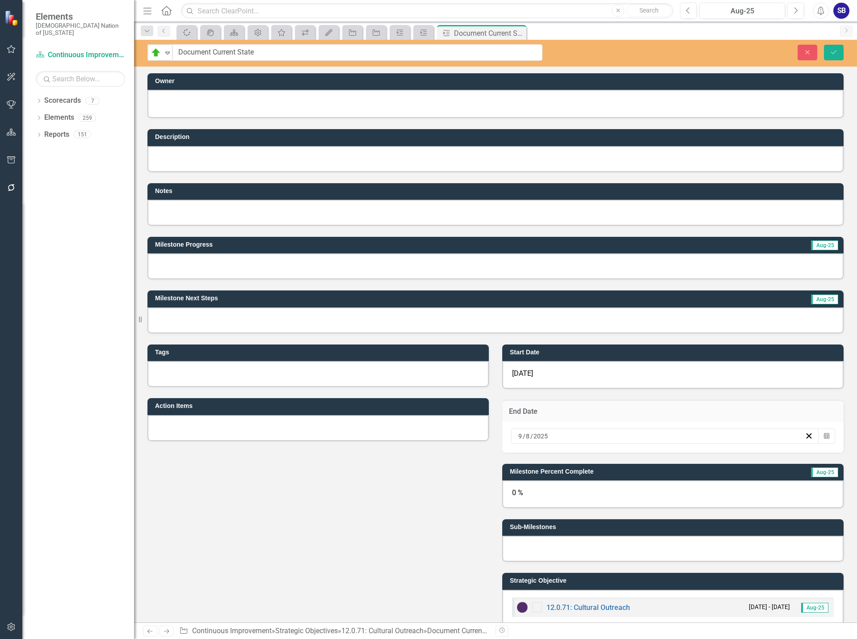
click at [556, 497] on div "0 %" at bounding box center [672, 494] width 341 height 28
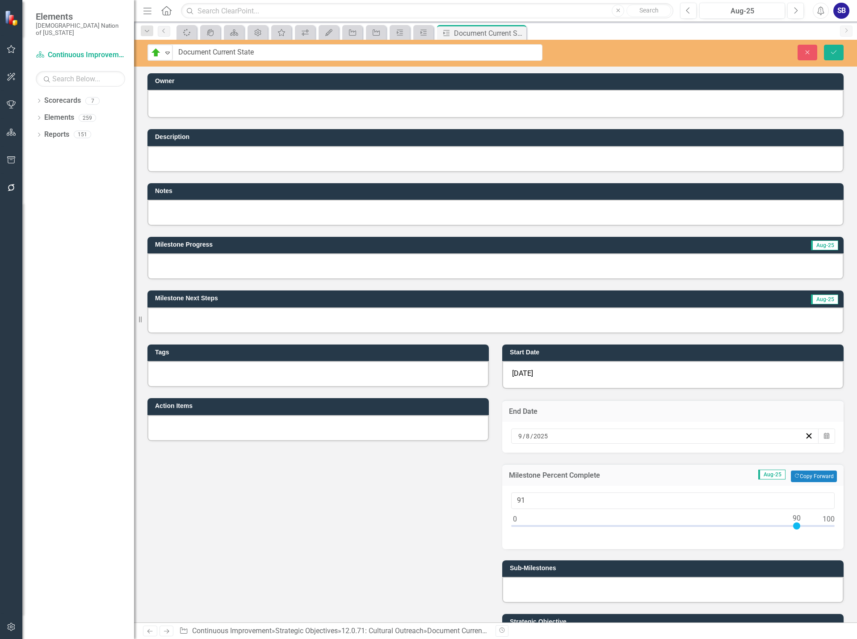
type input "90"
drag, startPoint x: 513, startPoint y: 526, endPoint x: 793, endPoint y: 519, distance: 280.2
click at [793, 522] on div at bounding box center [796, 525] width 7 height 7
click at [833, 50] on icon "Save" at bounding box center [833, 52] width 8 height 6
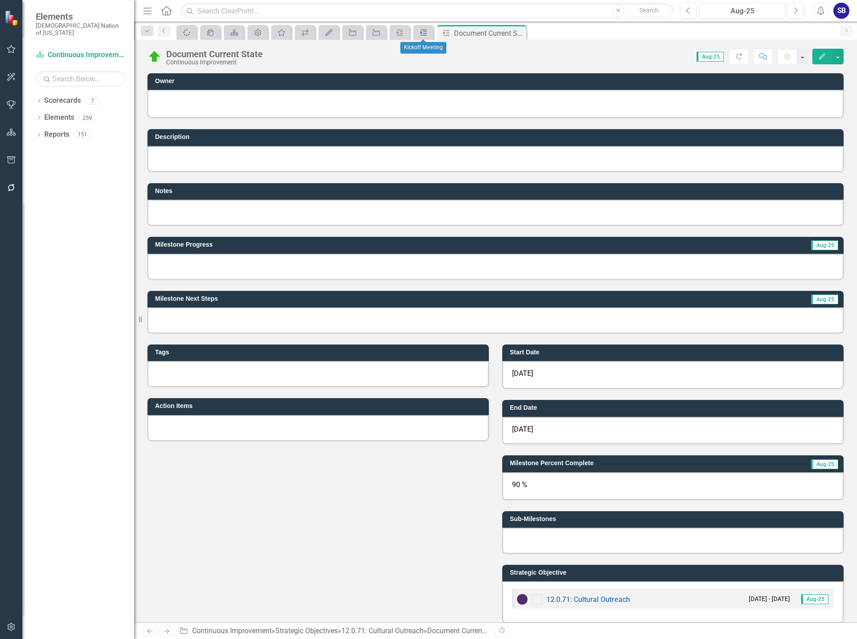
click at [425, 34] on icon "Milestone" at bounding box center [423, 32] width 9 height 7
click at [560, 484] on div "0 %" at bounding box center [672, 486] width 341 height 28
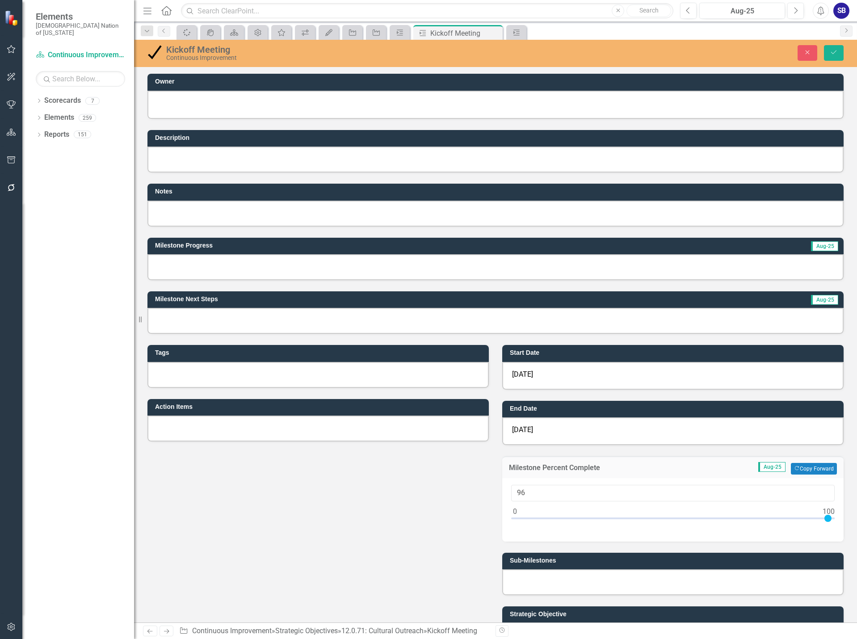
type input "100"
drag, startPoint x: 546, startPoint y: 518, endPoint x: 844, endPoint y: 518, distance: 297.9
click at [844, 518] on div "Owner Description Notes Milestone Progress Aug-25 Milestone Next Steps Aug-25 T…" at bounding box center [495, 395] width 723 height 665
click at [831, 54] on icon "Save" at bounding box center [833, 52] width 8 height 6
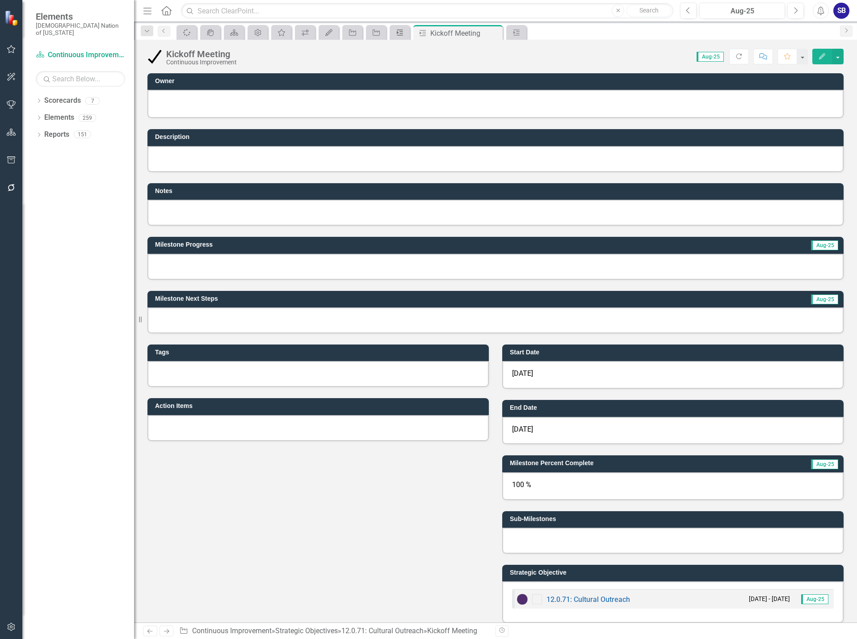
click at [403, 34] on icon "Milestone" at bounding box center [399, 32] width 9 height 7
click at [594, 485] on div "0 %" at bounding box center [672, 486] width 341 height 28
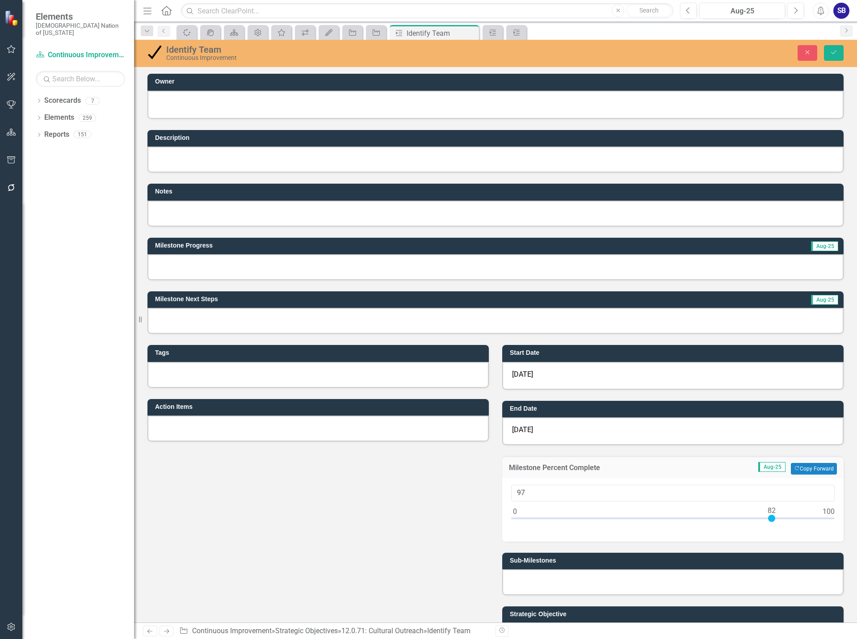
type input "100"
drag, startPoint x: 511, startPoint y: 515, endPoint x: 869, endPoint y: 528, distance: 358.0
click at [856, 528] on html "Elements Choctaw Nation of Oklahoma Scorecard Continuous Improvement Search Dro…" at bounding box center [428, 319] width 857 height 639
click at [835, 57] on button "Save" at bounding box center [834, 53] width 20 height 16
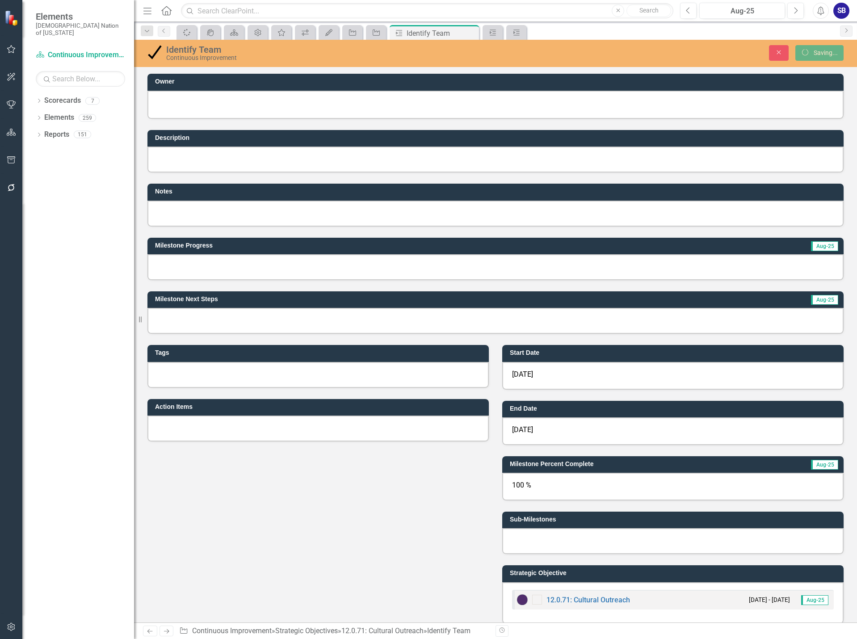
scroll to position [45, 0]
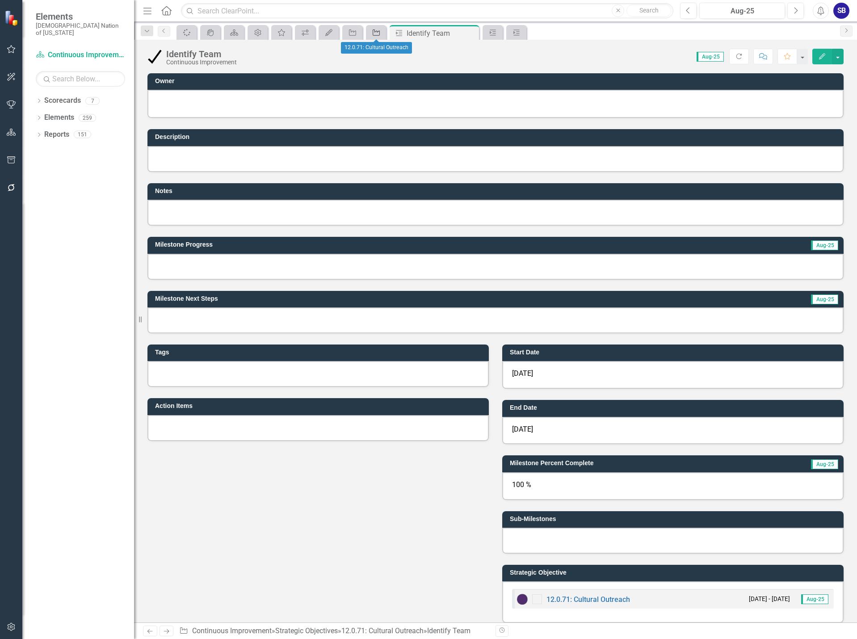
click at [373, 29] on icon at bounding box center [376, 32] width 7 height 6
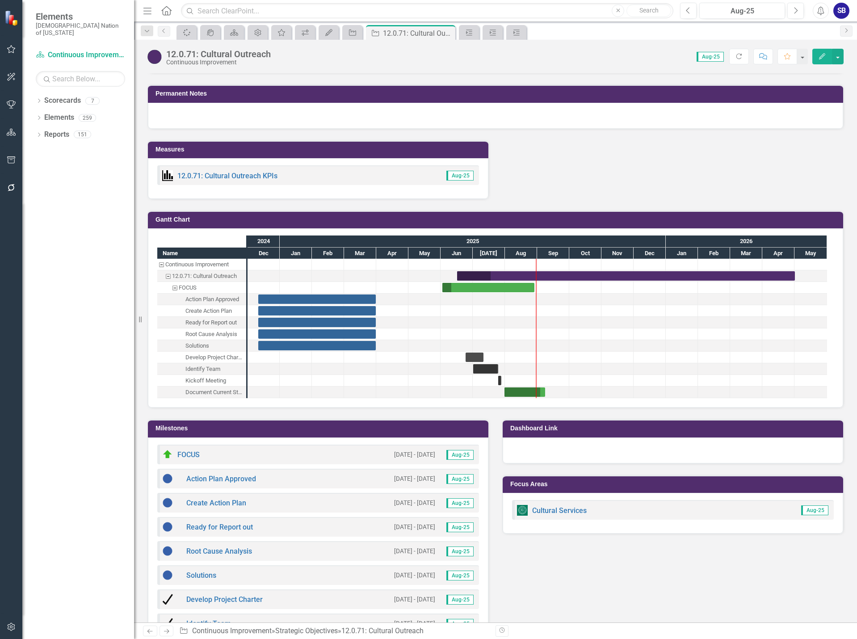
scroll to position [893, 0]
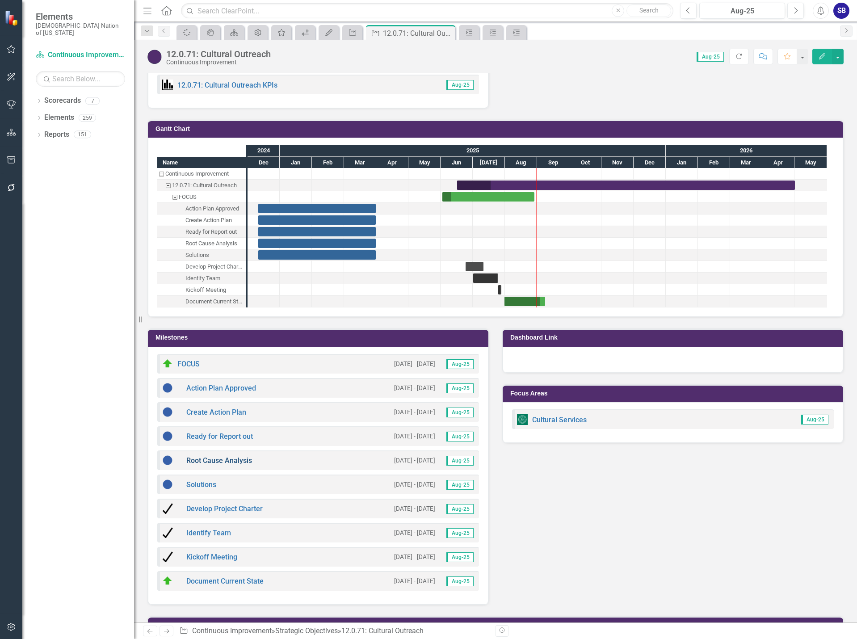
click at [244, 460] on link "Root Cause Analysis" at bounding box center [219, 460] width 66 height 8
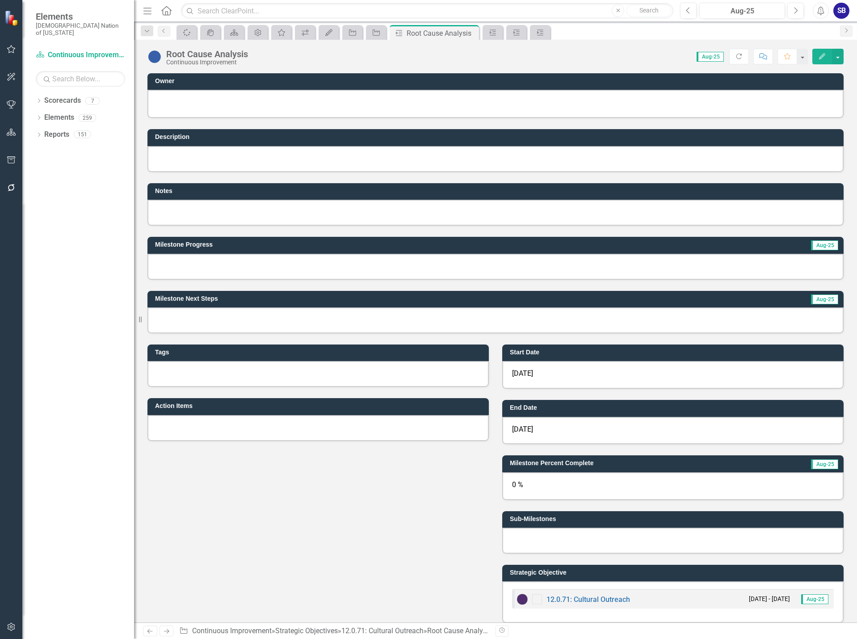
click at [533, 374] on span "12/11/24" at bounding box center [522, 373] width 21 height 8
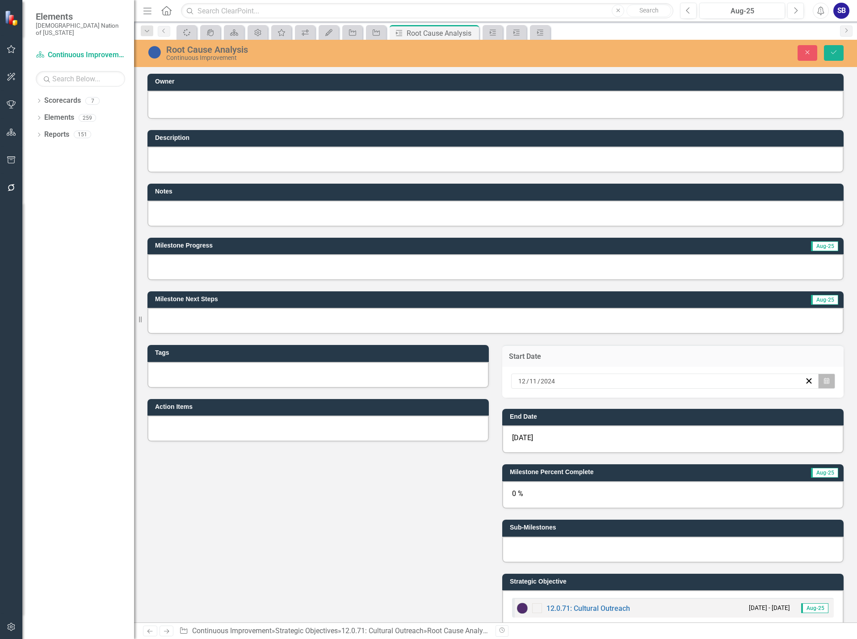
click at [822, 381] on button "Calendar" at bounding box center [826, 380] width 17 height 15
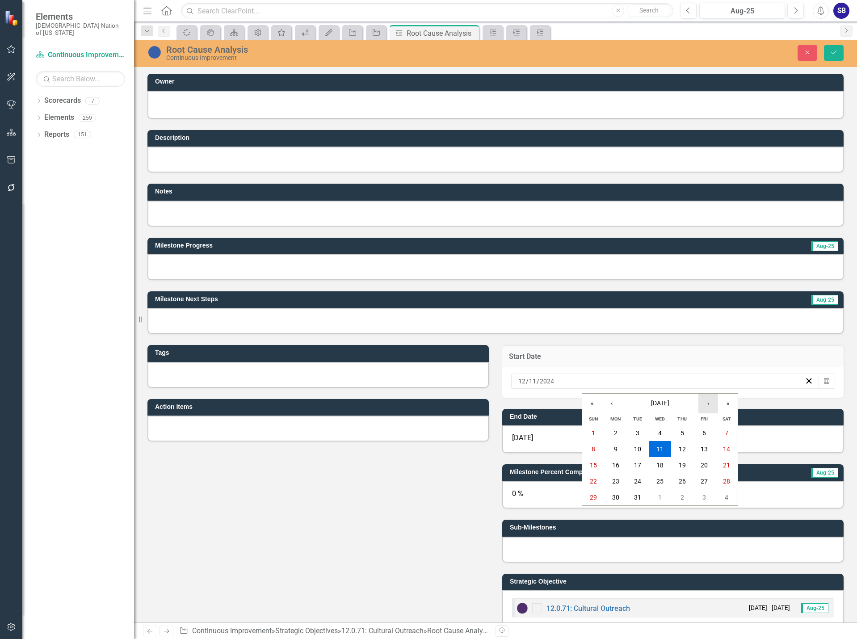
click at [712, 404] on button "›" at bounding box center [708, 404] width 20 height 20
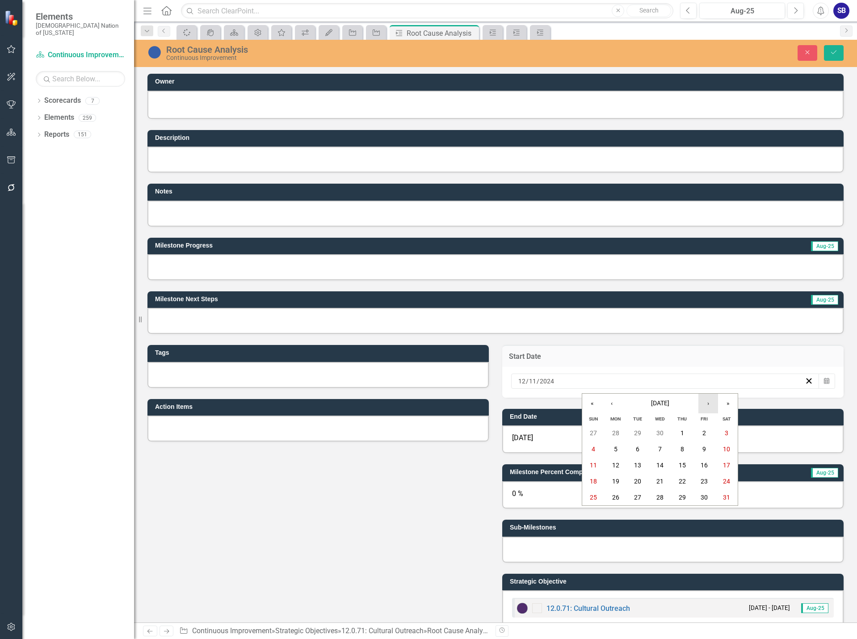
click at [712, 404] on button "›" at bounding box center [708, 404] width 20 height 20
click at [660, 499] on abbr "27" at bounding box center [659, 497] width 7 height 7
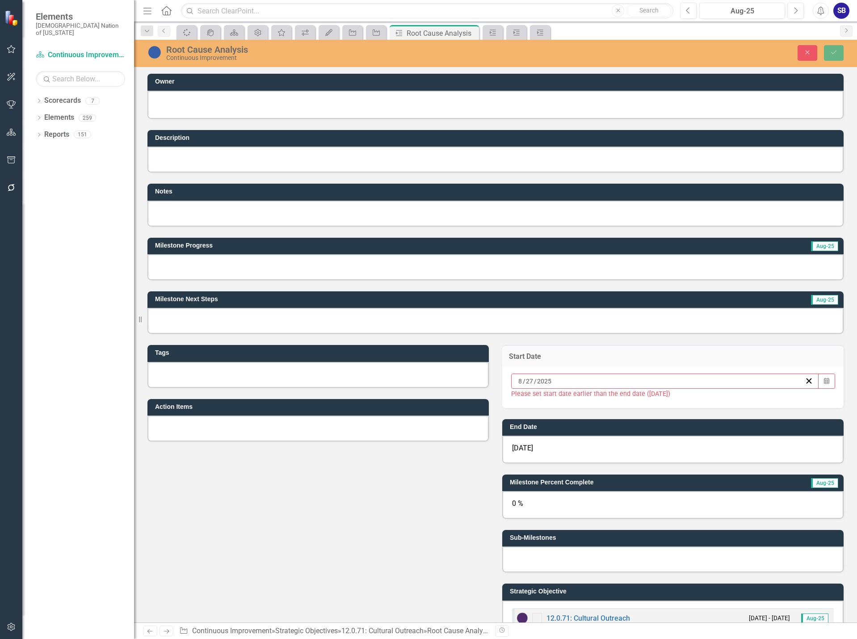
click at [623, 444] on div "3/31/25" at bounding box center [672, 450] width 341 height 28
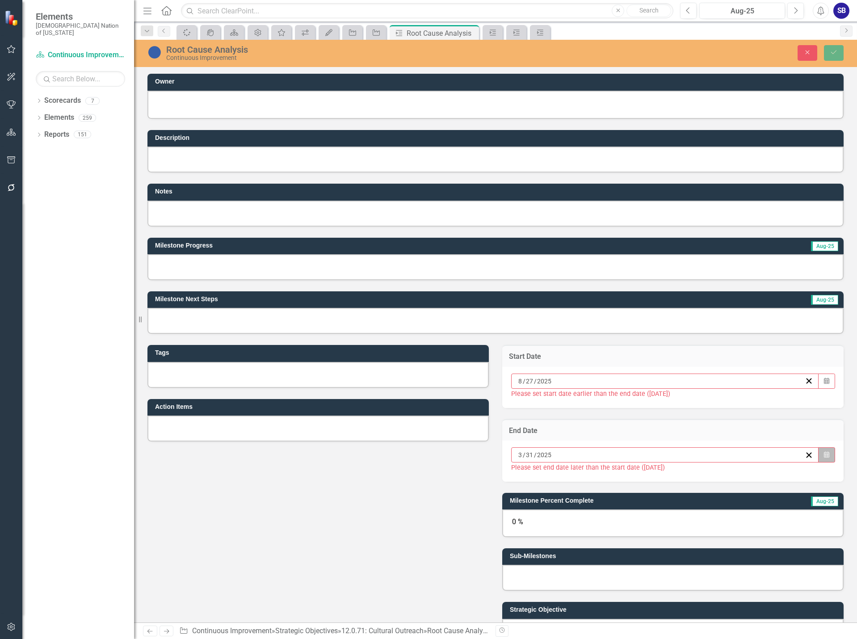
click at [822, 458] on button "Calendar" at bounding box center [826, 454] width 17 height 15
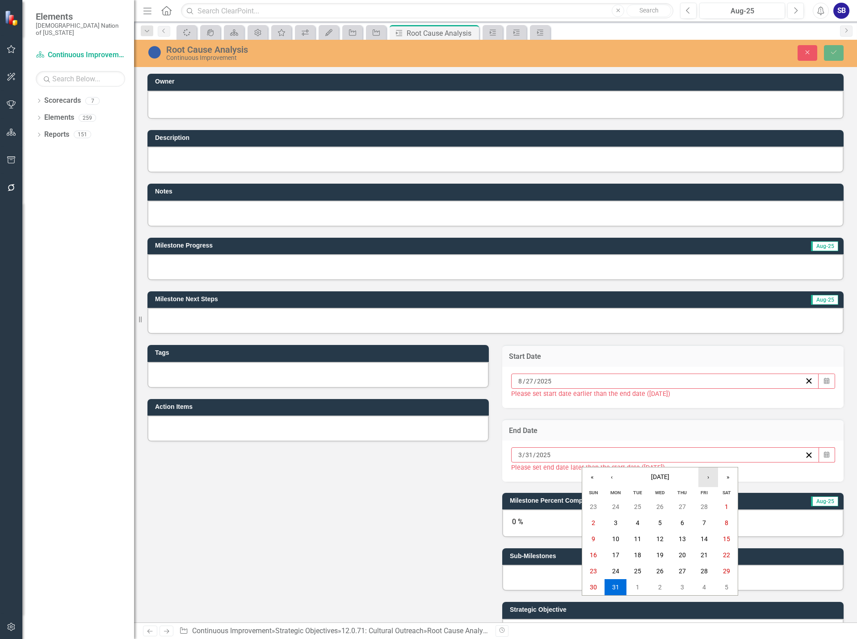
click at [711, 480] on button "›" at bounding box center [708, 477] width 20 height 20
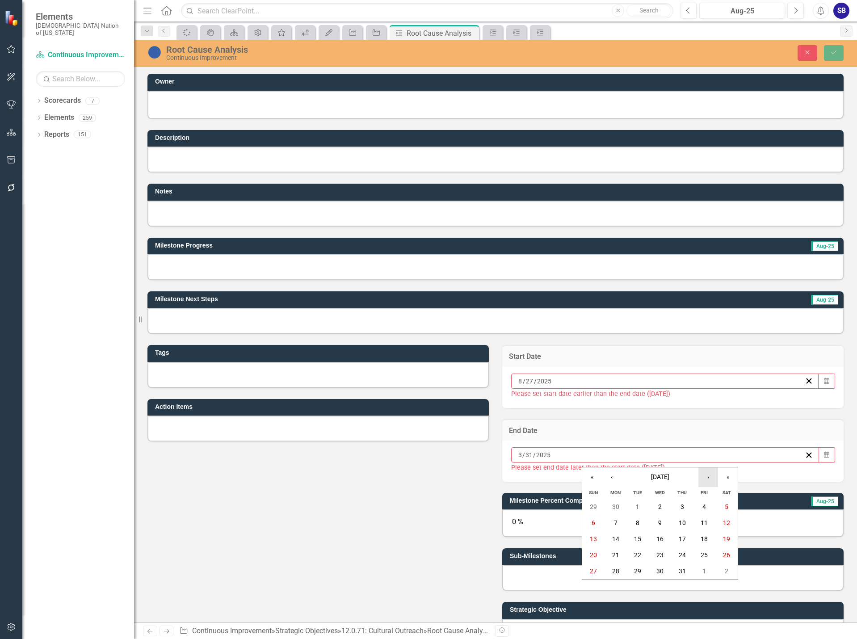
click at [711, 480] on button "›" at bounding box center [708, 477] width 20 height 20
click at [611, 479] on button "‹" at bounding box center [612, 477] width 20 height 20
click at [701, 522] on abbr "12" at bounding box center [703, 522] width 7 height 7
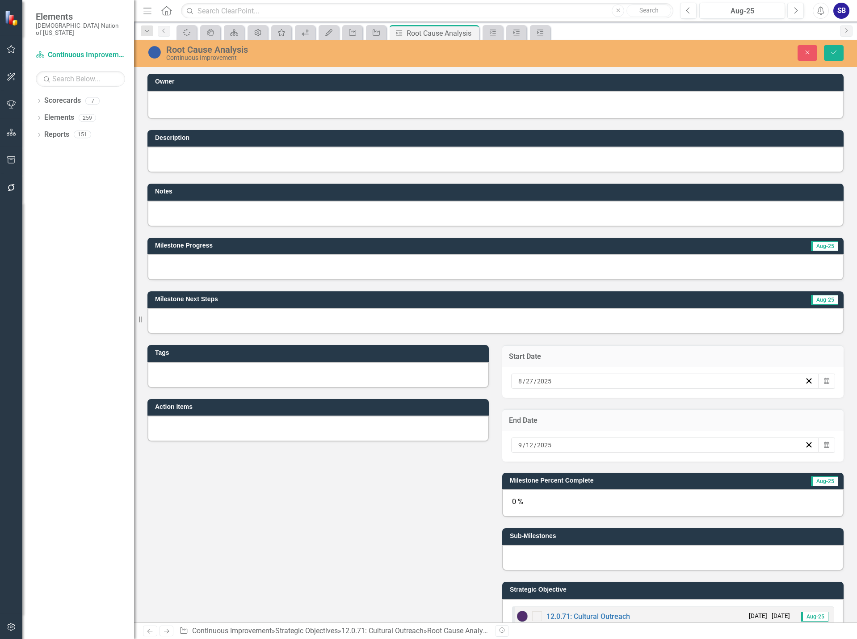
click at [579, 507] on div "0 %" at bounding box center [672, 503] width 341 height 28
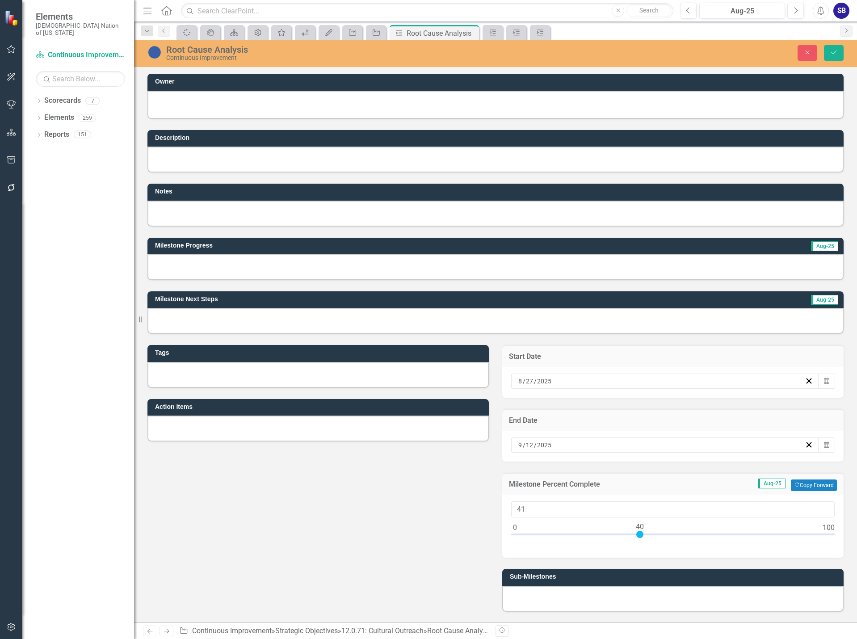
type input "40"
drag, startPoint x: 514, startPoint y: 532, endPoint x: 640, endPoint y: 529, distance: 125.6
click at [640, 531] on div at bounding box center [639, 534] width 7 height 7
click at [838, 49] on button "Save" at bounding box center [834, 53] width 20 height 16
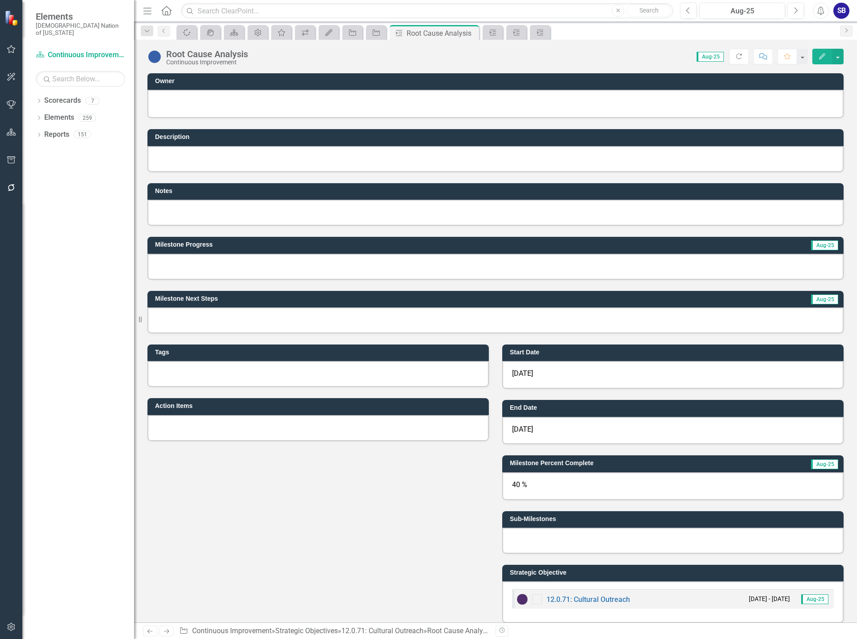
click at [157, 57] on img at bounding box center [154, 57] width 14 height 14
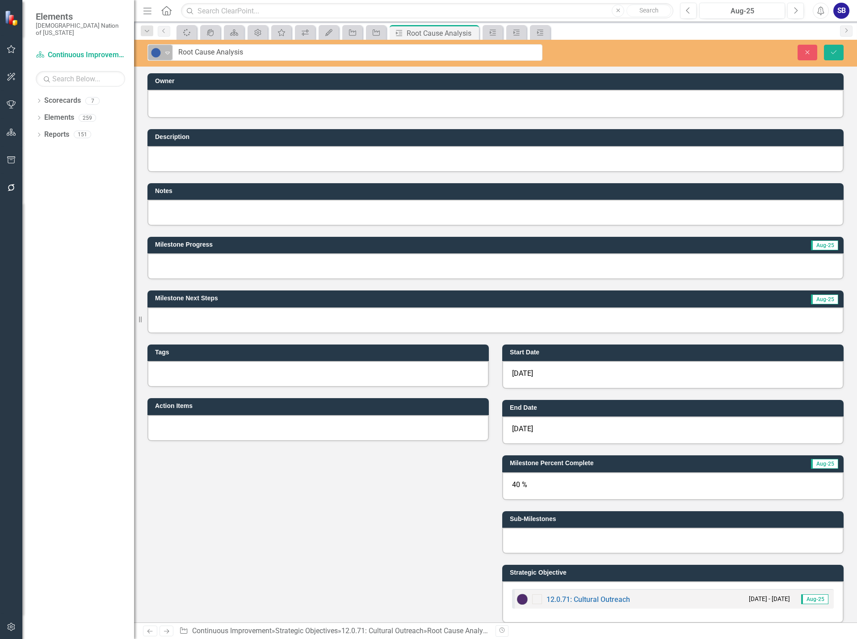
click at [157, 58] on img at bounding box center [156, 52] width 11 height 11
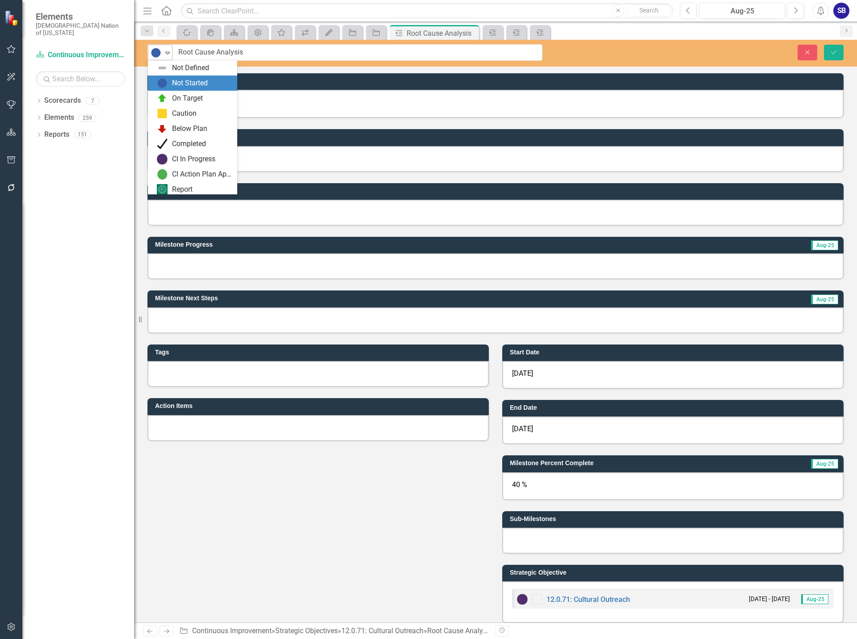
scroll to position [3, 0]
click at [163, 94] on img at bounding box center [162, 95] width 11 height 11
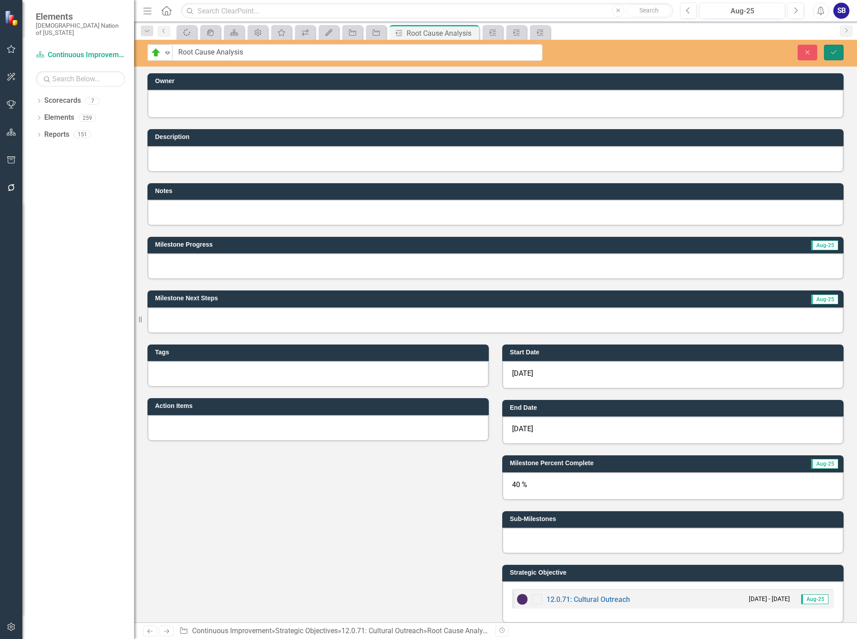
click at [833, 49] on icon "Save" at bounding box center [833, 52] width 8 height 6
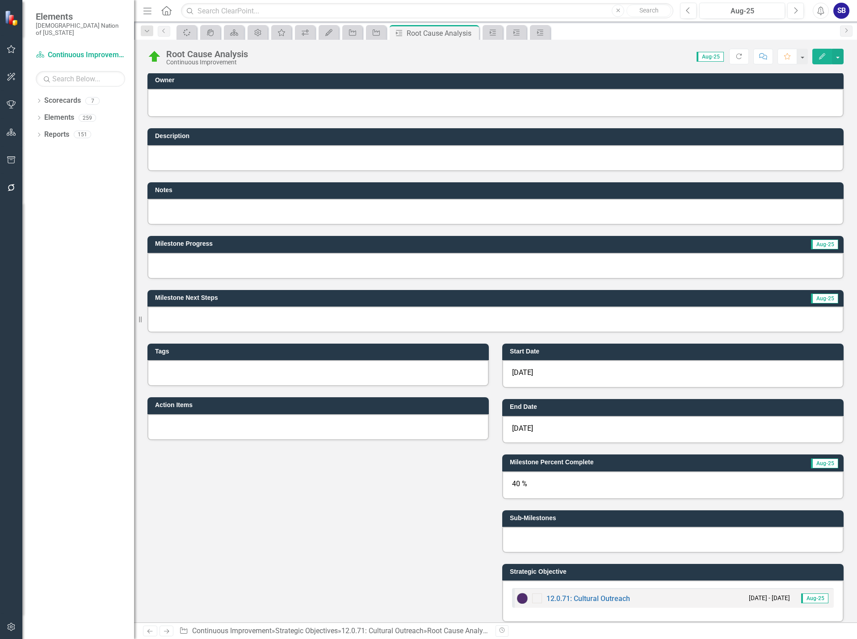
scroll to position [0, 0]
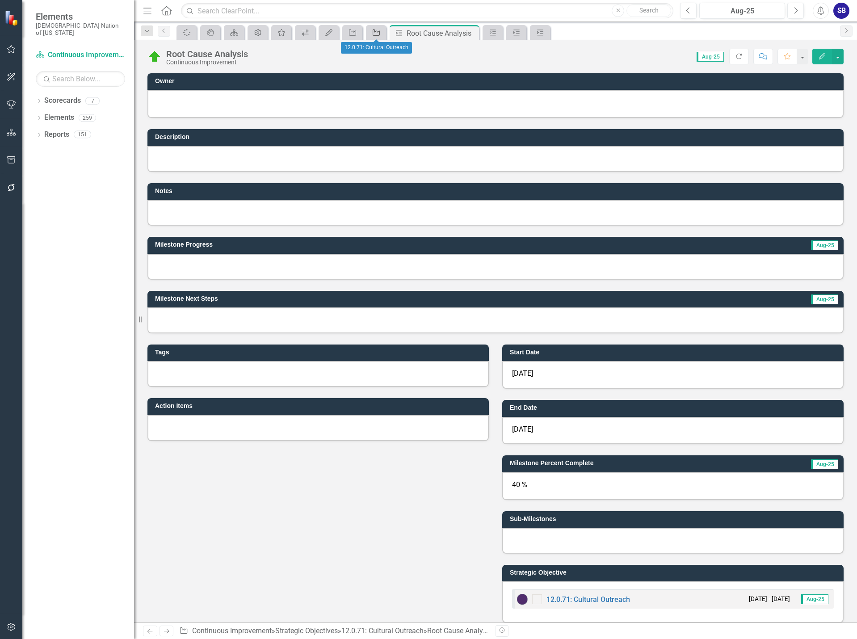
click at [373, 33] on icon "Strategic Objective" at bounding box center [376, 32] width 9 height 7
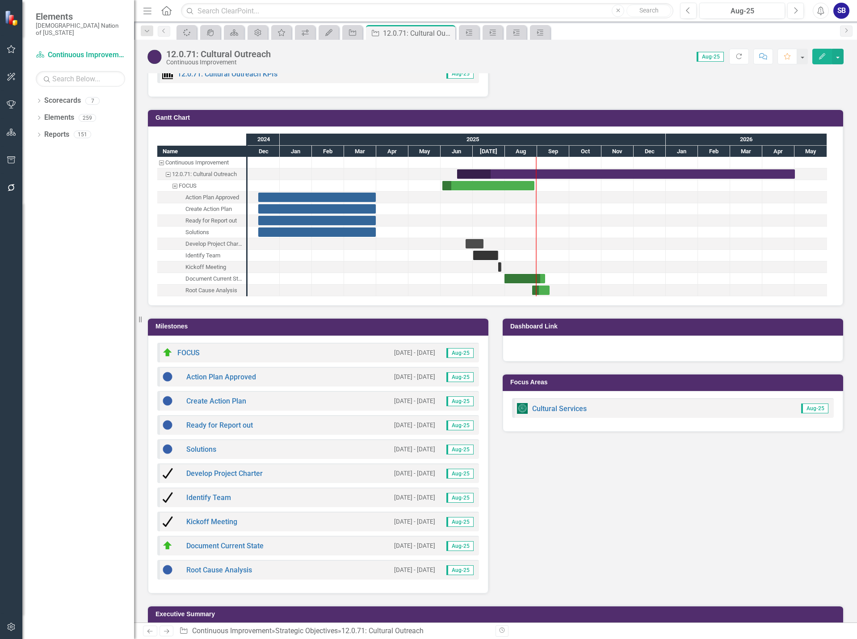
scroll to position [940, 0]
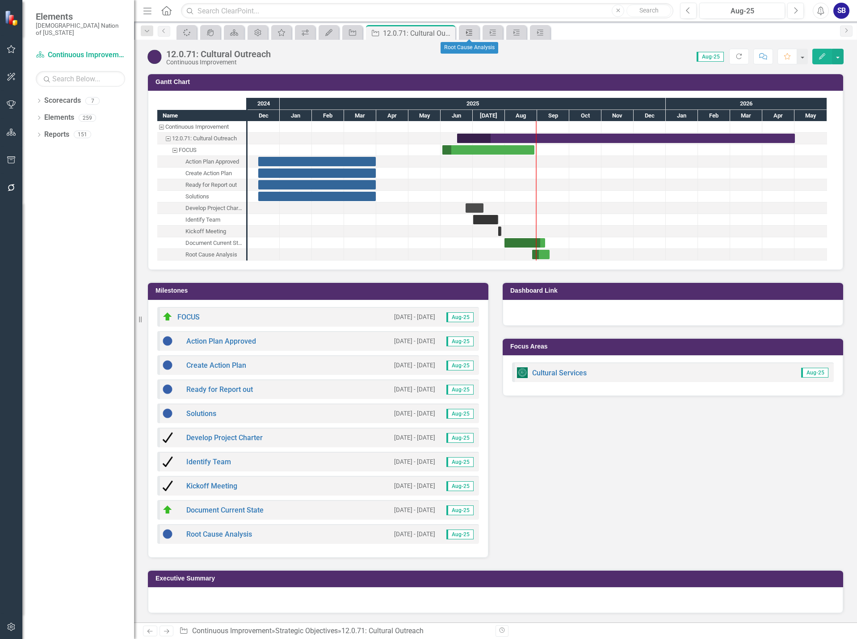
click at [468, 34] on icon "Milestone" at bounding box center [469, 32] width 9 height 7
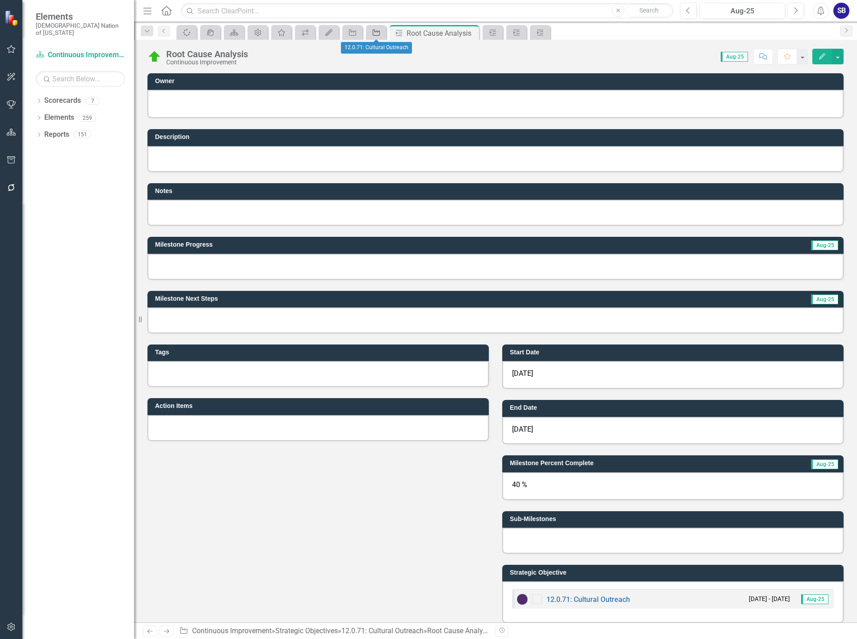
click at [381, 34] on icon "Strategic Objective" at bounding box center [376, 32] width 9 height 7
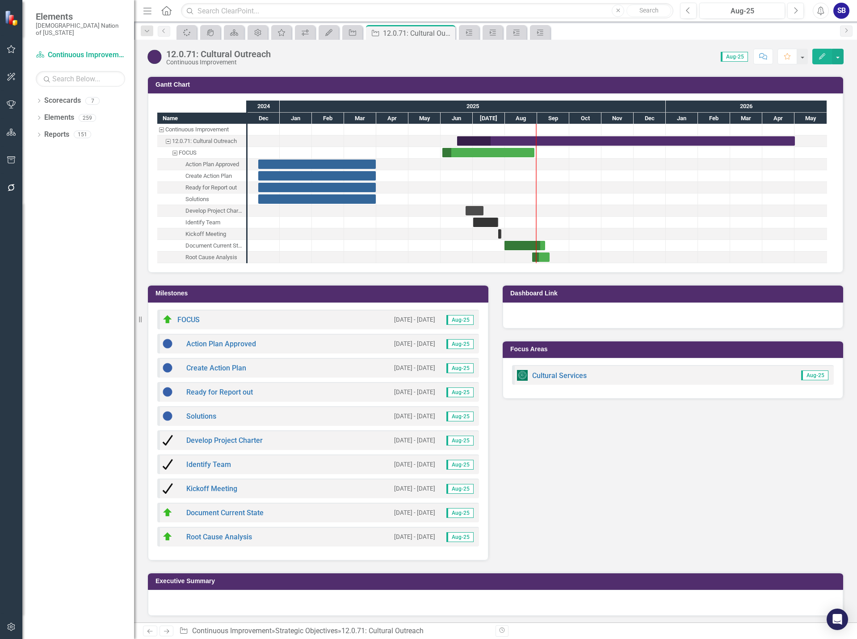
scroll to position [940, 0]
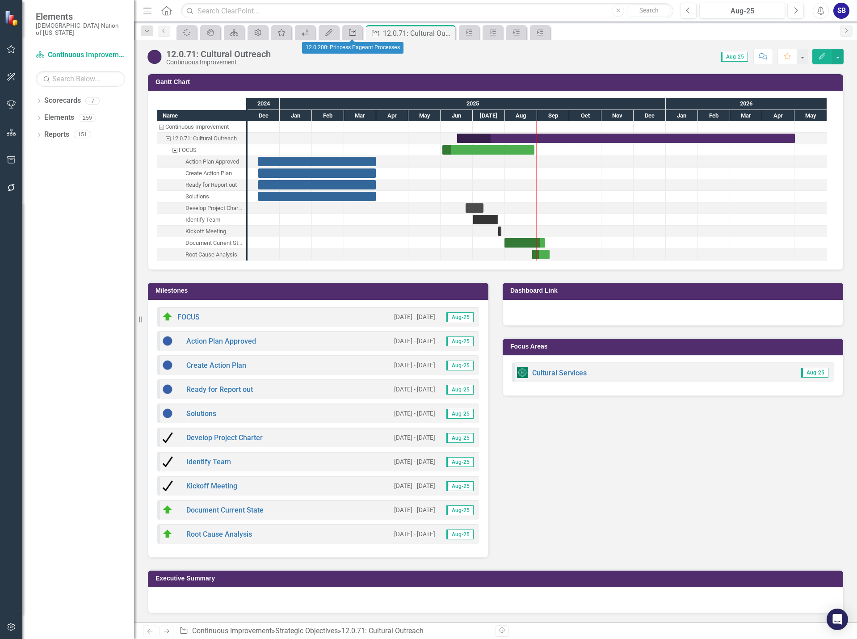
click at [355, 31] on icon at bounding box center [352, 32] width 7 height 6
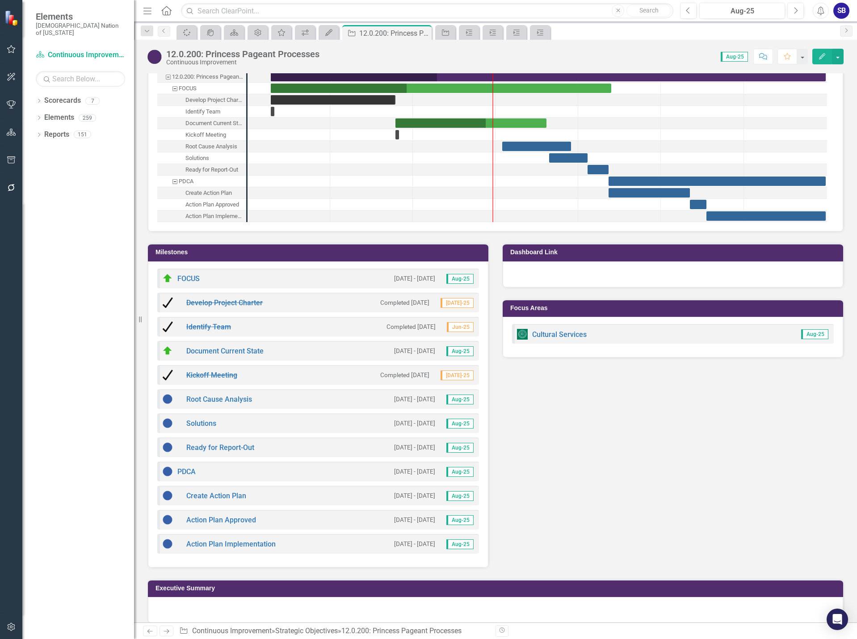
scroll to position [974, 0]
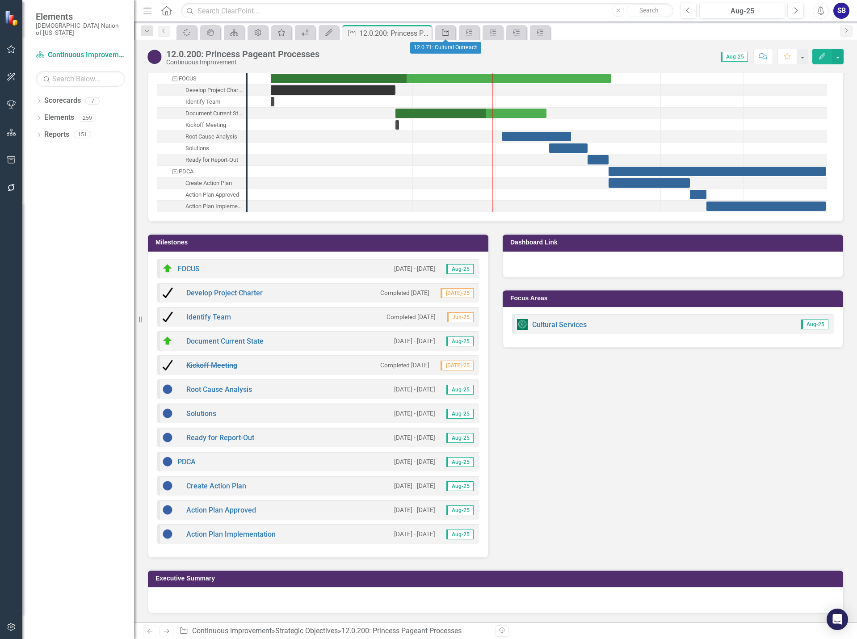
click at [450, 33] on link "Strategic Objective" at bounding box center [445, 32] width 16 height 11
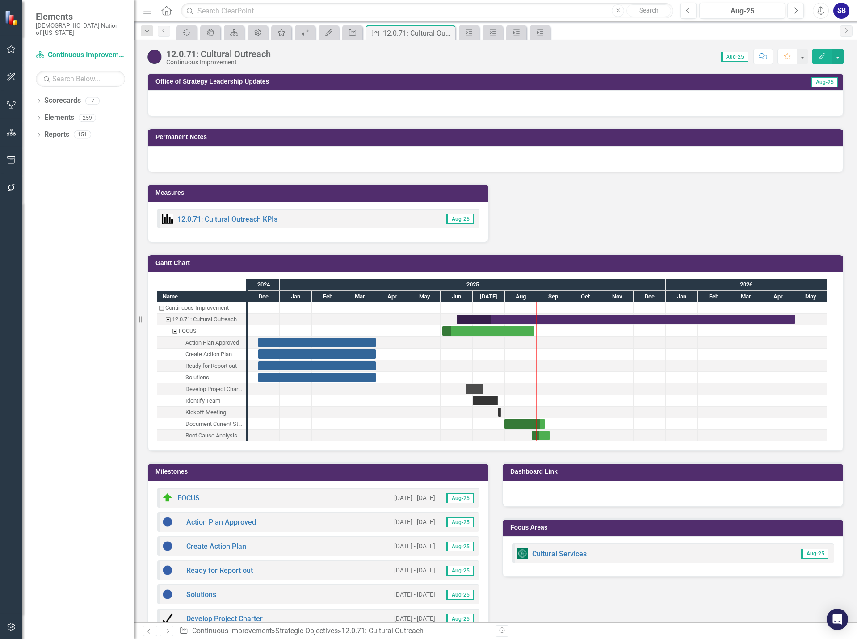
scroll to position [940, 0]
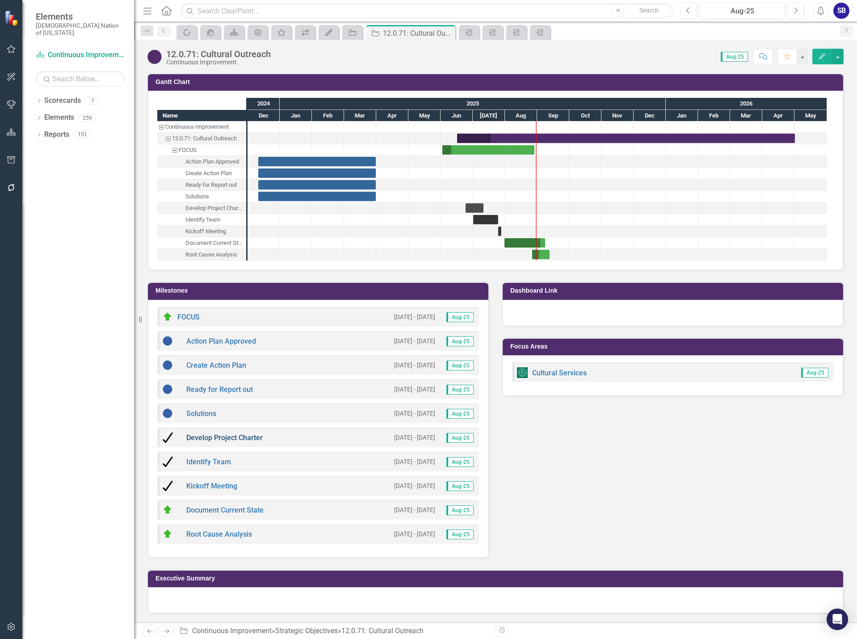
click at [253, 437] on link "Develop Project Charter" at bounding box center [224, 437] width 76 height 8
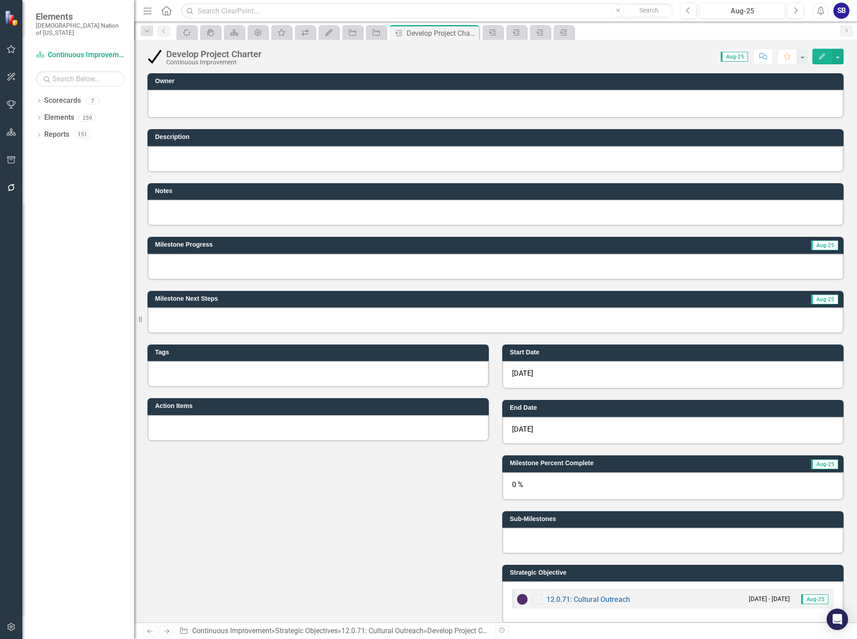
click at [819, 60] on button "Edit" at bounding box center [822, 57] width 20 height 16
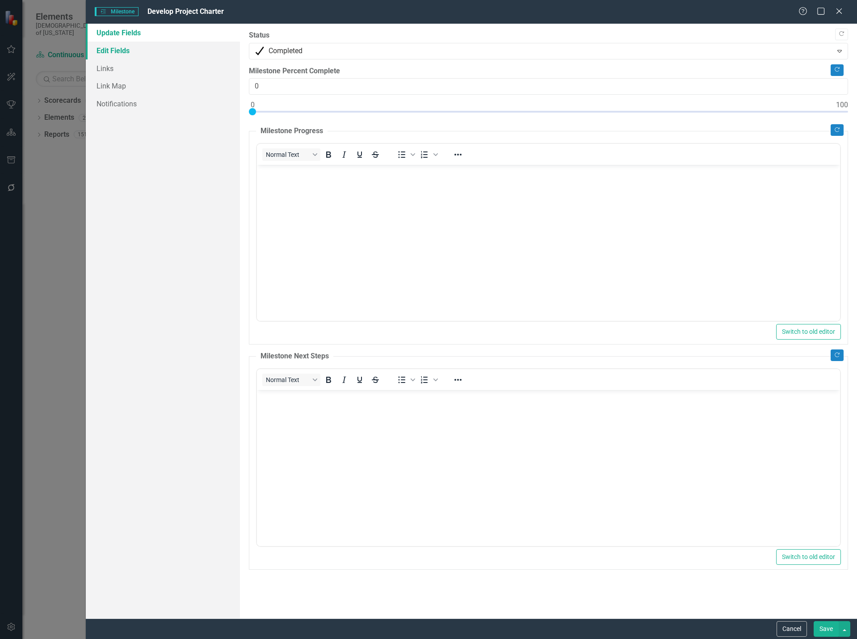
click at [129, 53] on link "Edit Fields" at bounding box center [163, 51] width 154 height 18
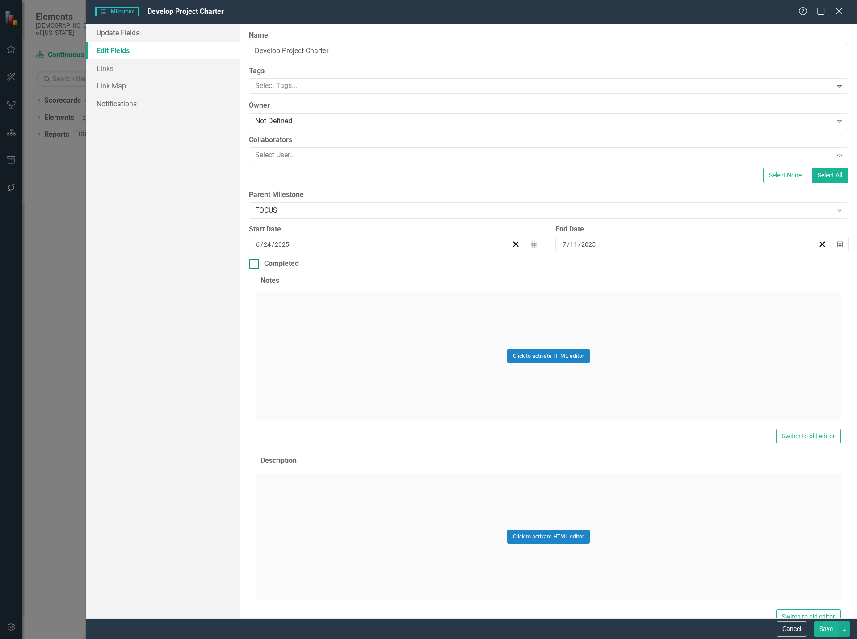
click at [255, 263] on div at bounding box center [254, 264] width 10 height 10
click at [255, 263] on input "Completed" at bounding box center [252, 262] width 6 height 6
checkbox input "true"
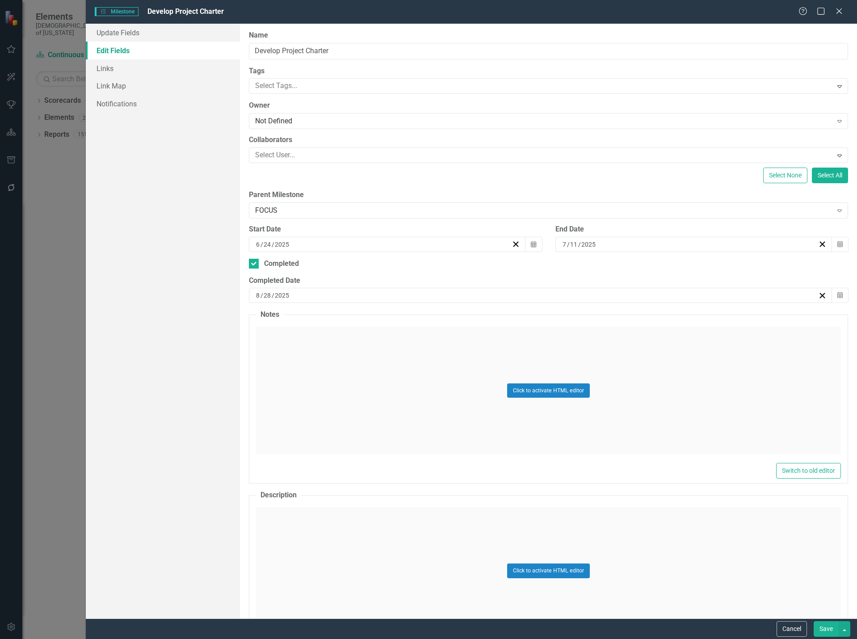
click at [828, 628] on button "Save" at bounding box center [825, 629] width 25 height 16
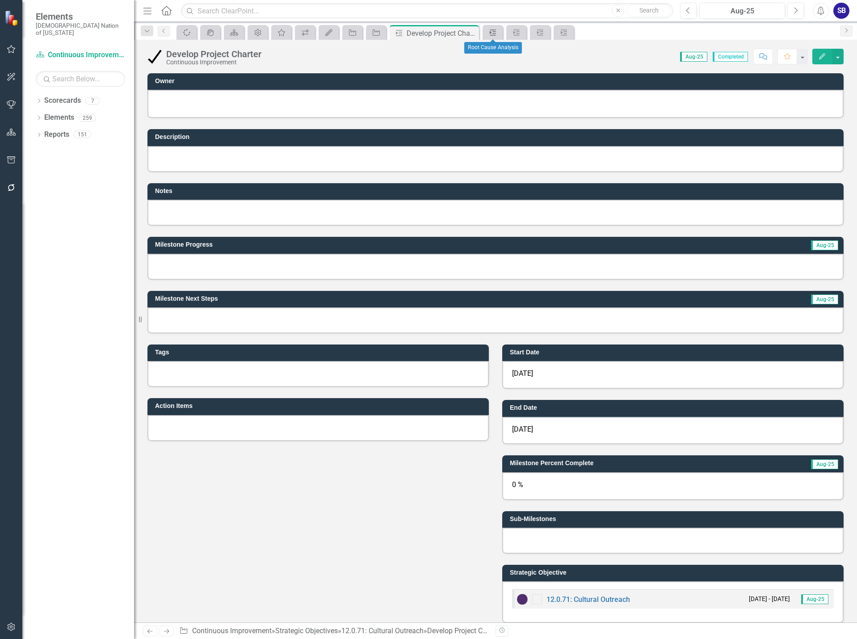
click at [490, 33] on icon "Milestone" at bounding box center [492, 32] width 9 height 7
click at [511, 33] on div "Milestone" at bounding box center [514, 32] width 13 height 11
click at [820, 59] on icon "Edit" at bounding box center [822, 56] width 8 height 6
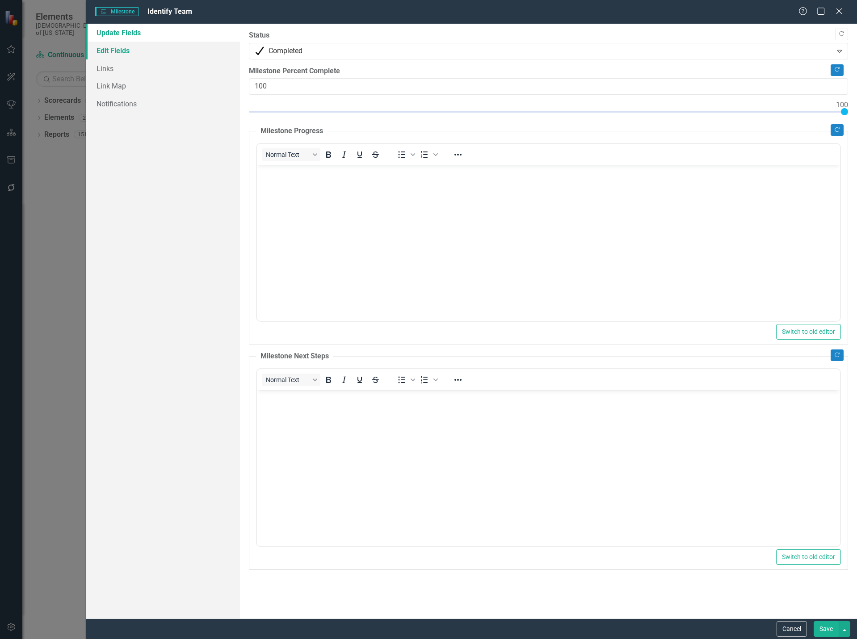
click at [117, 53] on link "Edit Fields" at bounding box center [163, 51] width 154 height 18
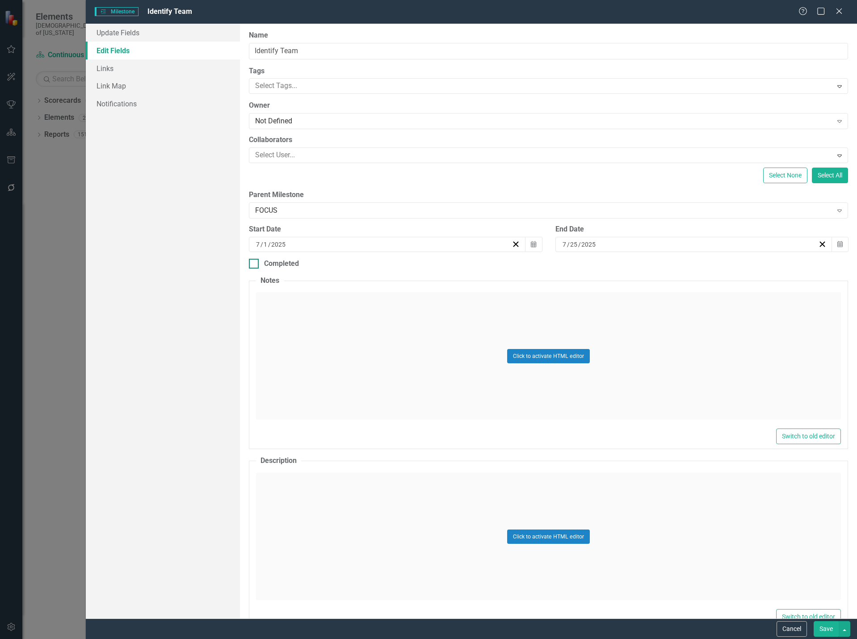
click at [255, 263] on div at bounding box center [254, 264] width 10 height 10
click at [255, 263] on input "Completed" at bounding box center [252, 262] width 6 height 6
checkbox input "true"
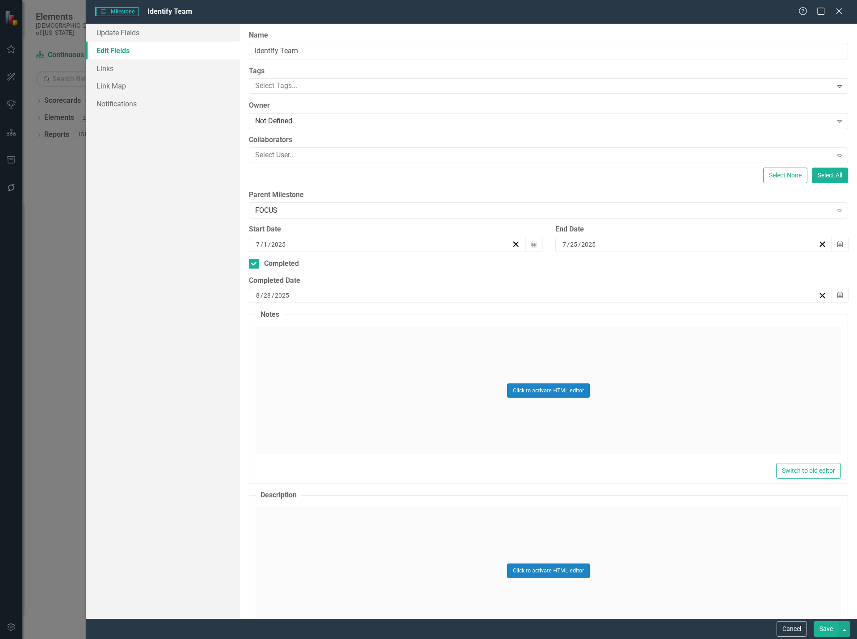
click at [827, 627] on button "Save" at bounding box center [825, 629] width 25 height 16
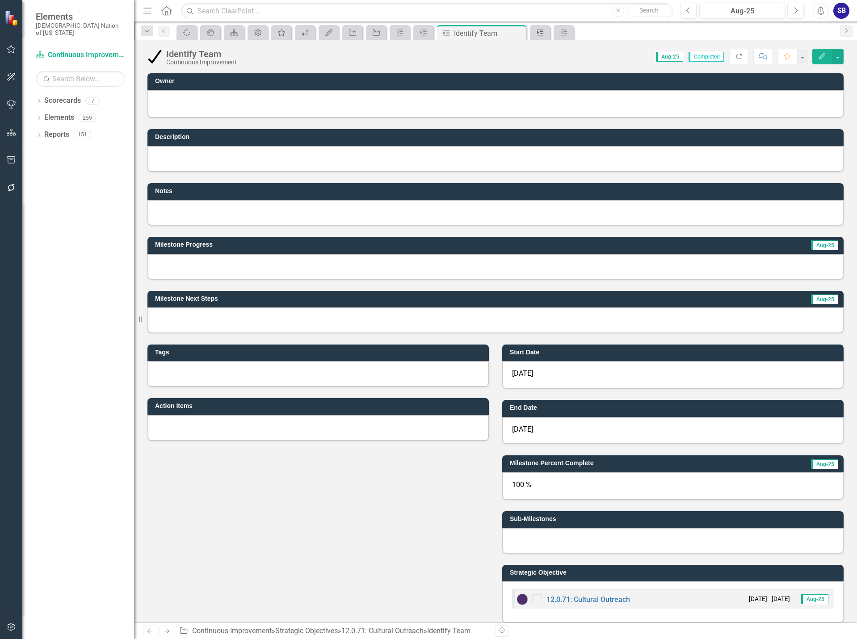
click at [541, 35] on icon at bounding box center [540, 32] width 6 height 6
click at [819, 58] on icon "Edit" at bounding box center [822, 56] width 8 height 6
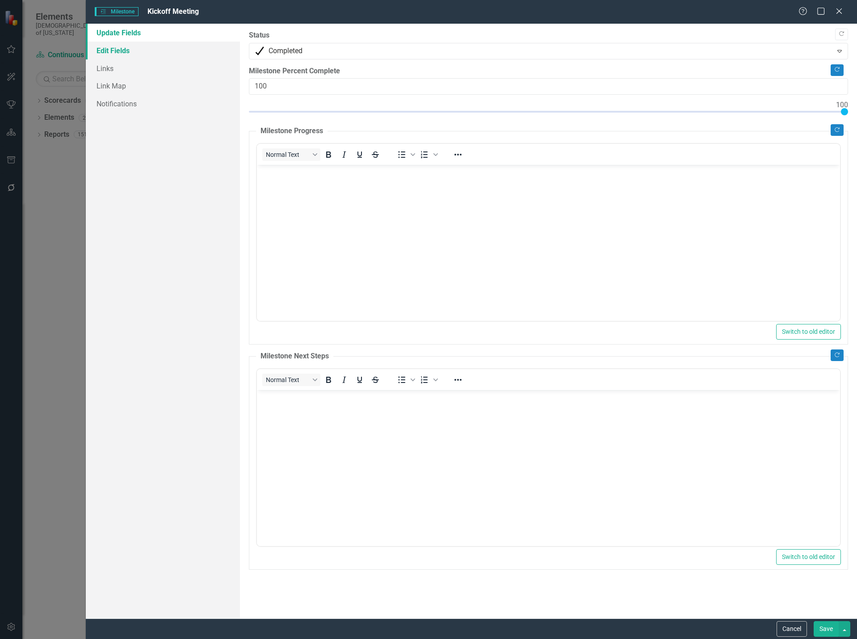
click at [120, 52] on link "Edit Fields" at bounding box center [163, 51] width 154 height 18
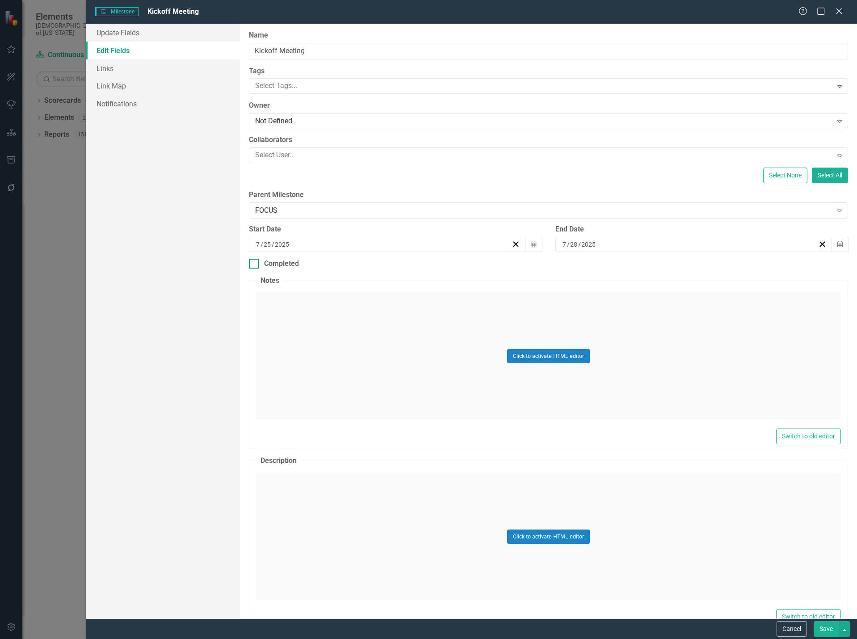
click at [255, 264] on div at bounding box center [254, 264] width 10 height 10
click at [255, 264] on input "Completed" at bounding box center [252, 262] width 6 height 6
checkbox input "true"
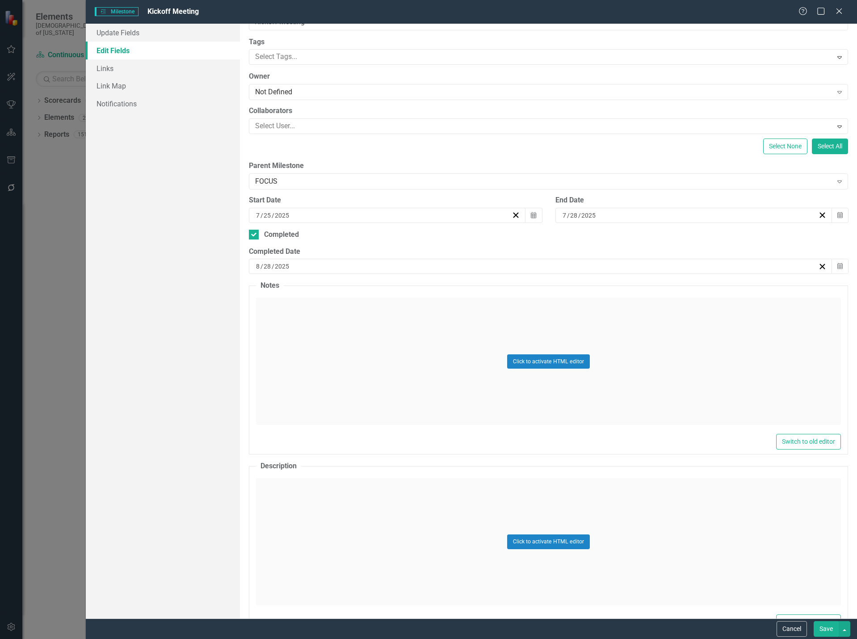
scroll to position [45, 0]
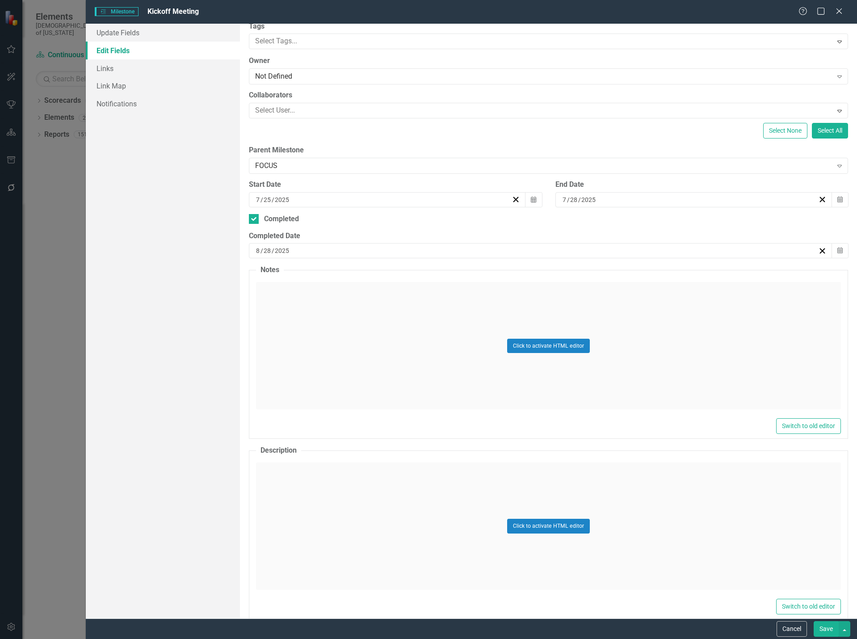
click at [831, 631] on button "Save" at bounding box center [825, 629] width 25 height 16
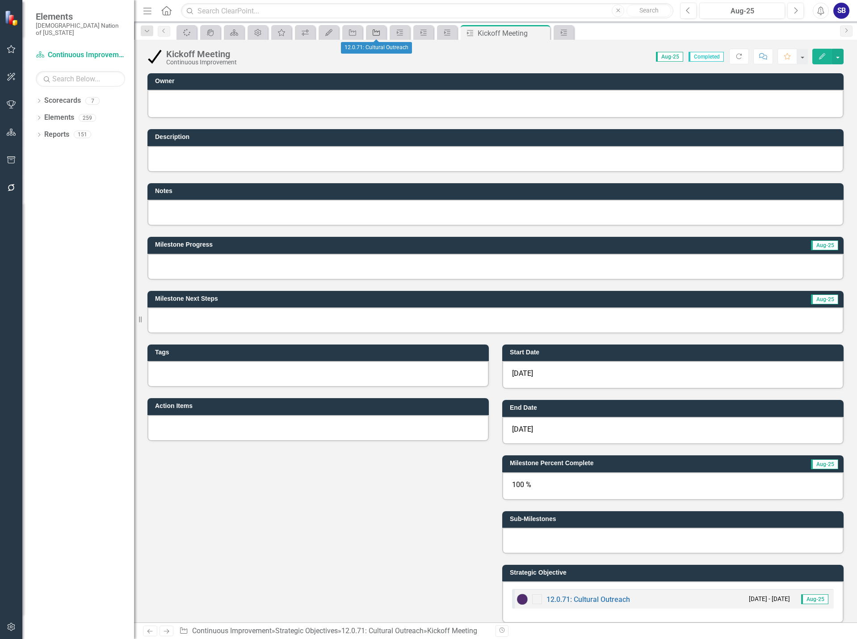
click at [376, 30] on icon "Strategic Objective" at bounding box center [376, 32] width 9 height 7
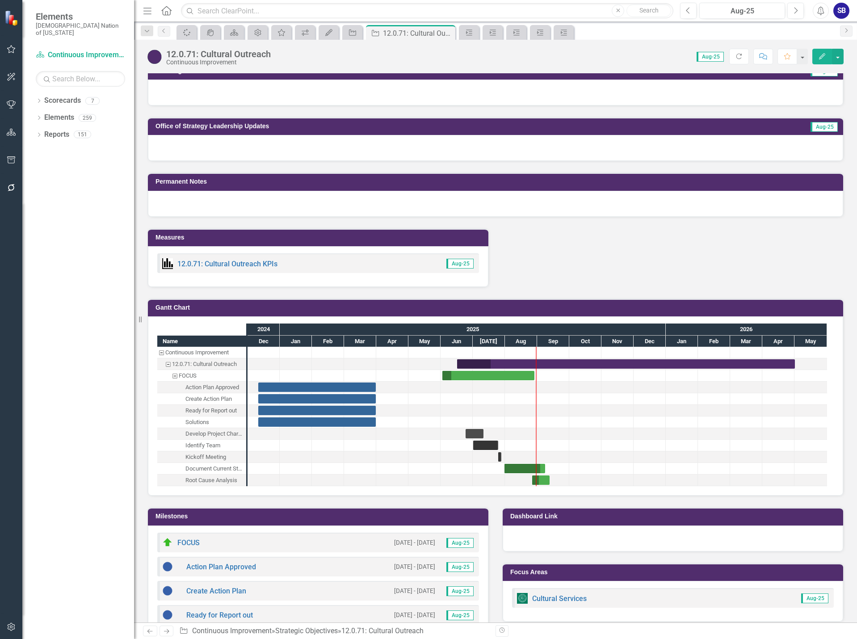
scroll to position [940, 0]
